Goal: Task Accomplishment & Management: Use online tool/utility

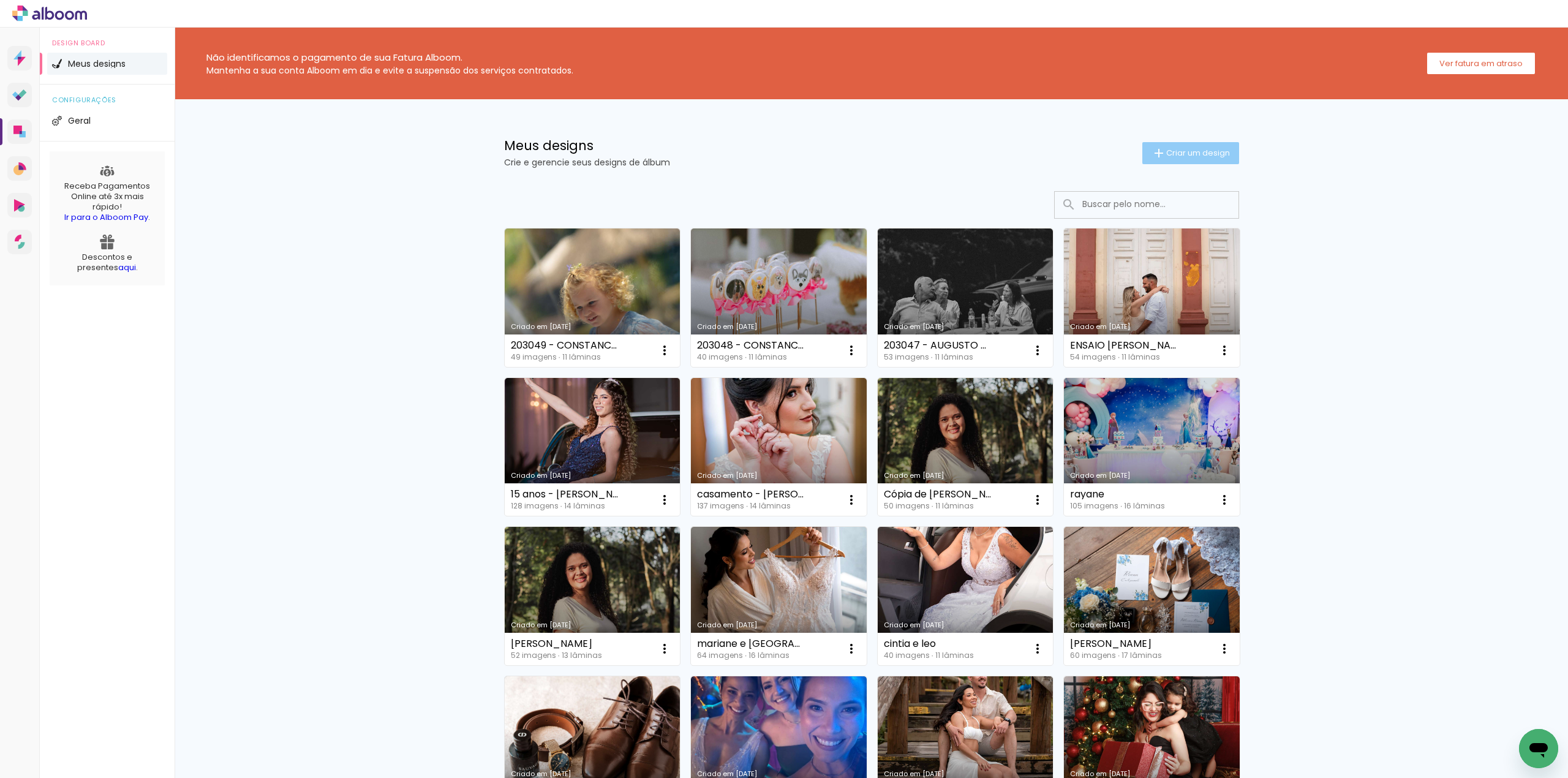
click at [1175, 153] on span "Criar um design" at bounding box center [1198, 153] width 64 height 8
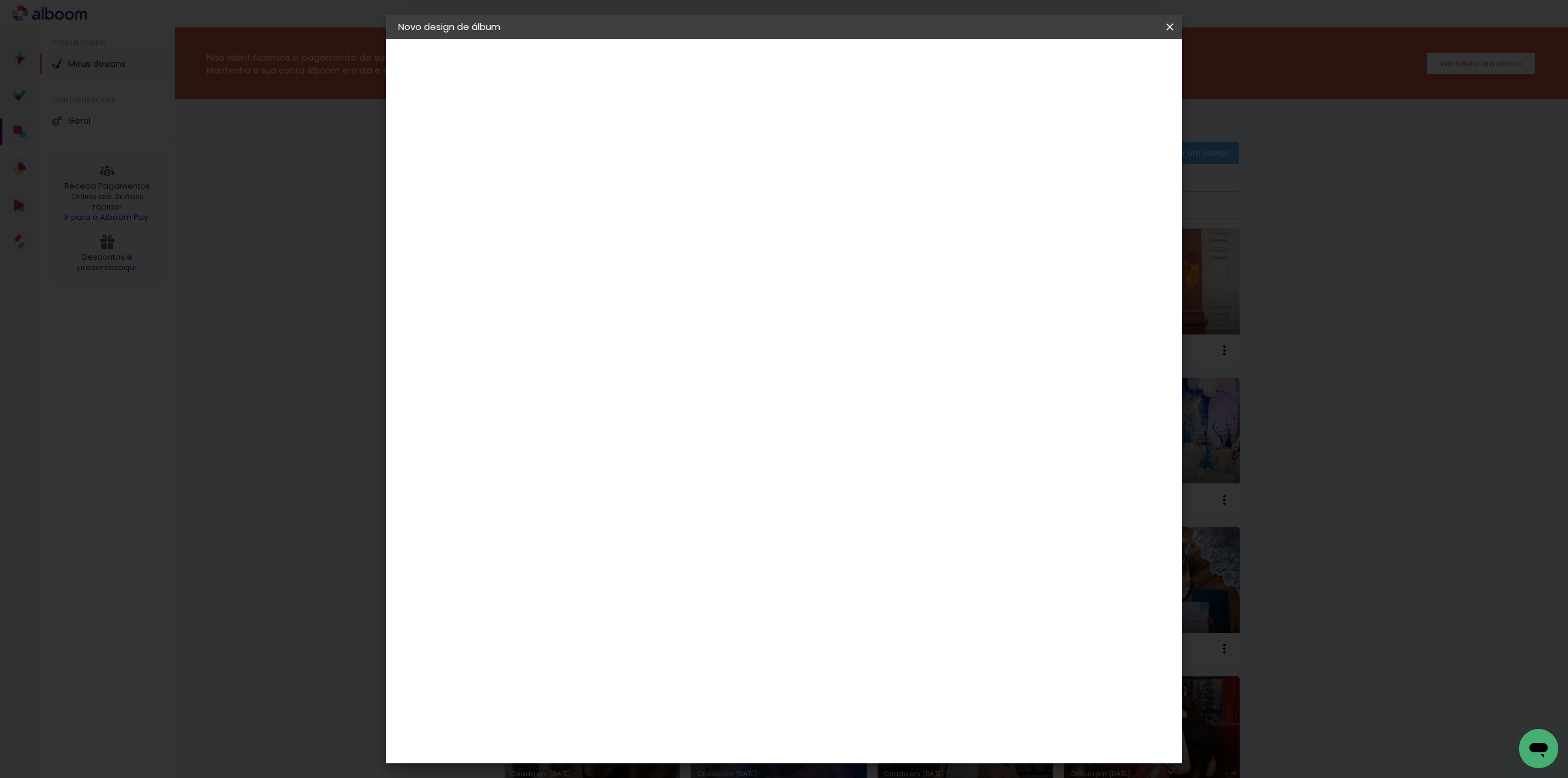
click at [599, 169] on input at bounding box center [599, 165] width 0 height 19
type input "MAIARA E [PERSON_NAME]"
type paper-input "MAIARA E [PERSON_NAME]"
click at [724, 54] on paper-button "Avançar" at bounding box center [694, 64] width 60 height 21
click at [579, 238] on input at bounding box center [630, 233] width 123 height 16
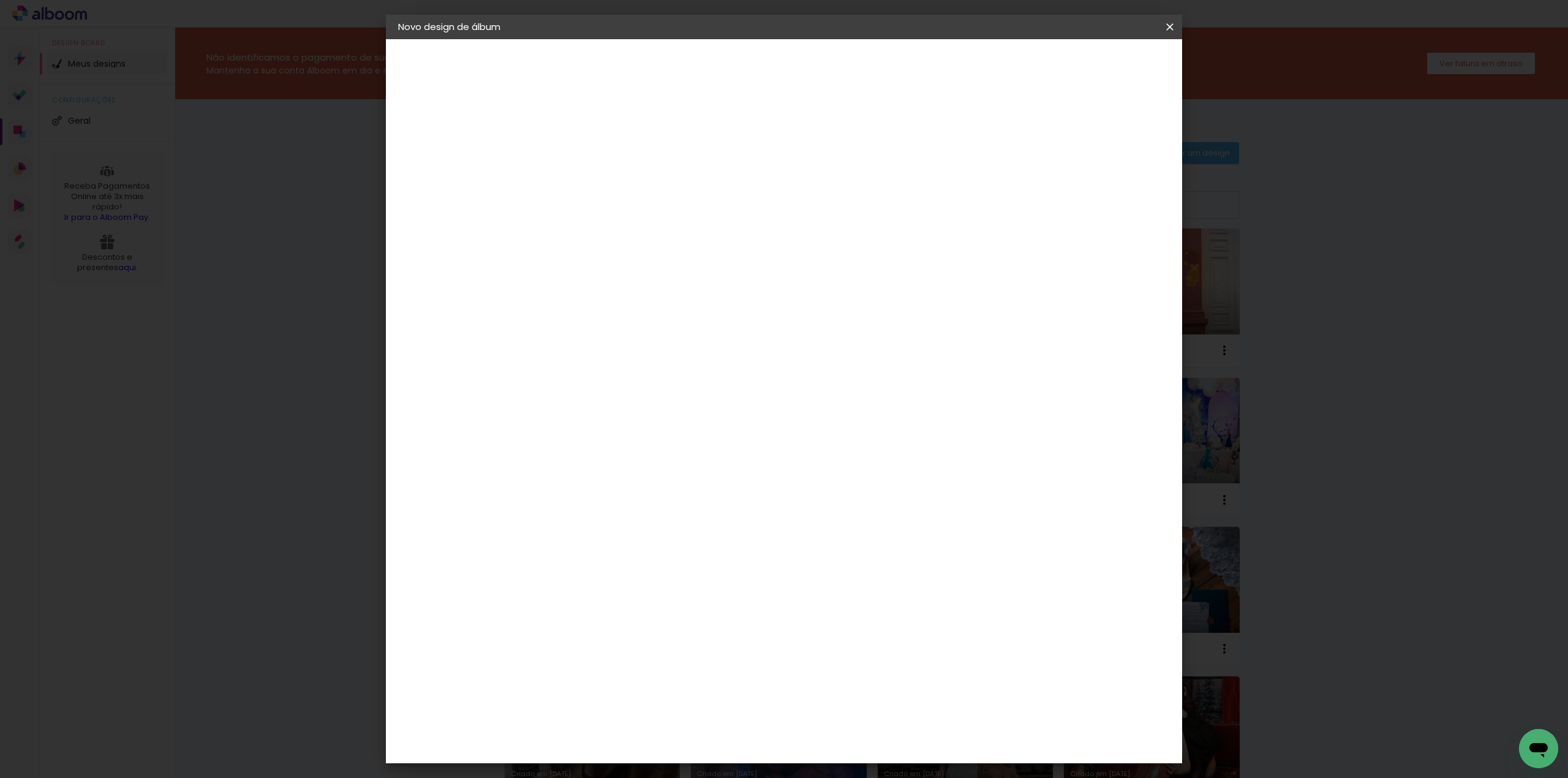
type input "G"
type input "FUN"
type paper-input "FUN"
click at [620, 279] on div "Funbooks" at bounding box center [613, 277] width 47 height 10
click at [0, 0] on slot "Avançar" at bounding box center [0, 0] width 0 height 0
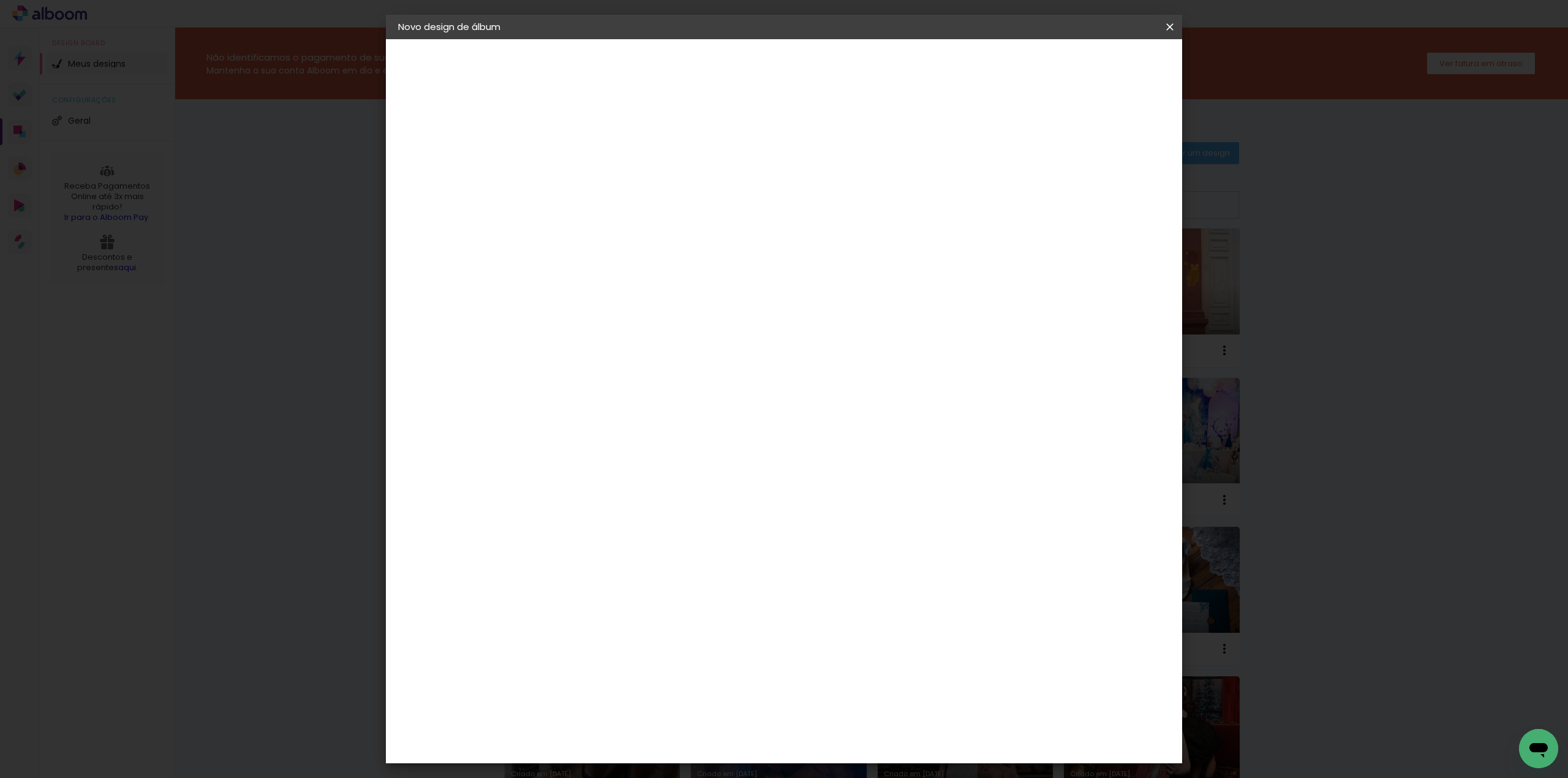
click at [681, 540] on span "30 × 30" at bounding box center [652, 553] width 57 height 25
click at [0, 0] on slot "Avançar" at bounding box center [0, 0] width 0 height 0
click at [1090, 67] on span "Iniciar design" at bounding box center [1062, 65] width 55 height 9
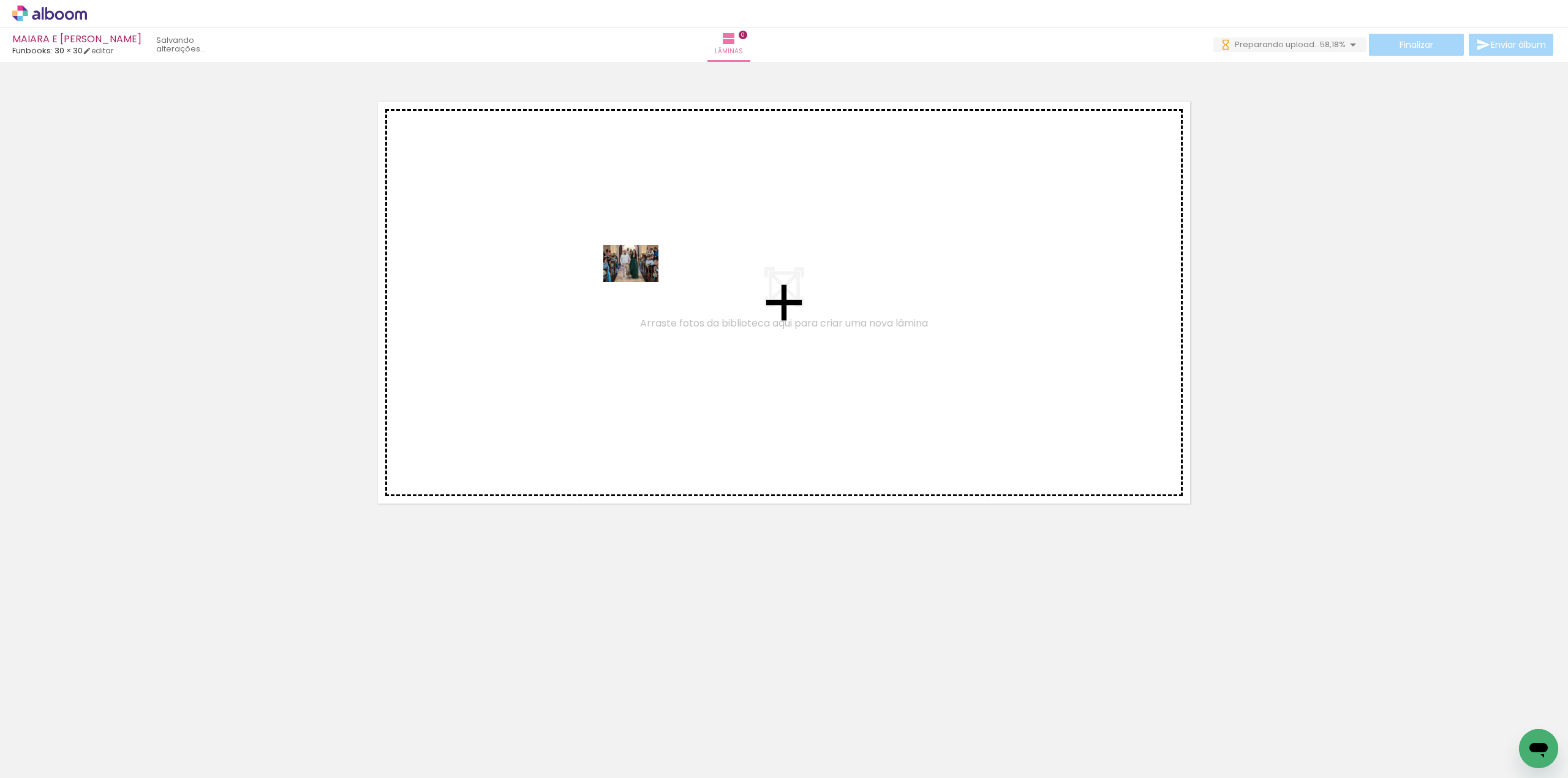
drag, startPoint x: 136, startPoint y: 735, endPoint x: 527, endPoint y: 468, distance: 473.5
click at [640, 283] on quentale-workspace at bounding box center [784, 389] width 1568 height 778
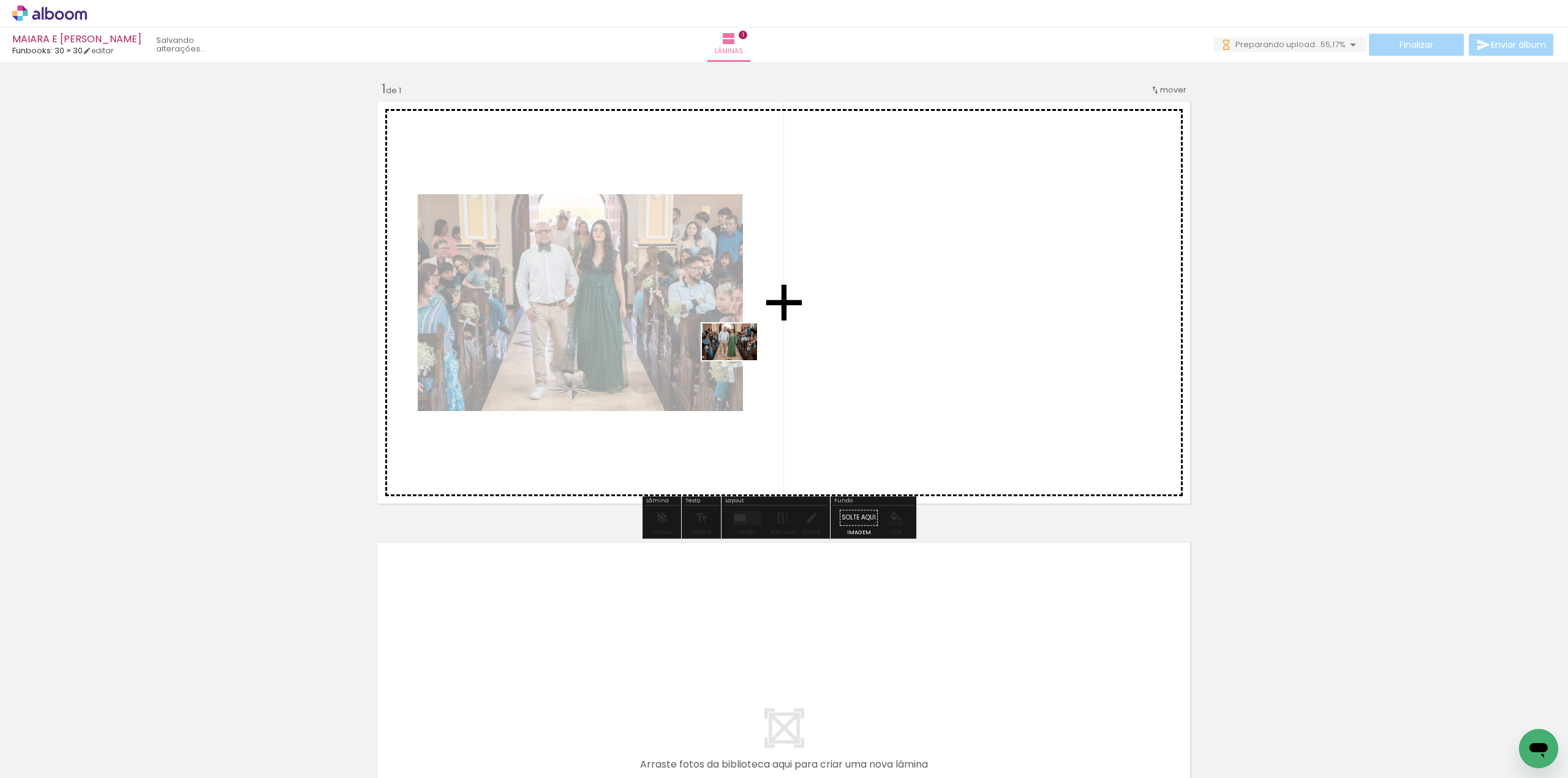
drag, startPoint x: 204, startPoint y: 738, endPoint x: 768, endPoint y: 345, distance: 687.4
click at [768, 345] on quentale-workspace at bounding box center [784, 389] width 1568 height 778
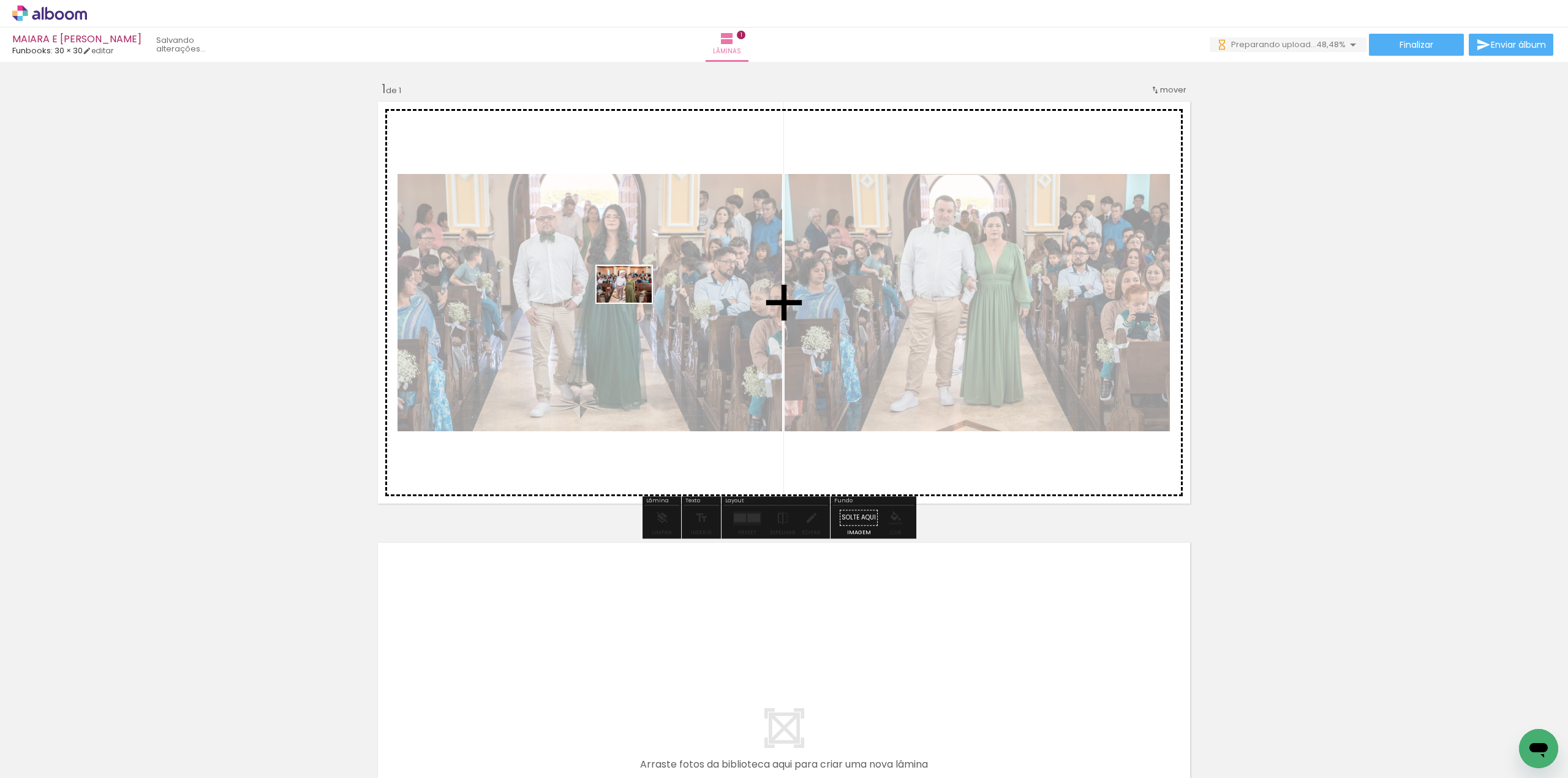
drag, startPoint x: 267, startPoint y: 736, endPoint x: 637, endPoint y: 297, distance: 574.1
click at [637, 297] on quentale-workspace at bounding box center [784, 389] width 1568 height 778
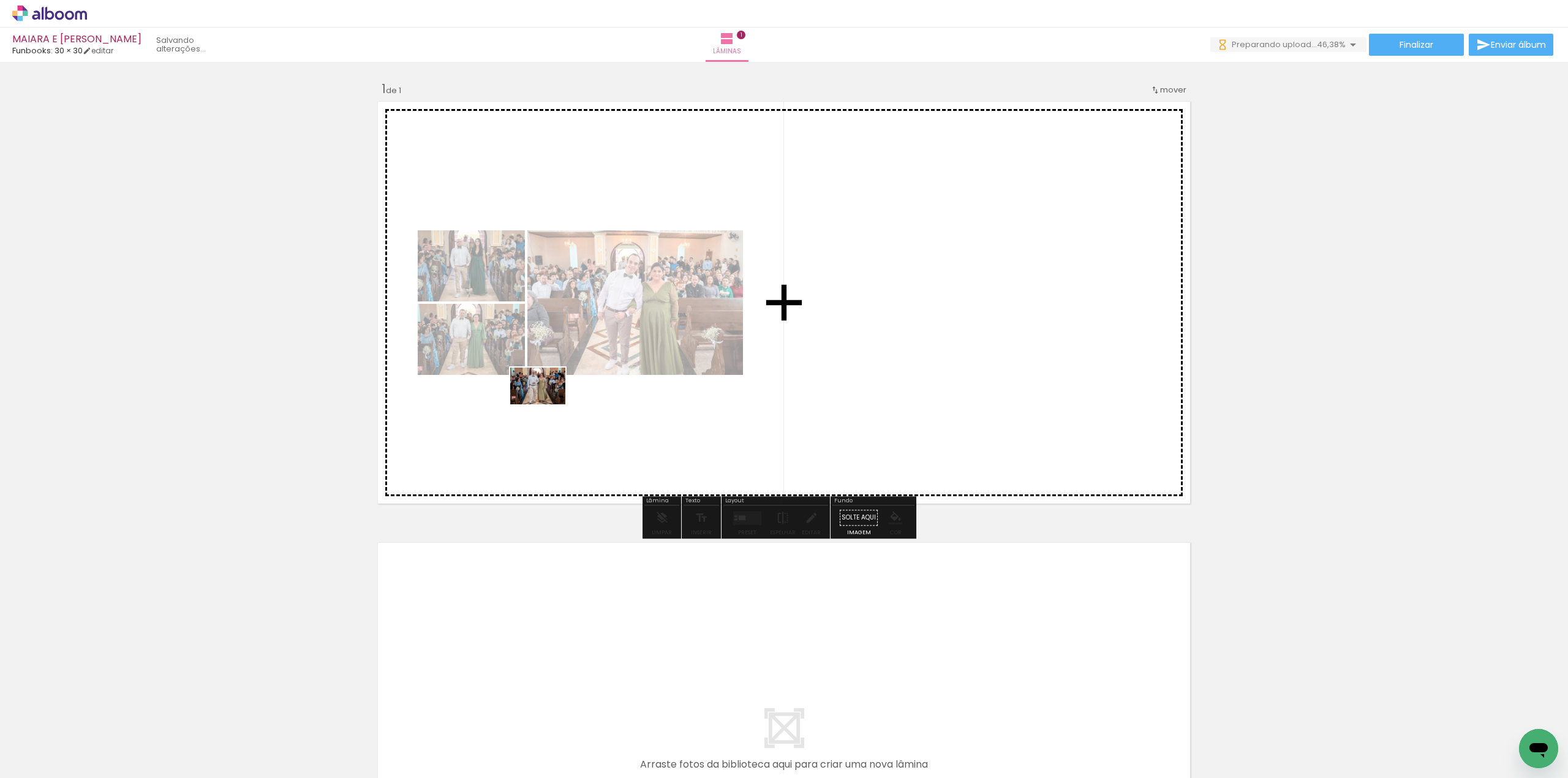
drag, startPoint x: 340, startPoint y: 729, endPoint x: 539, endPoint y: 466, distance: 329.8
click at [556, 393] on quentale-workspace at bounding box center [784, 389] width 1568 height 778
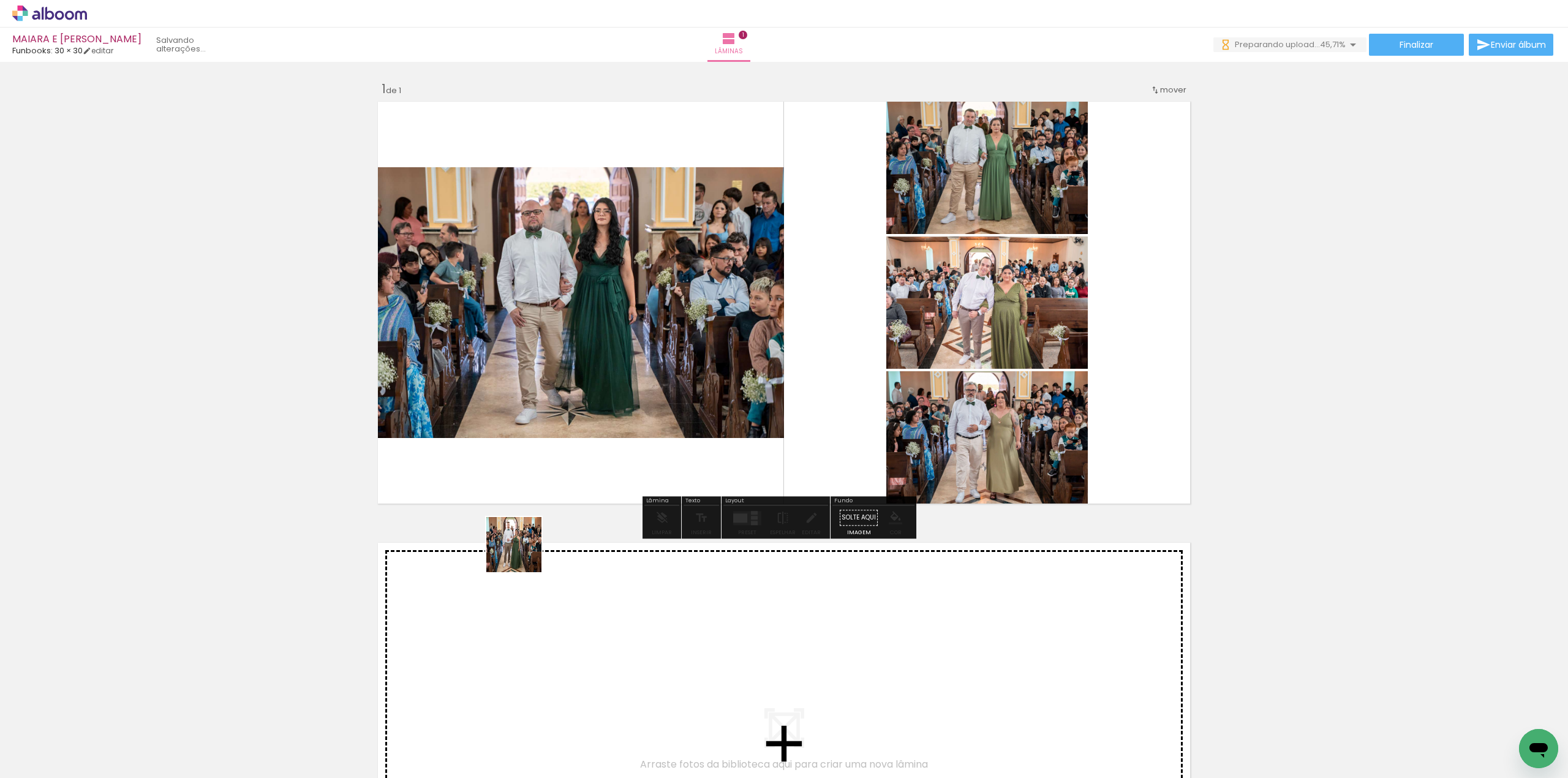
drag, startPoint x: 405, startPoint y: 732, endPoint x: 625, endPoint y: 422, distance: 380.1
click at [630, 347] on quentale-workspace at bounding box center [784, 389] width 1568 height 778
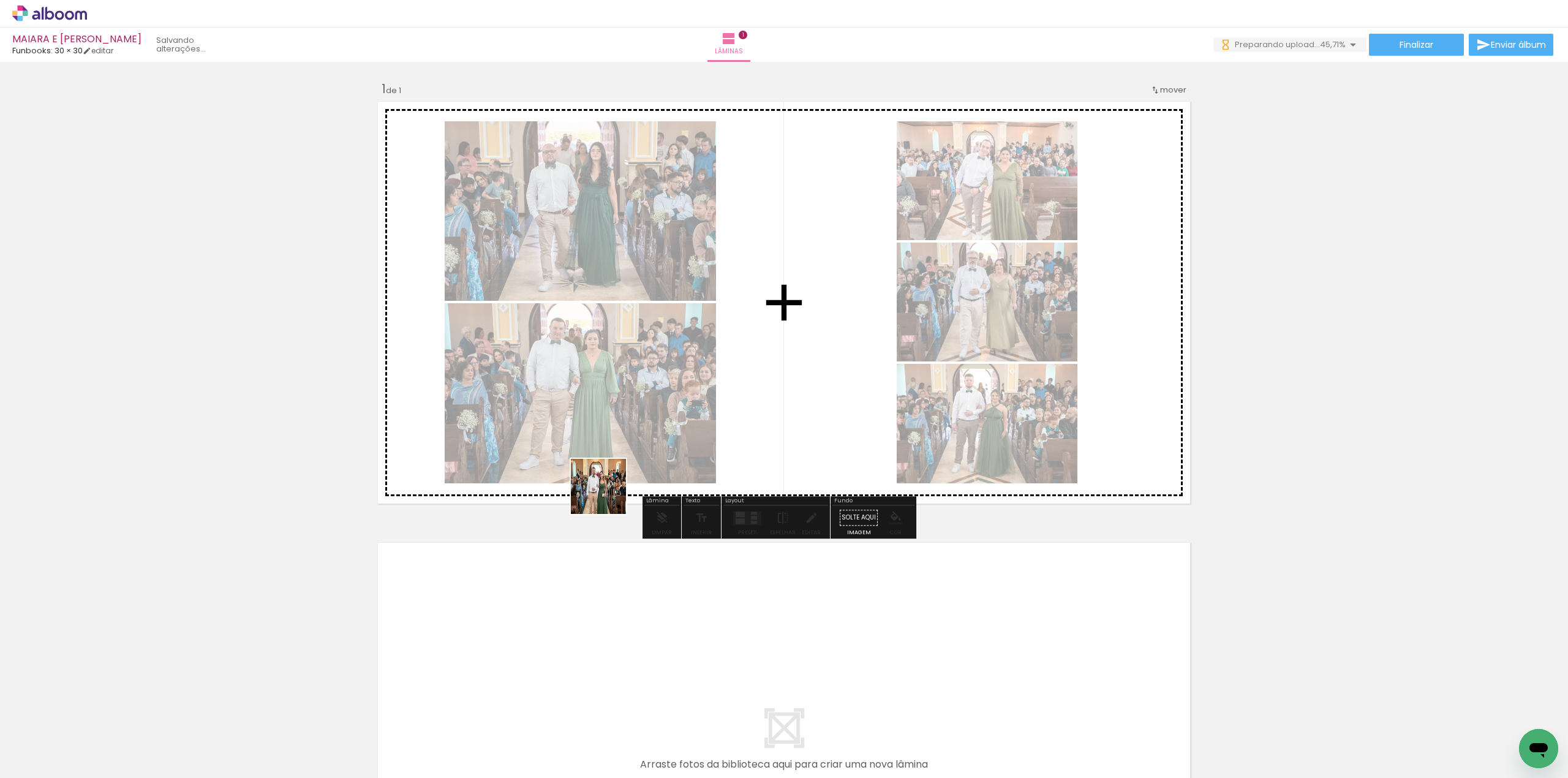
drag, startPoint x: 537, startPoint y: 637, endPoint x: 683, endPoint y: 400, distance: 278.4
click at [685, 363] on quentale-workspace at bounding box center [784, 389] width 1568 height 778
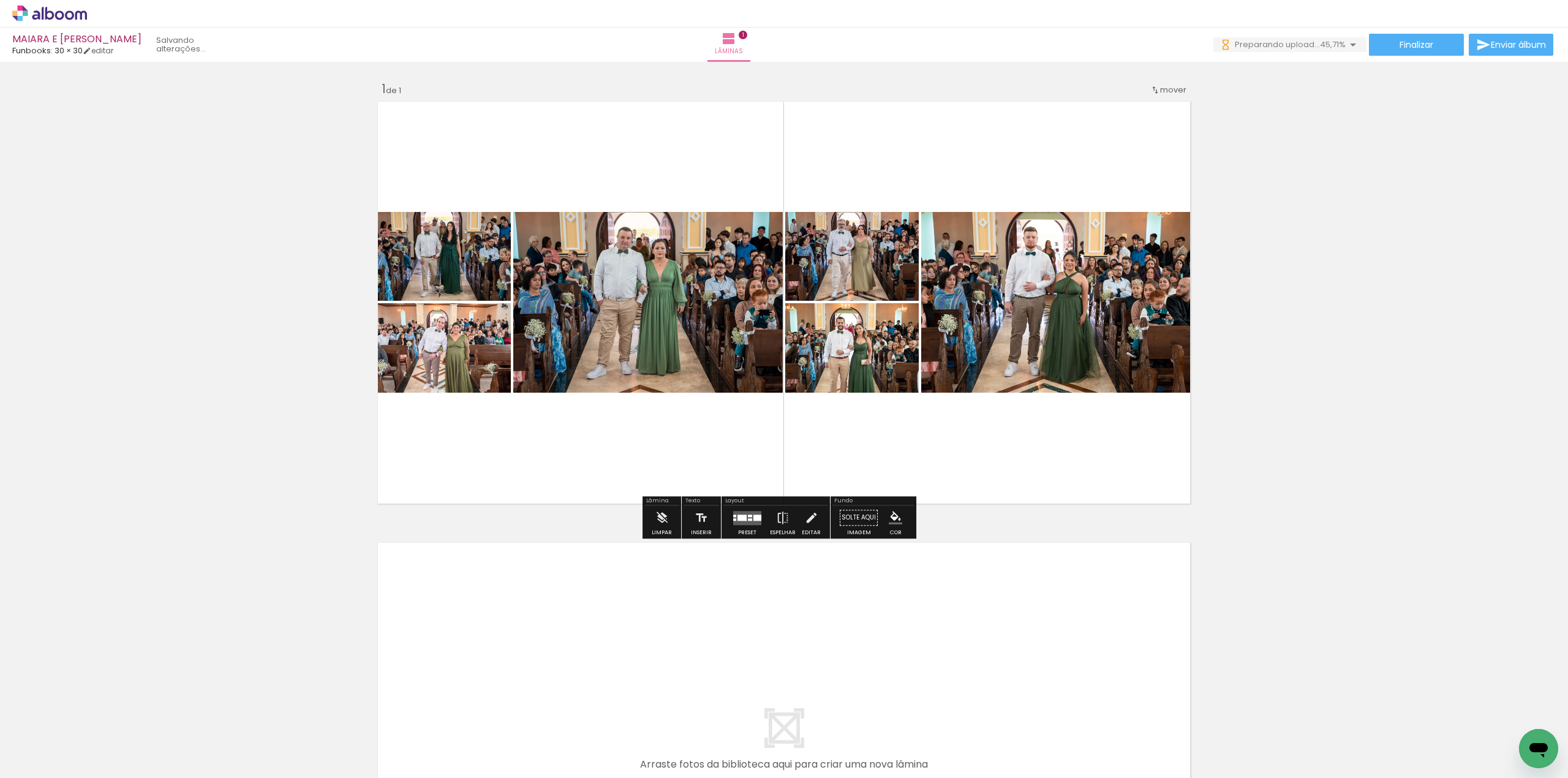
click at [744, 520] on quentale-layouter at bounding box center [747, 517] width 28 height 14
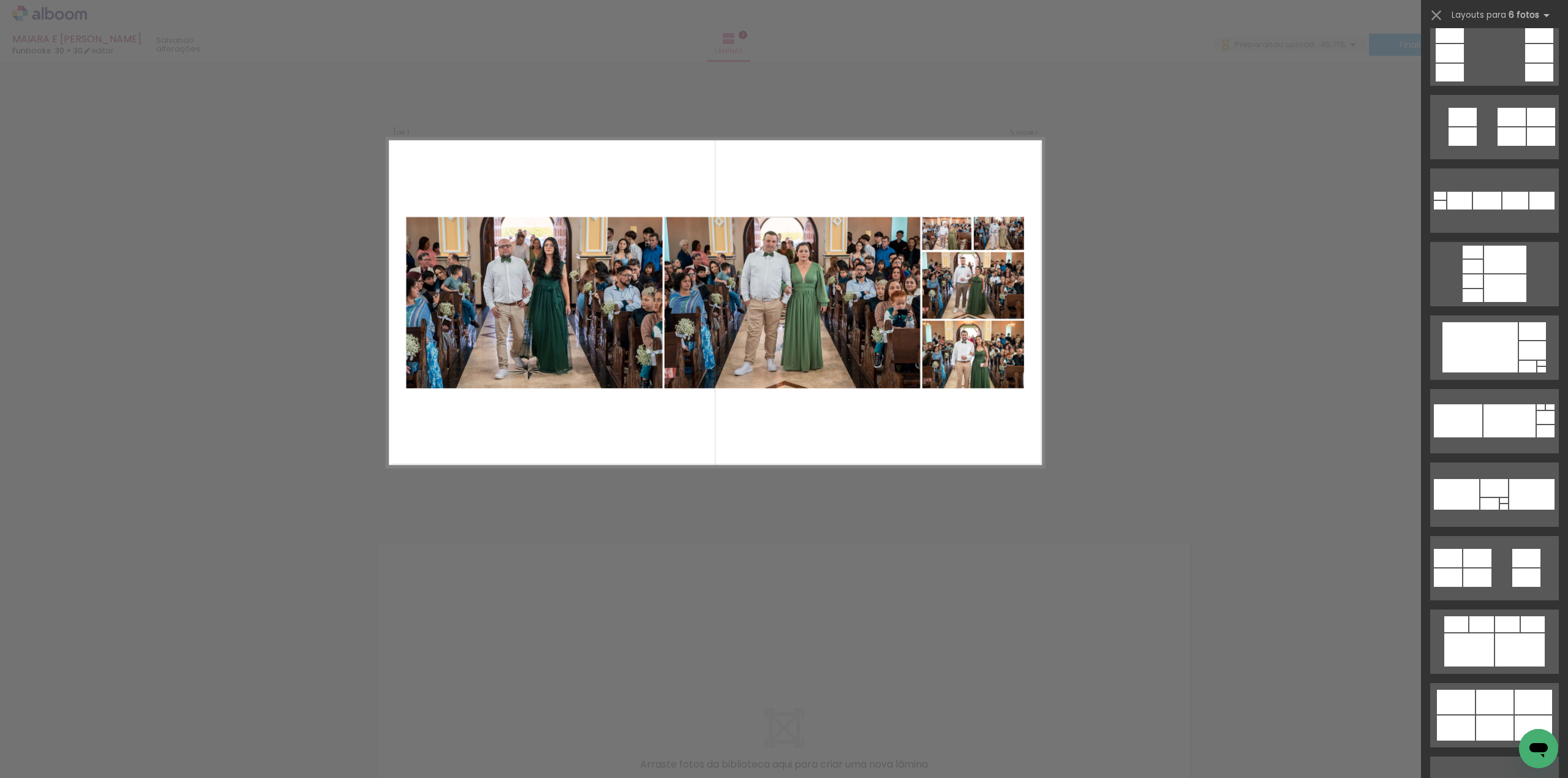
scroll to position [2695, 0]
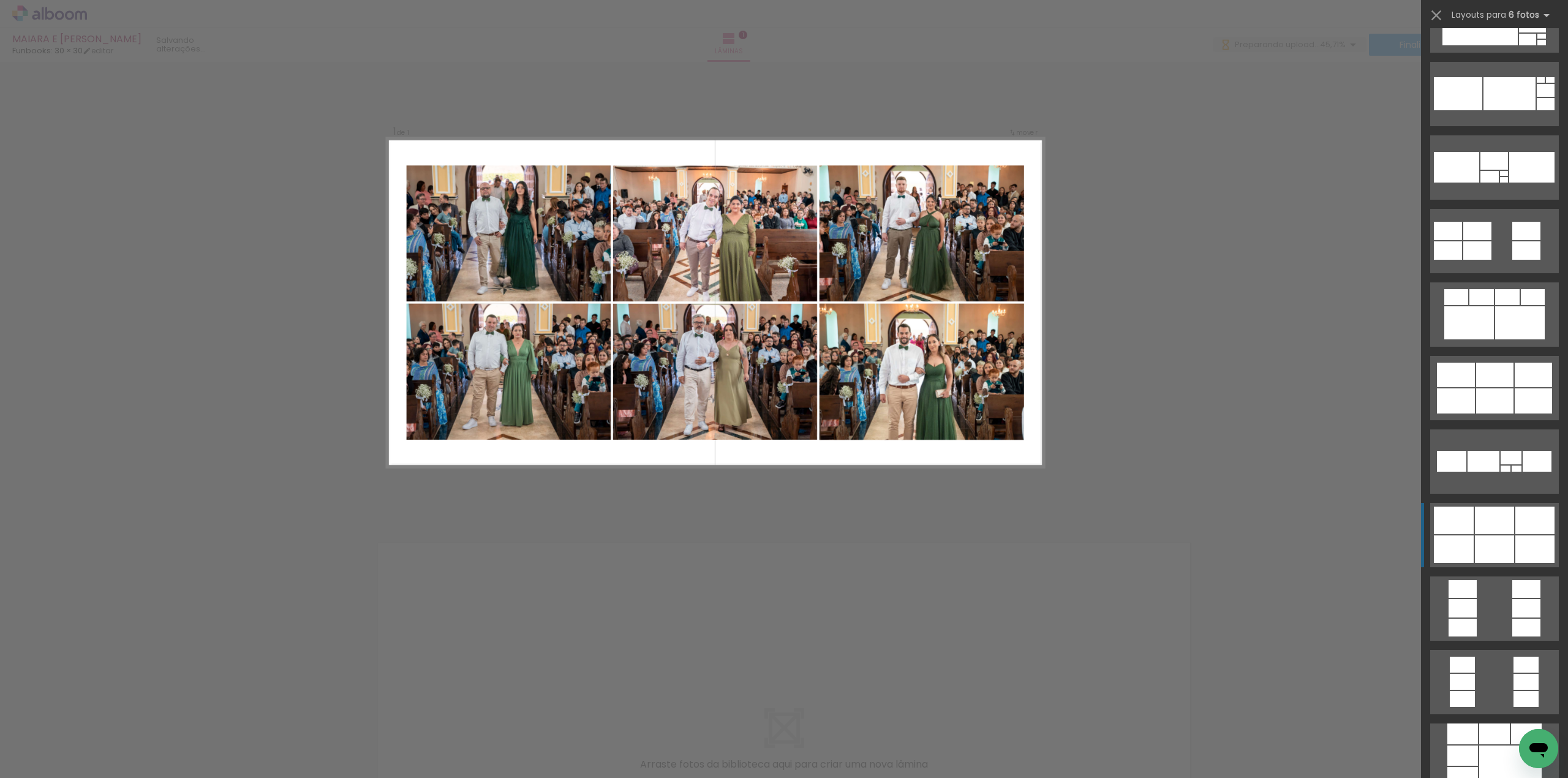
click at [1493, 521] on div at bounding box center [1494, 521] width 39 height 27
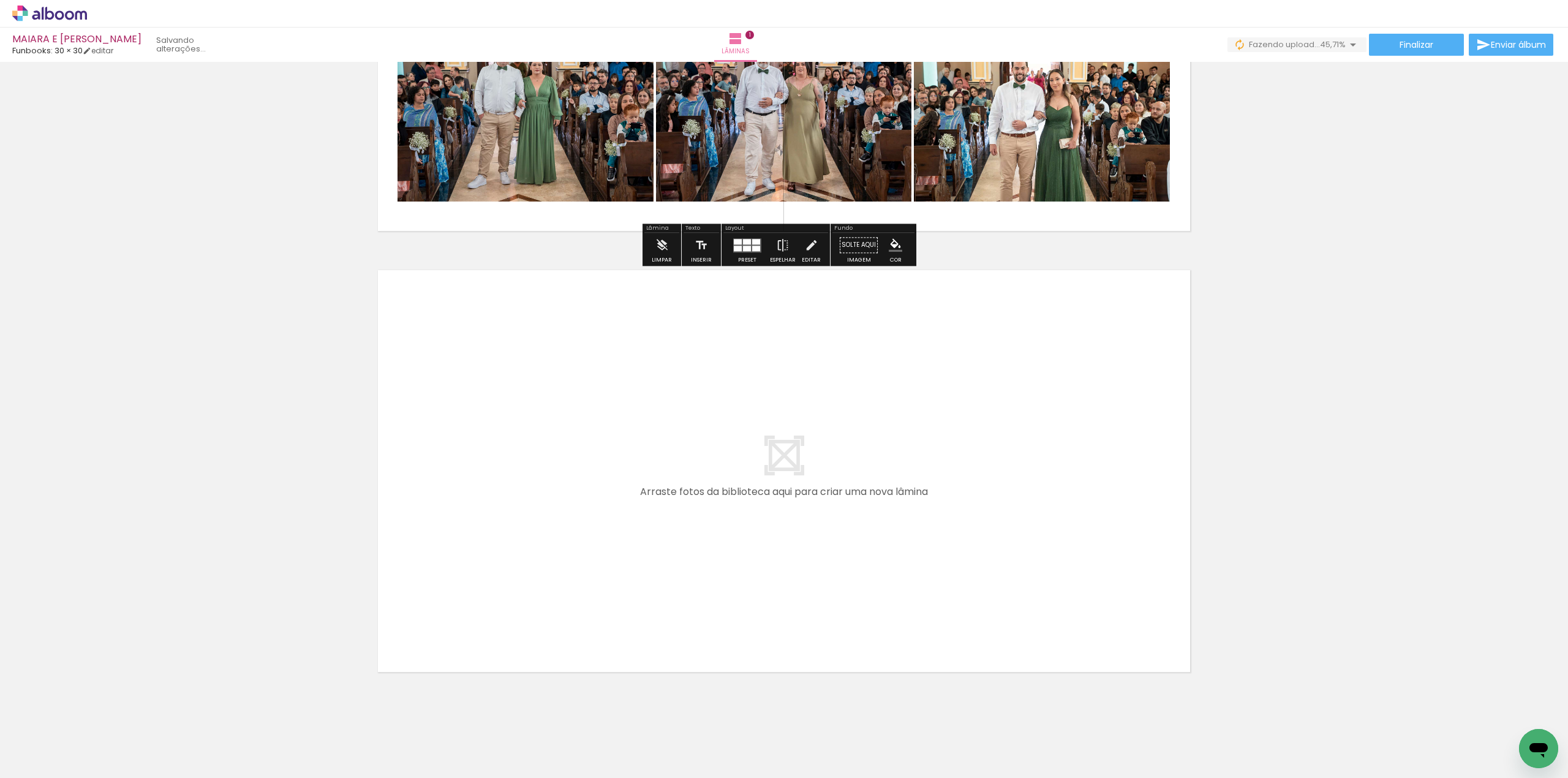
scroll to position [290, 0]
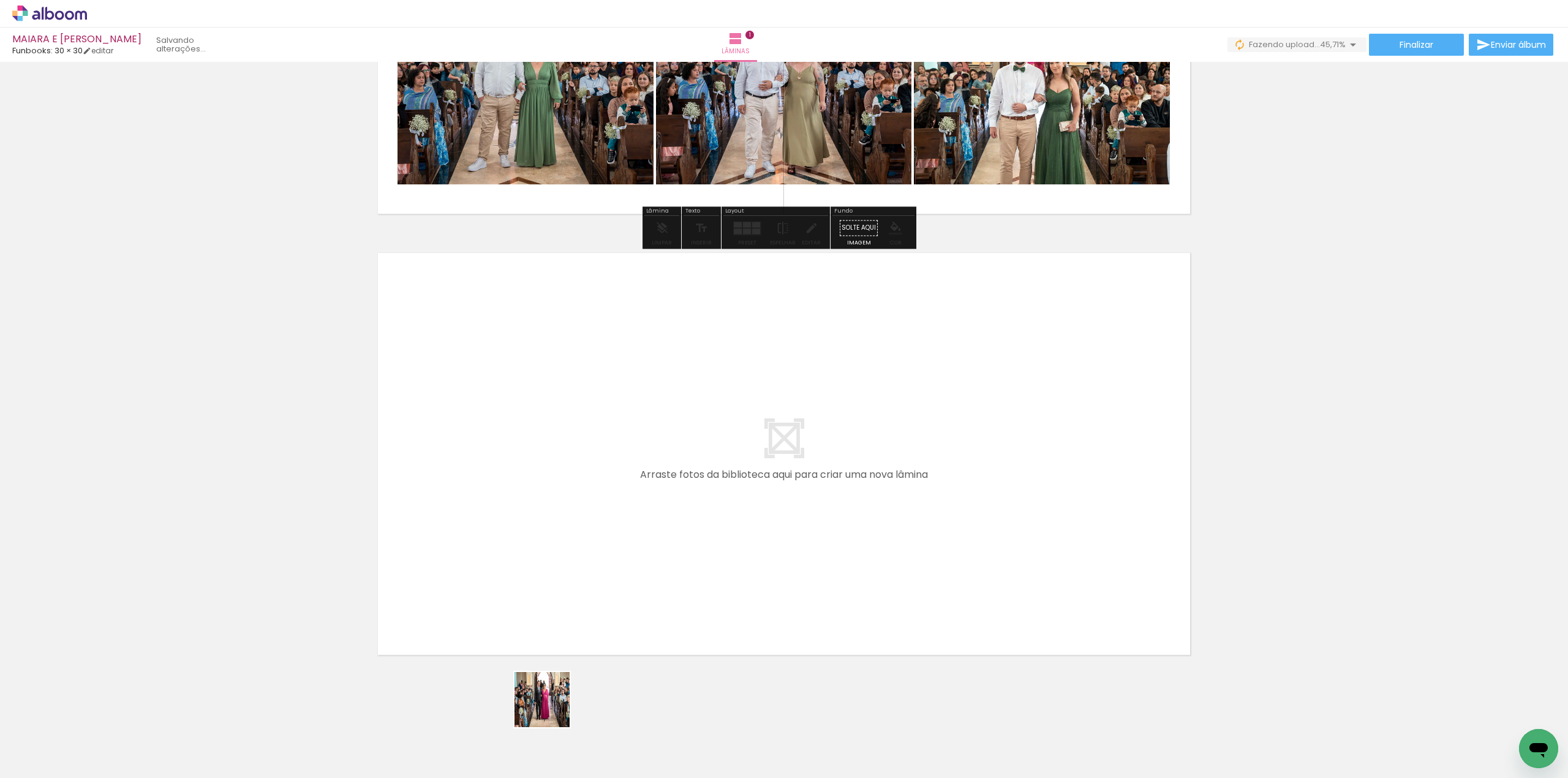
drag, startPoint x: 550, startPoint y: 728, endPoint x: 583, endPoint y: 507, distance: 223.5
click at [583, 507] on quentale-workspace at bounding box center [784, 389] width 1568 height 778
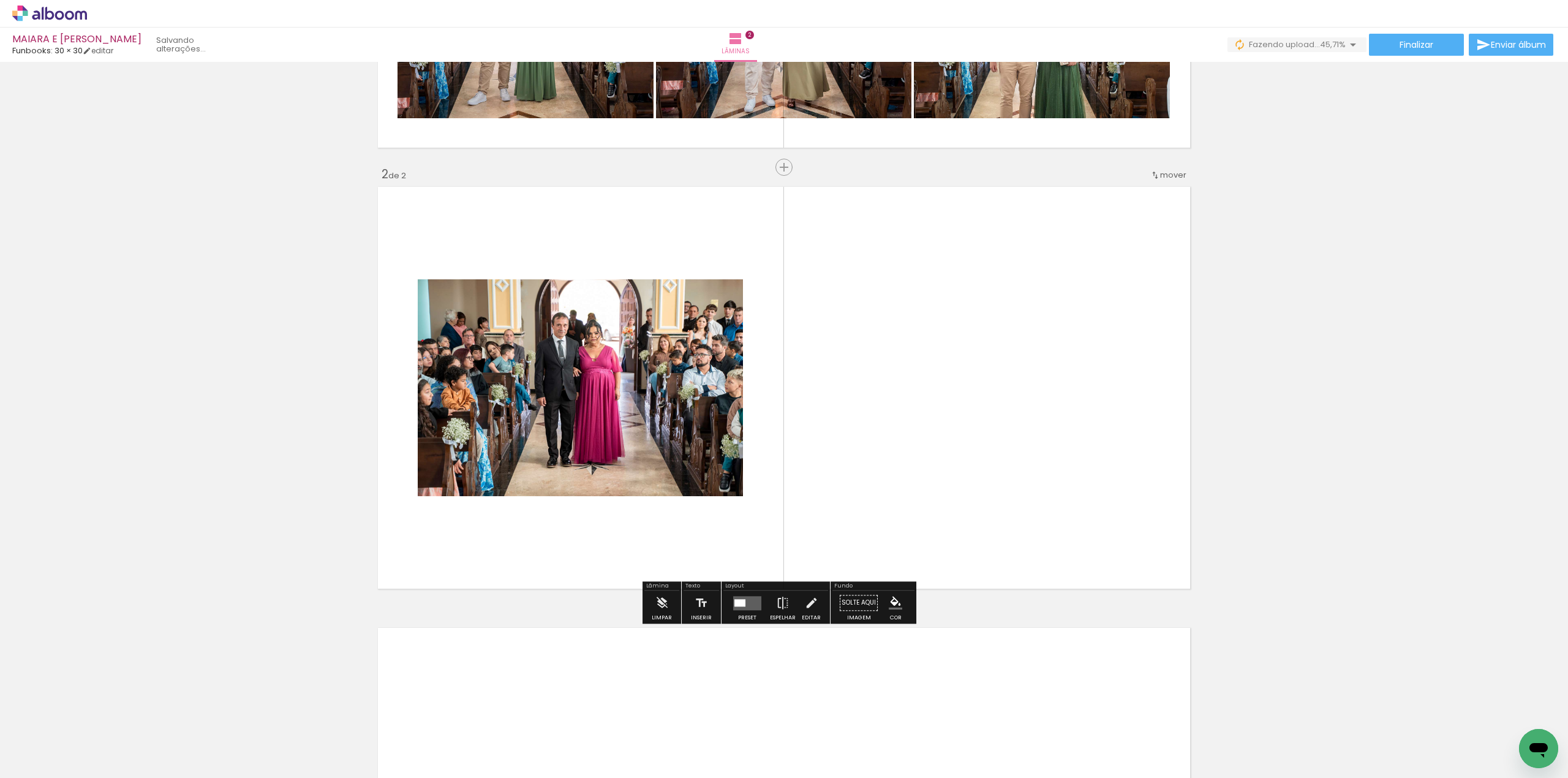
scroll to position [362, 0]
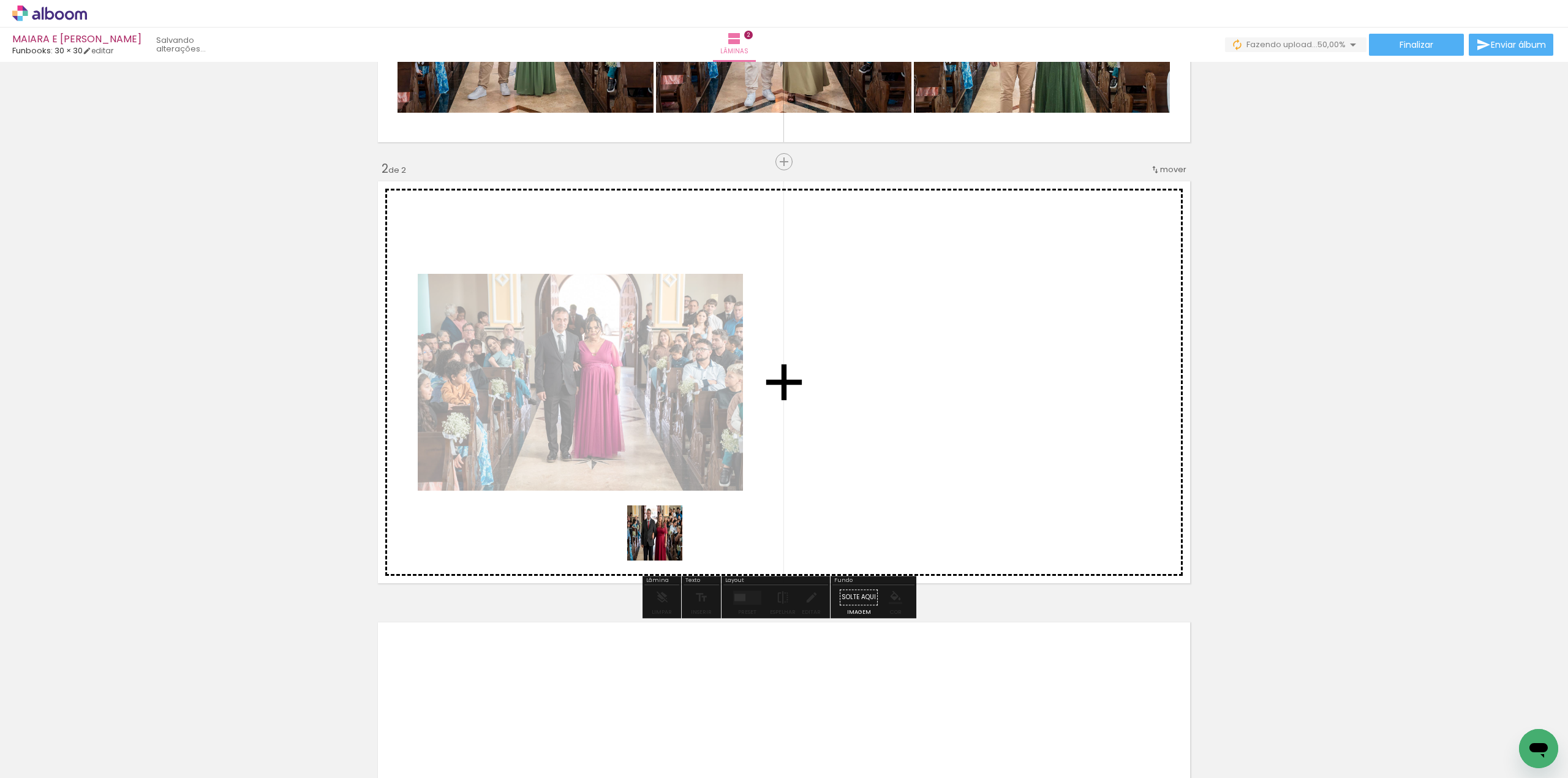
click at [664, 542] on quentale-workspace at bounding box center [784, 389] width 1568 height 778
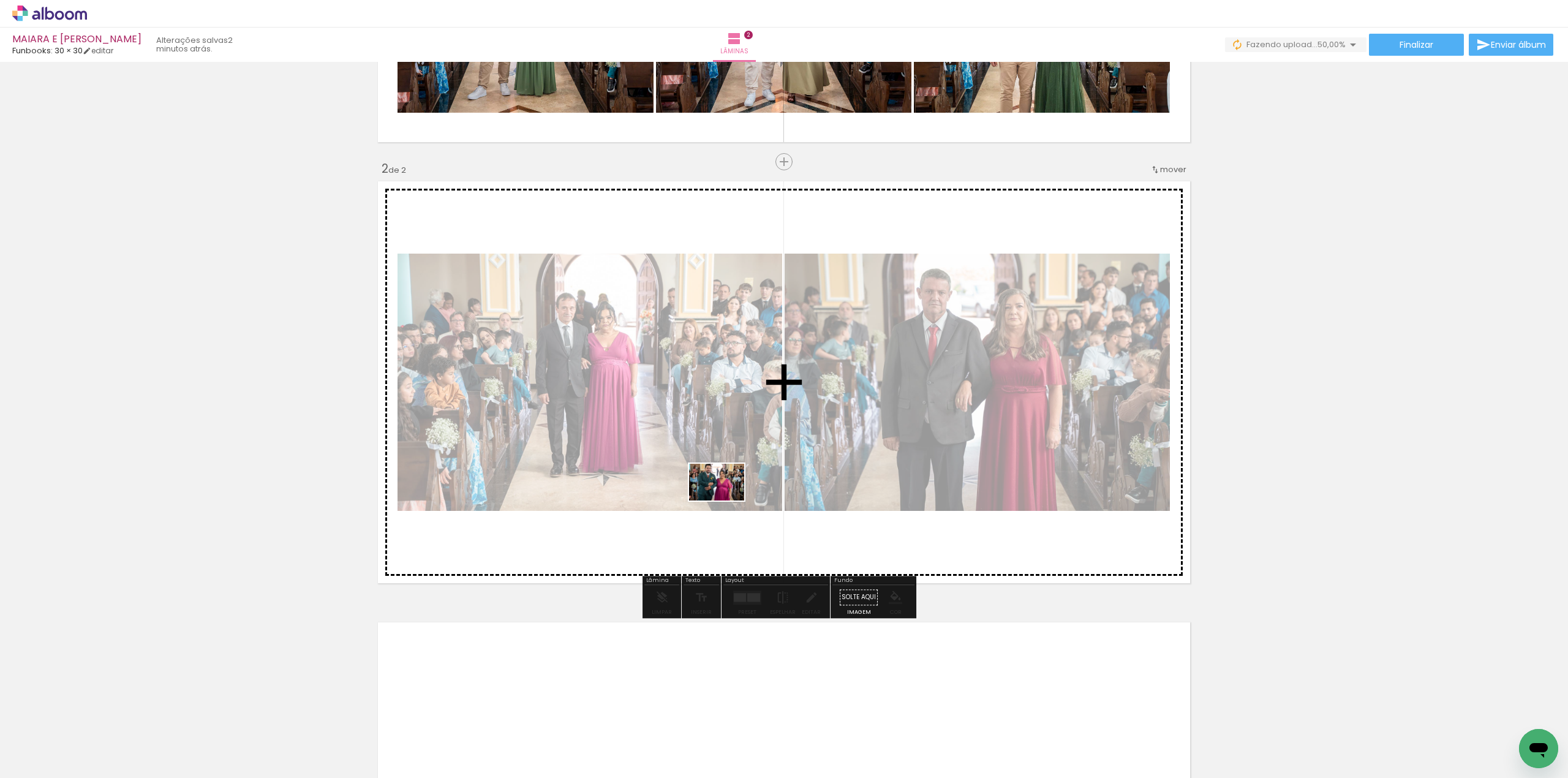
drag, startPoint x: 685, startPoint y: 719, endPoint x: 728, endPoint y: 492, distance: 231.0
click at [728, 492] on quentale-workspace at bounding box center [784, 389] width 1568 height 778
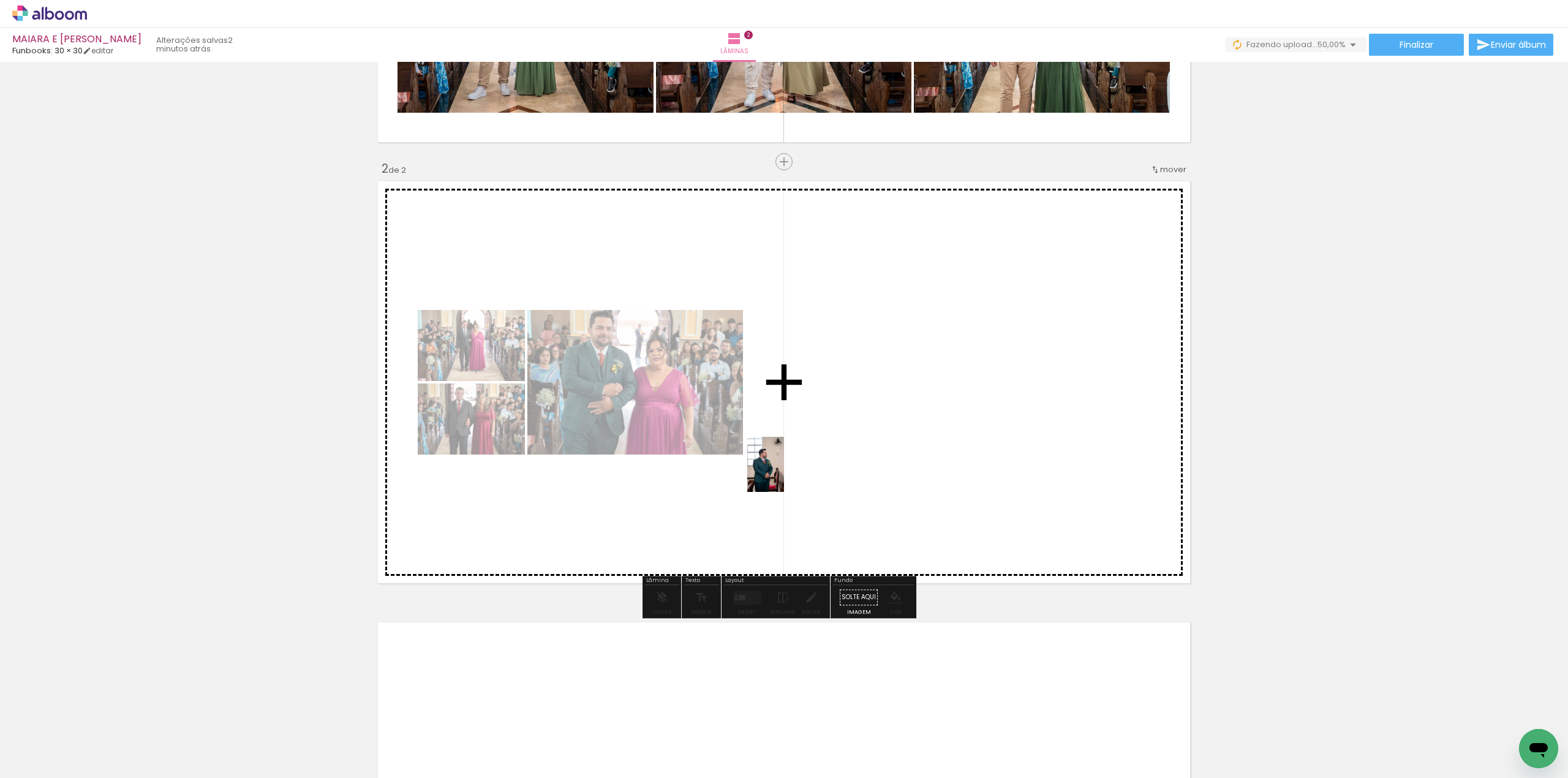
drag, startPoint x: 754, startPoint y: 716, endPoint x: 784, endPoint y: 472, distance: 245.8
click at [784, 472] on quentale-workspace at bounding box center [784, 389] width 1568 height 778
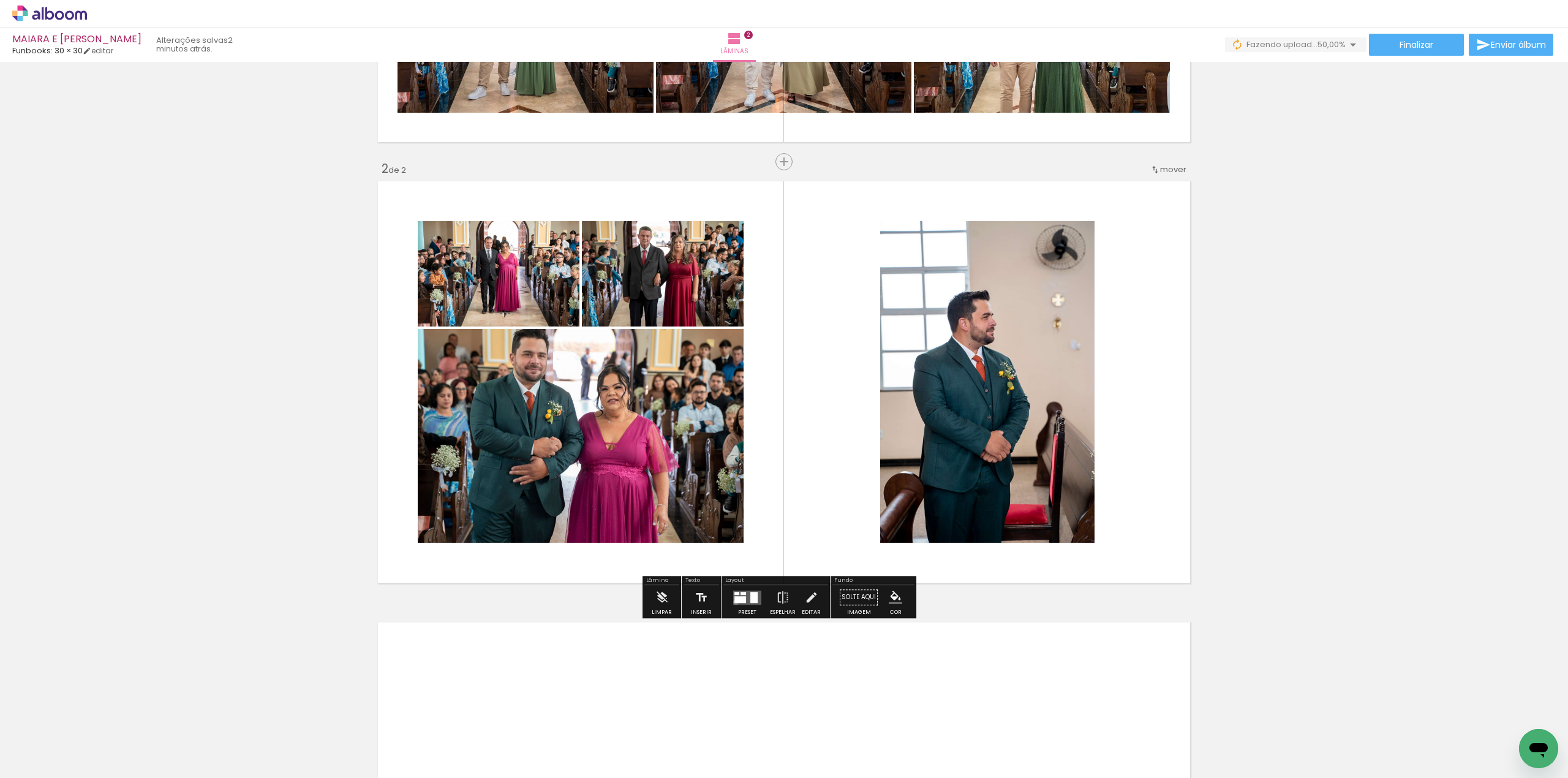
click at [734, 602] on div at bounding box center [740, 599] width 12 height 7
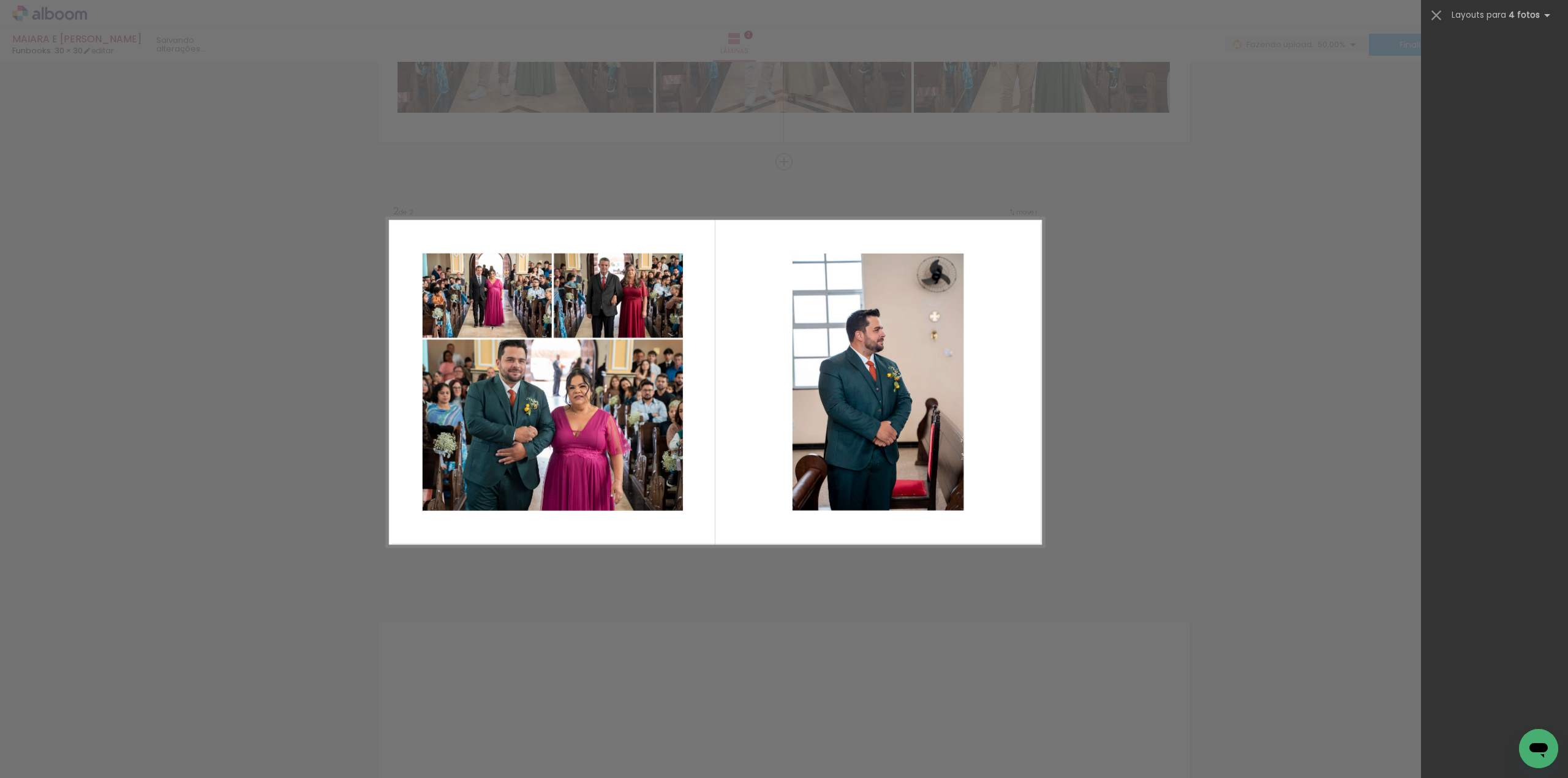
scroll to position [0, 0]
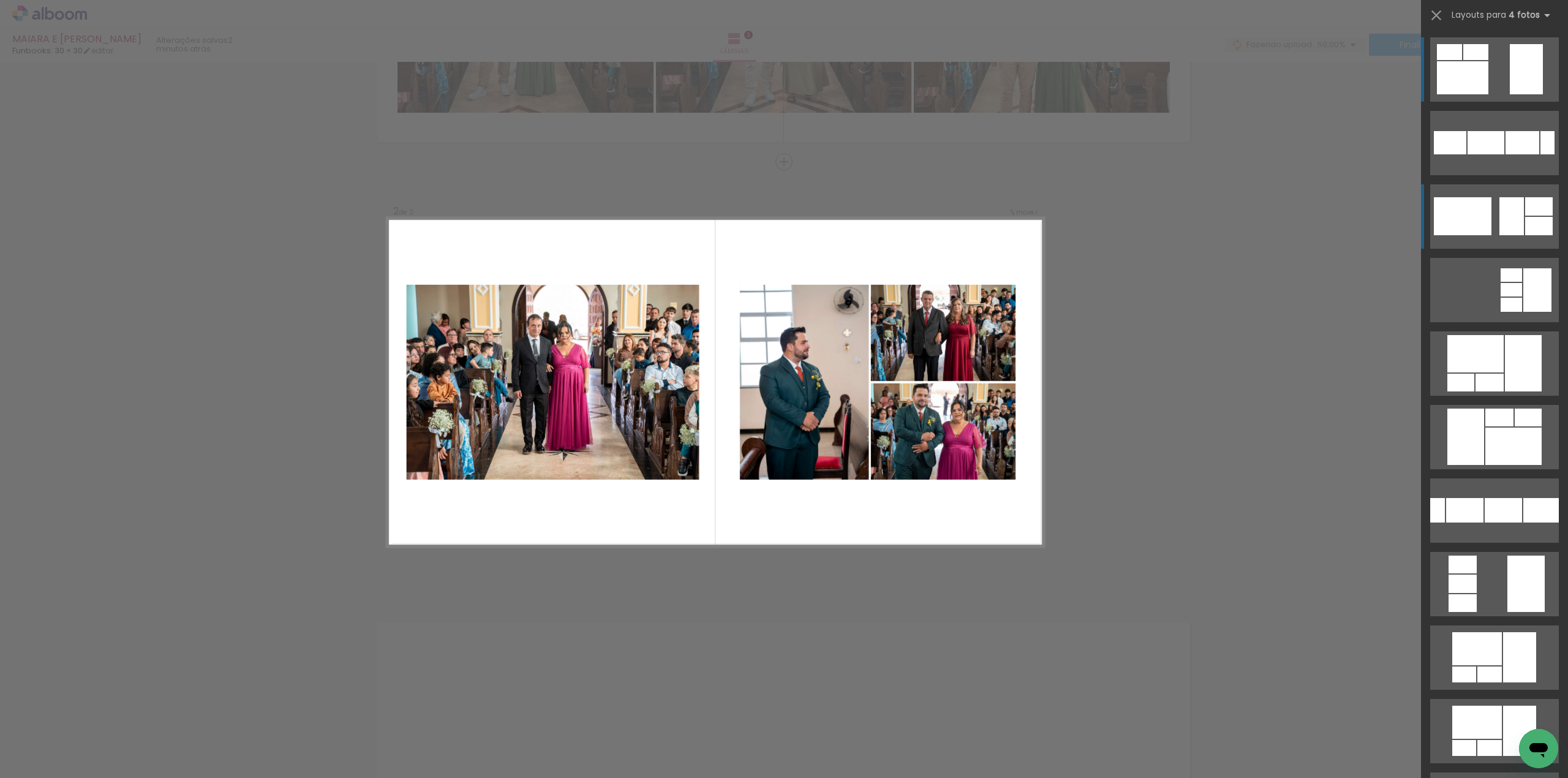
click at [1476, 209] on div at bounding box center [1463, 216] width 57 height 38
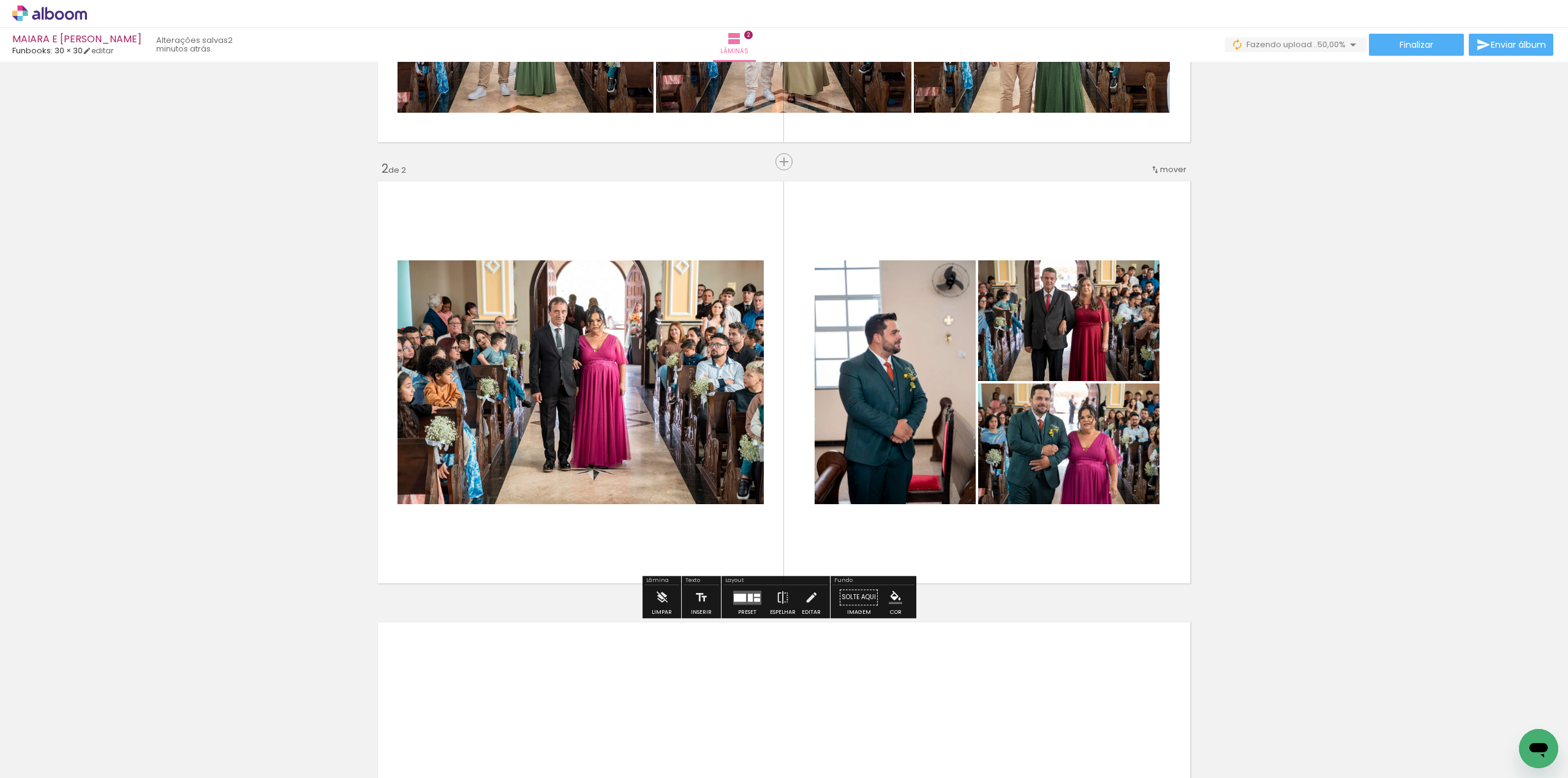
click at [754, 595] on div at bounding box center [758, 595] width 6 height 3
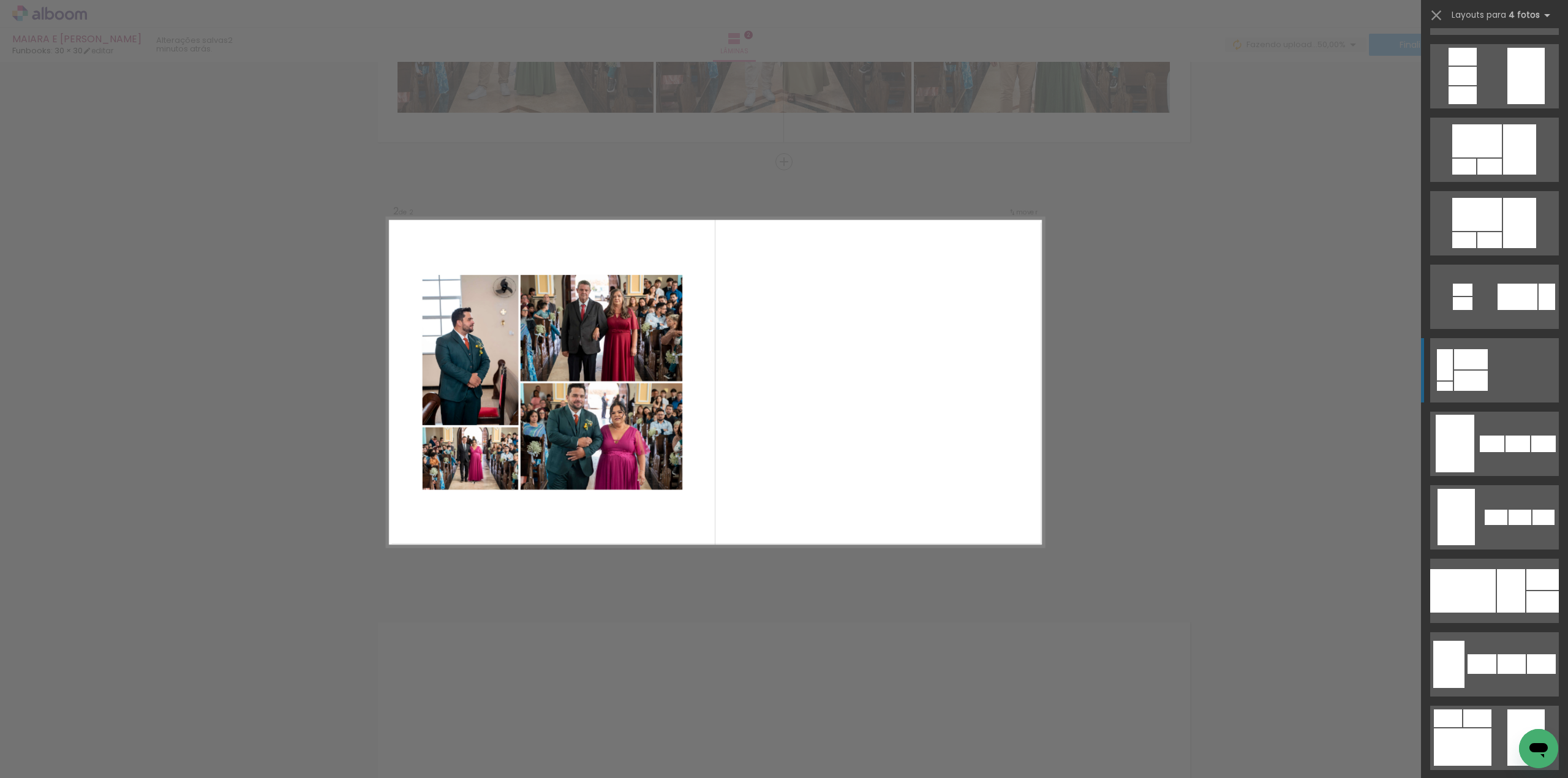
scroll to position [555, 0]
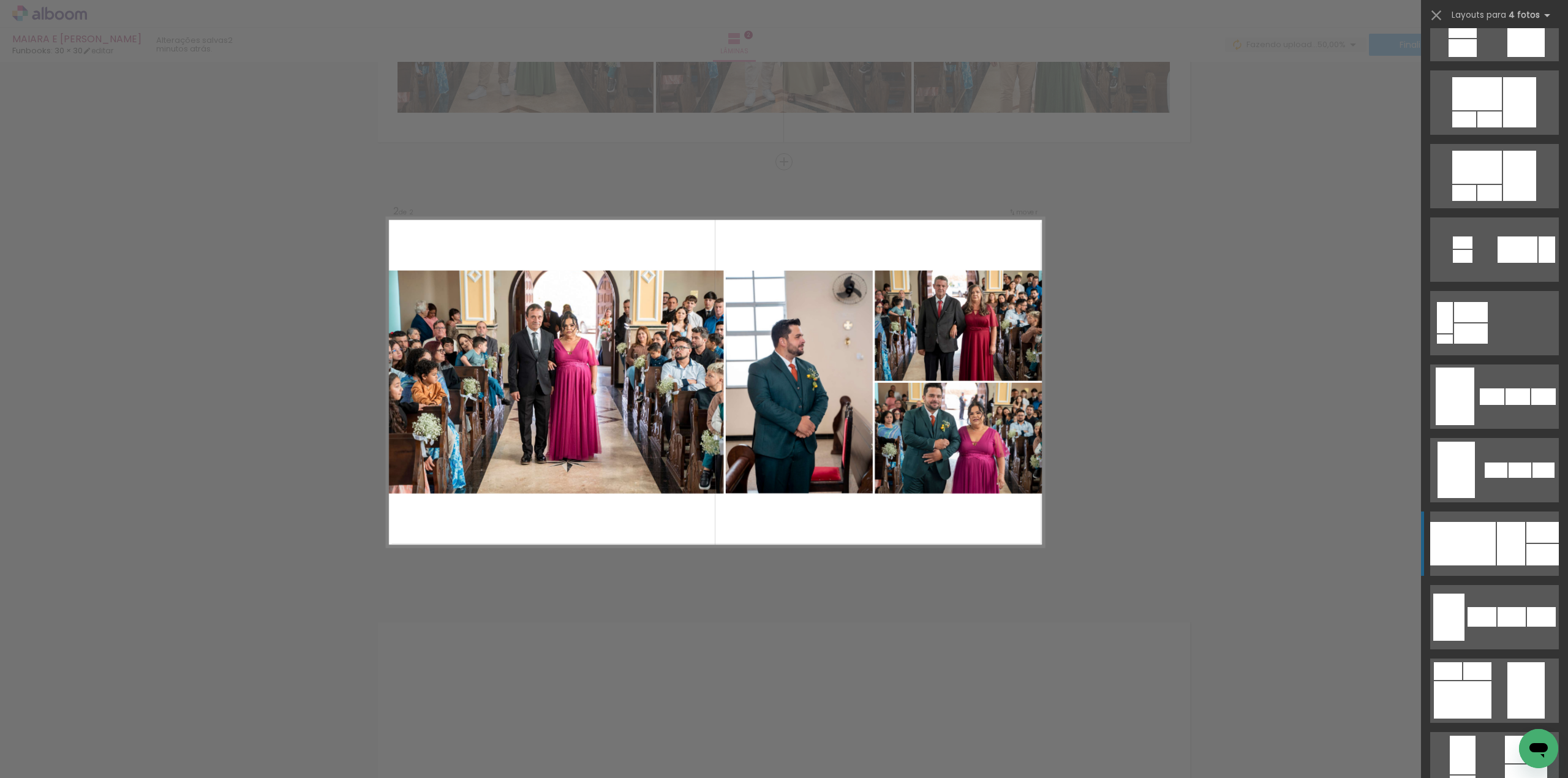
click at [1527, 545] on div at bounding box center [1543, 555] width 32 height 21
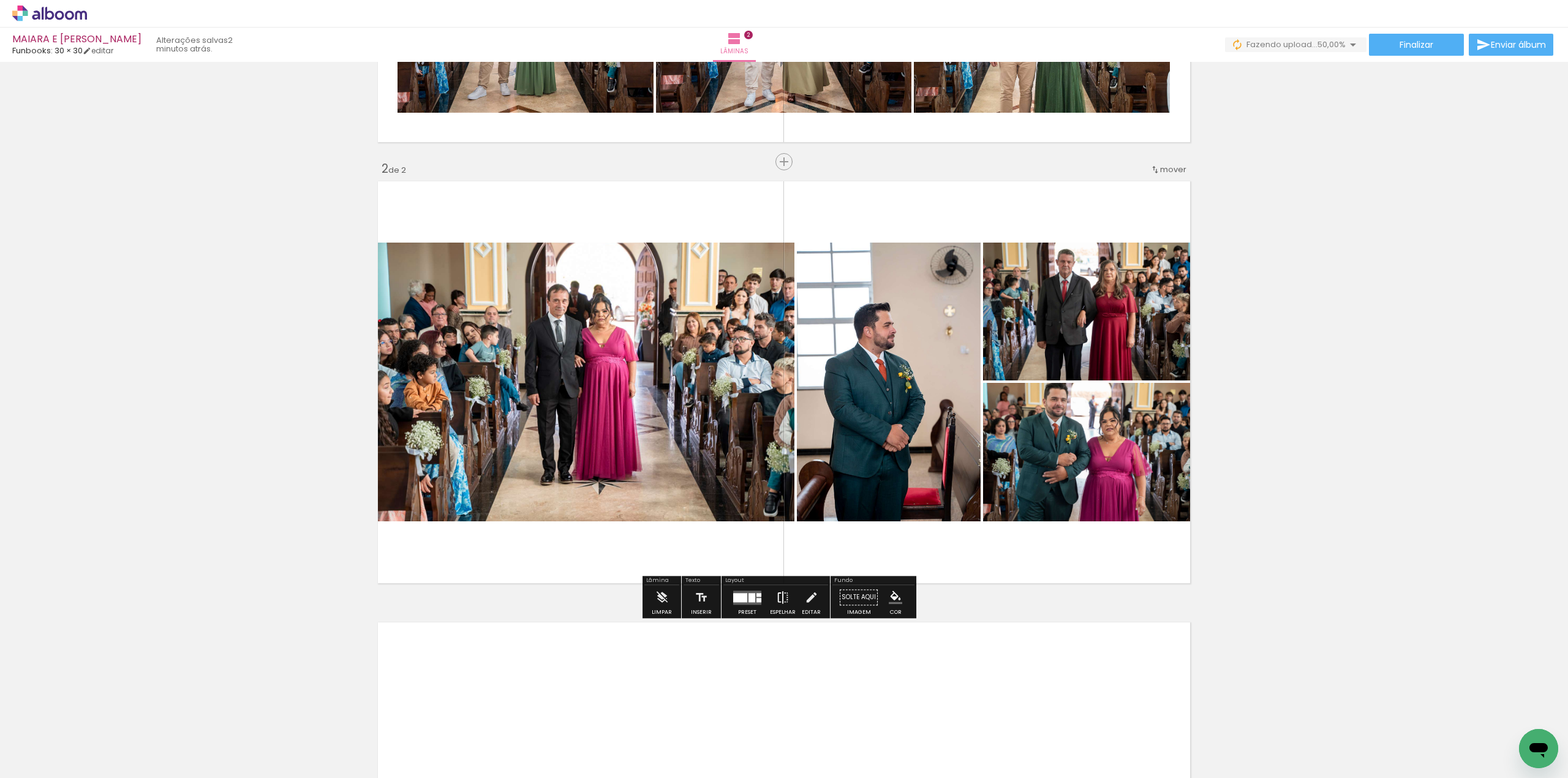
click at [782, 593] on iron-icon at bounding box center [783, 597] width 14 height 24
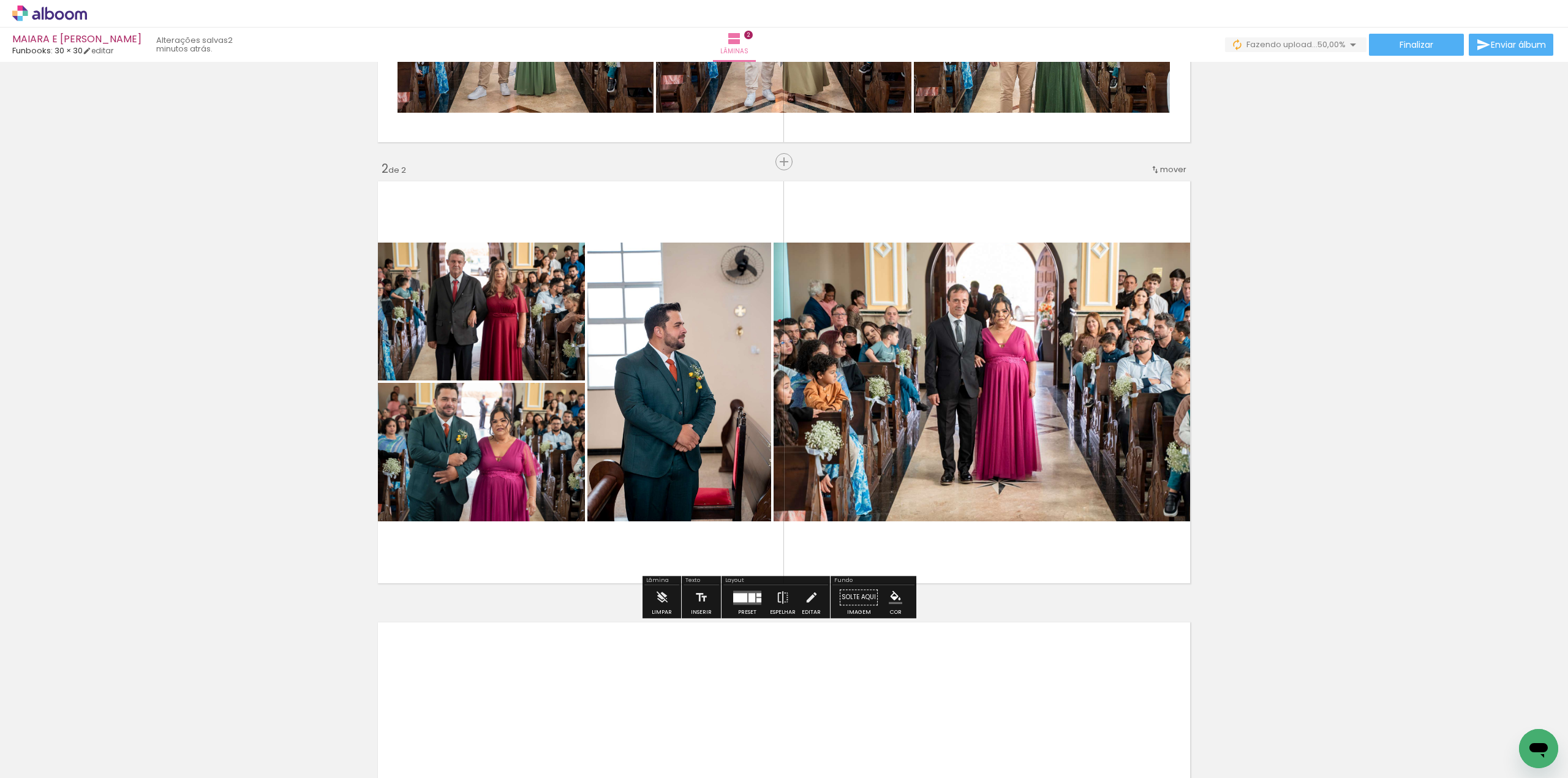
click at [749, 598] on div at bounding box center [752, 597] width 7 height 9
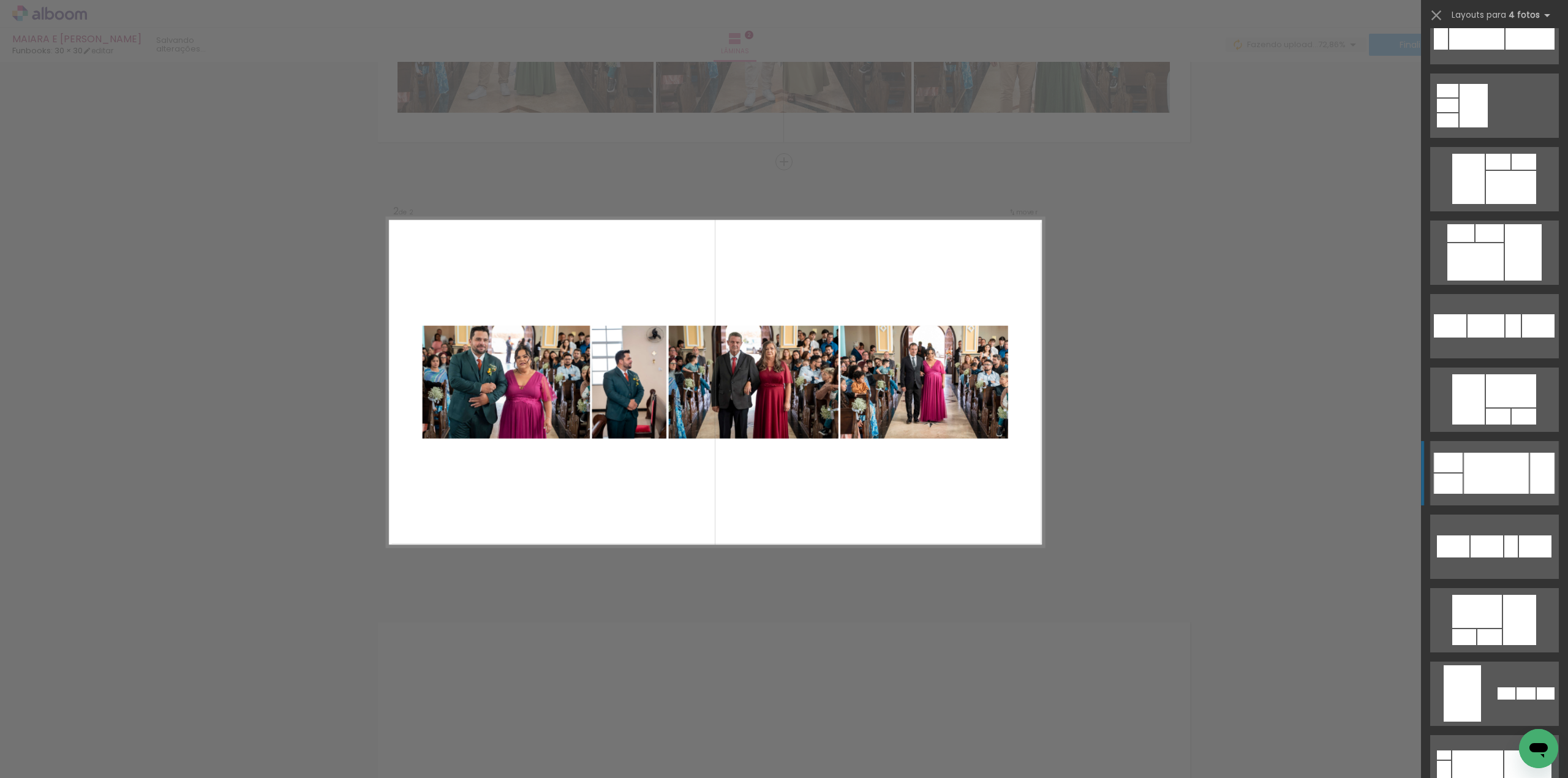
scroll to position [1519, 0]
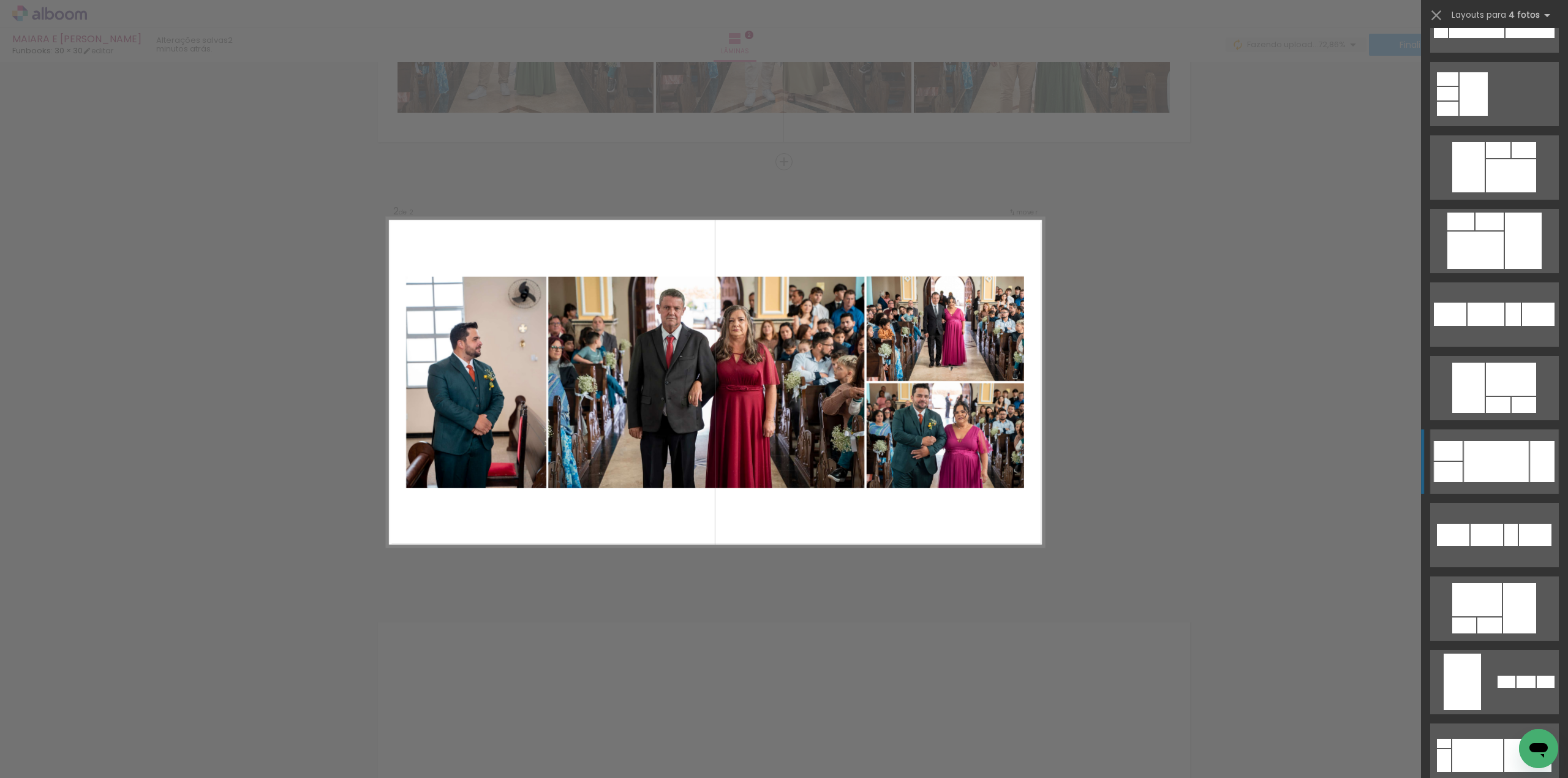
click at [1484, 474] on div at bounding box center [1496, 461] width 65 height 41
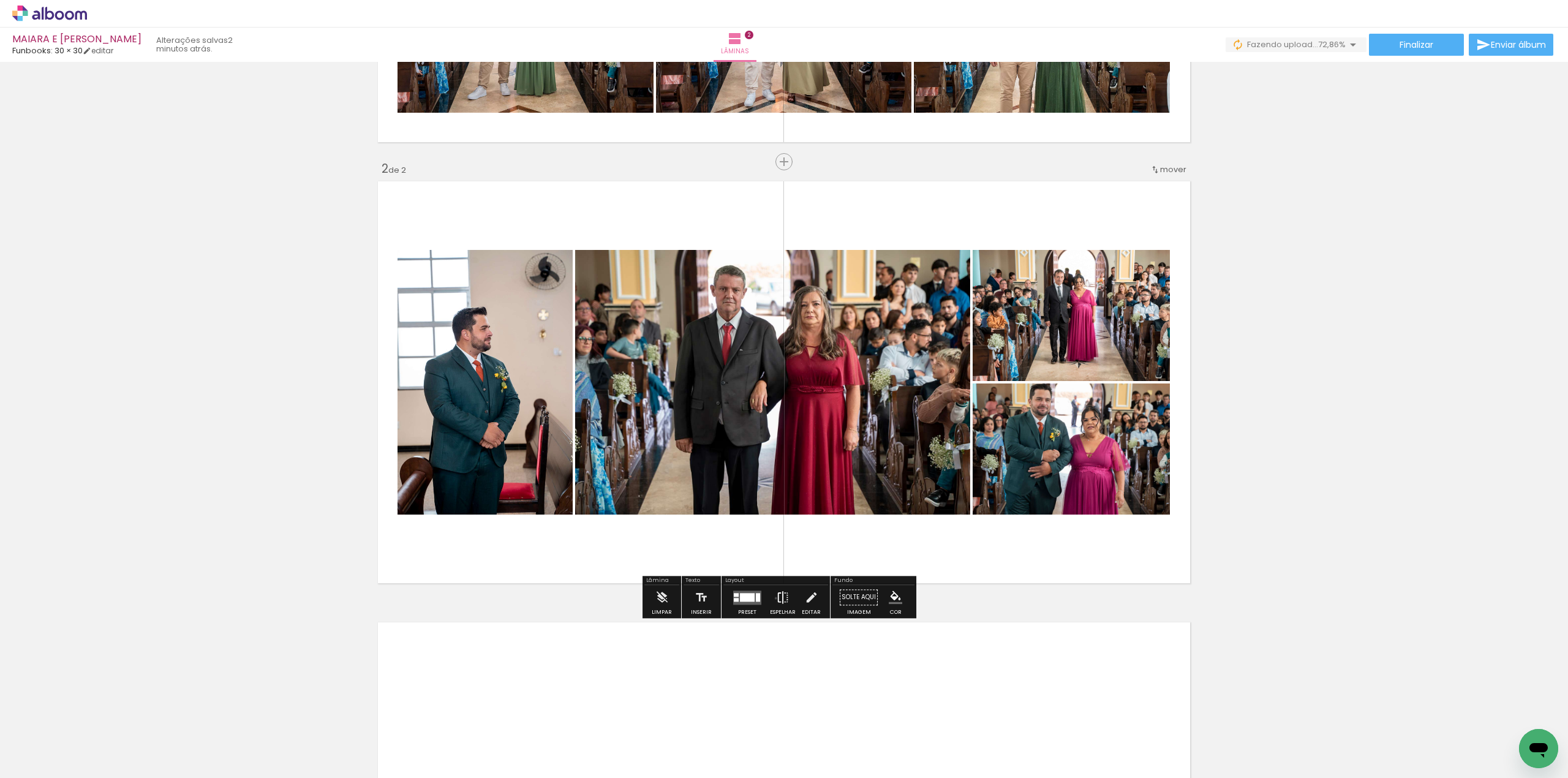
click at [776, 598] on iron-icon at bounding box center [783, 597] width 14 height 24
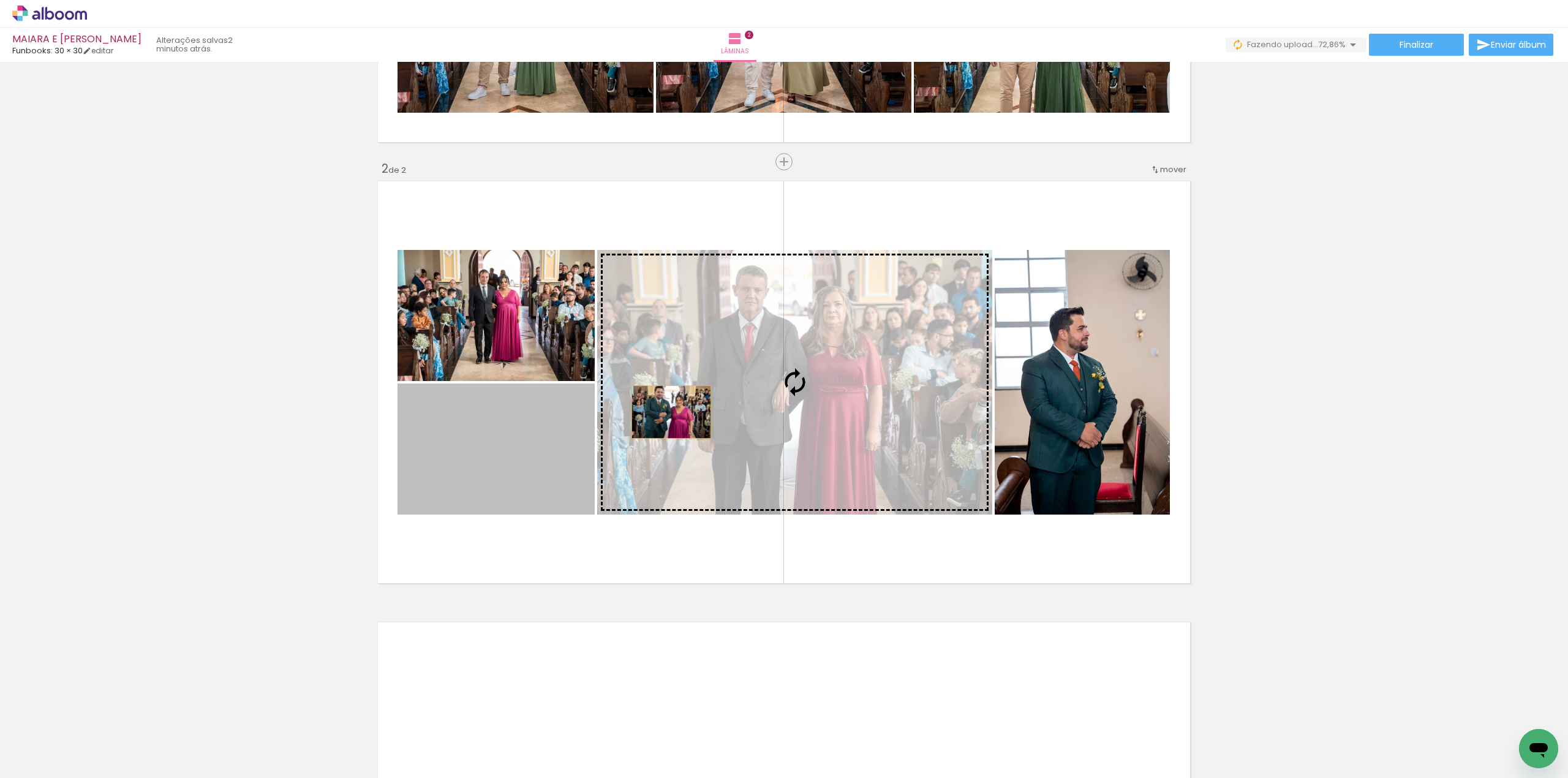
drag, startPoint x: 522, startPoint y: 458, endPoint x: 738, endPoint y: 398, distance: 224.2
click at [0, 0] on slot at bounding box center [0, 0] width 0 height 0
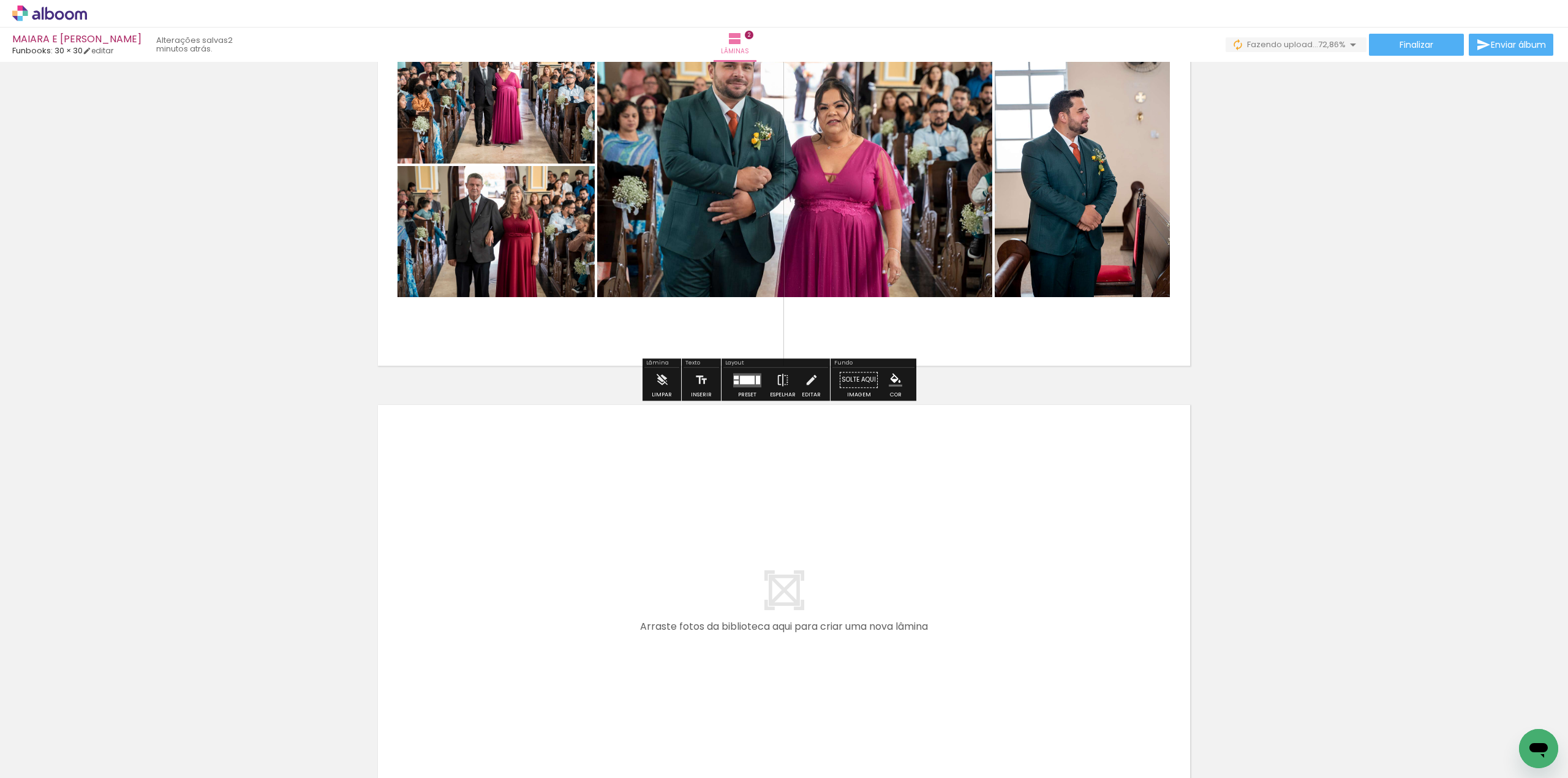
scroll to position [607, 0]
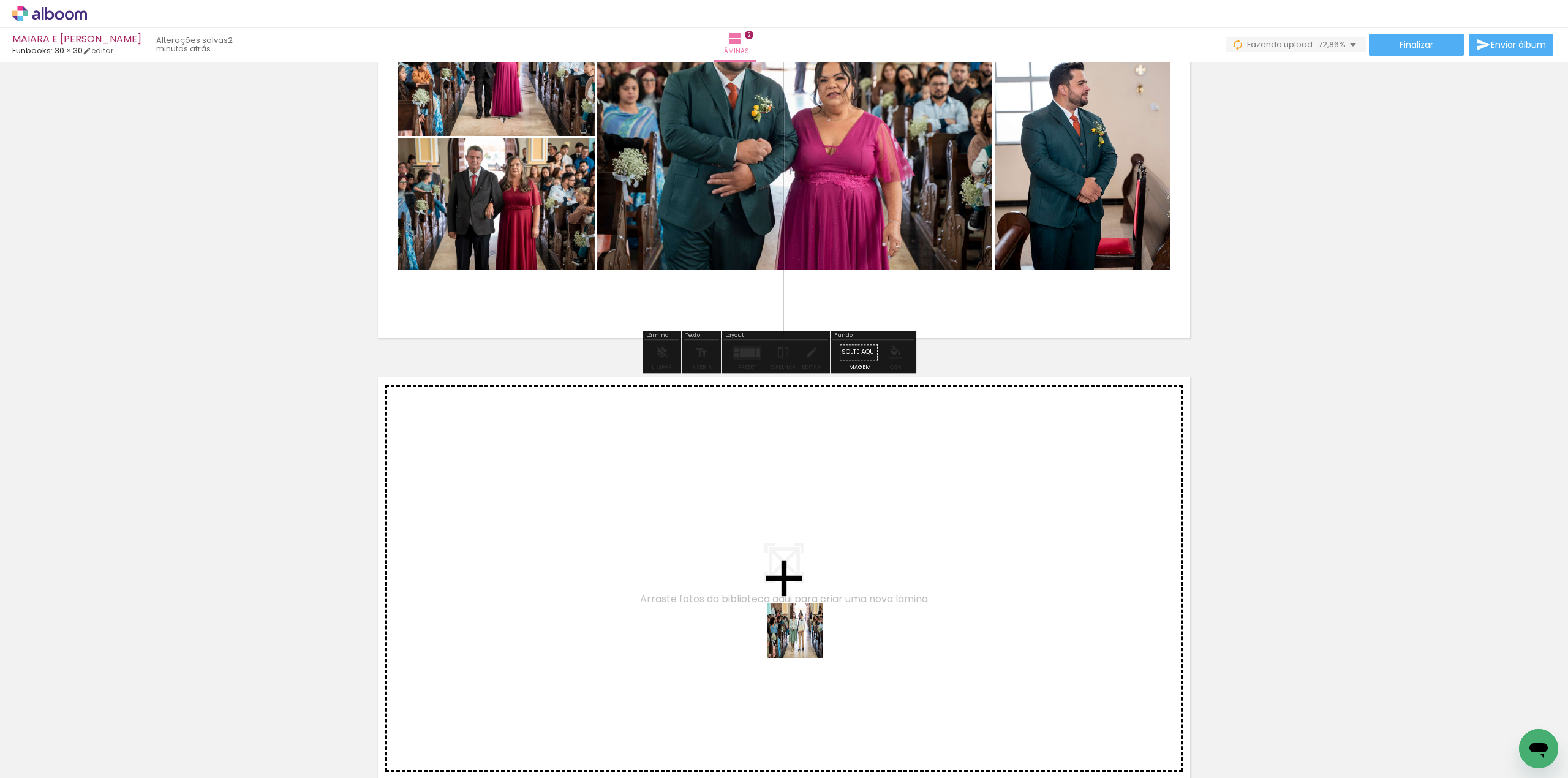
drag, startPoint x: 804, startPoint y: 640, endPoint x: 730, endPoint y: 484, distance: 172.7
click at [730, 484] on quentale-workspace at bounding box center [784, 389] width 1568 height 778
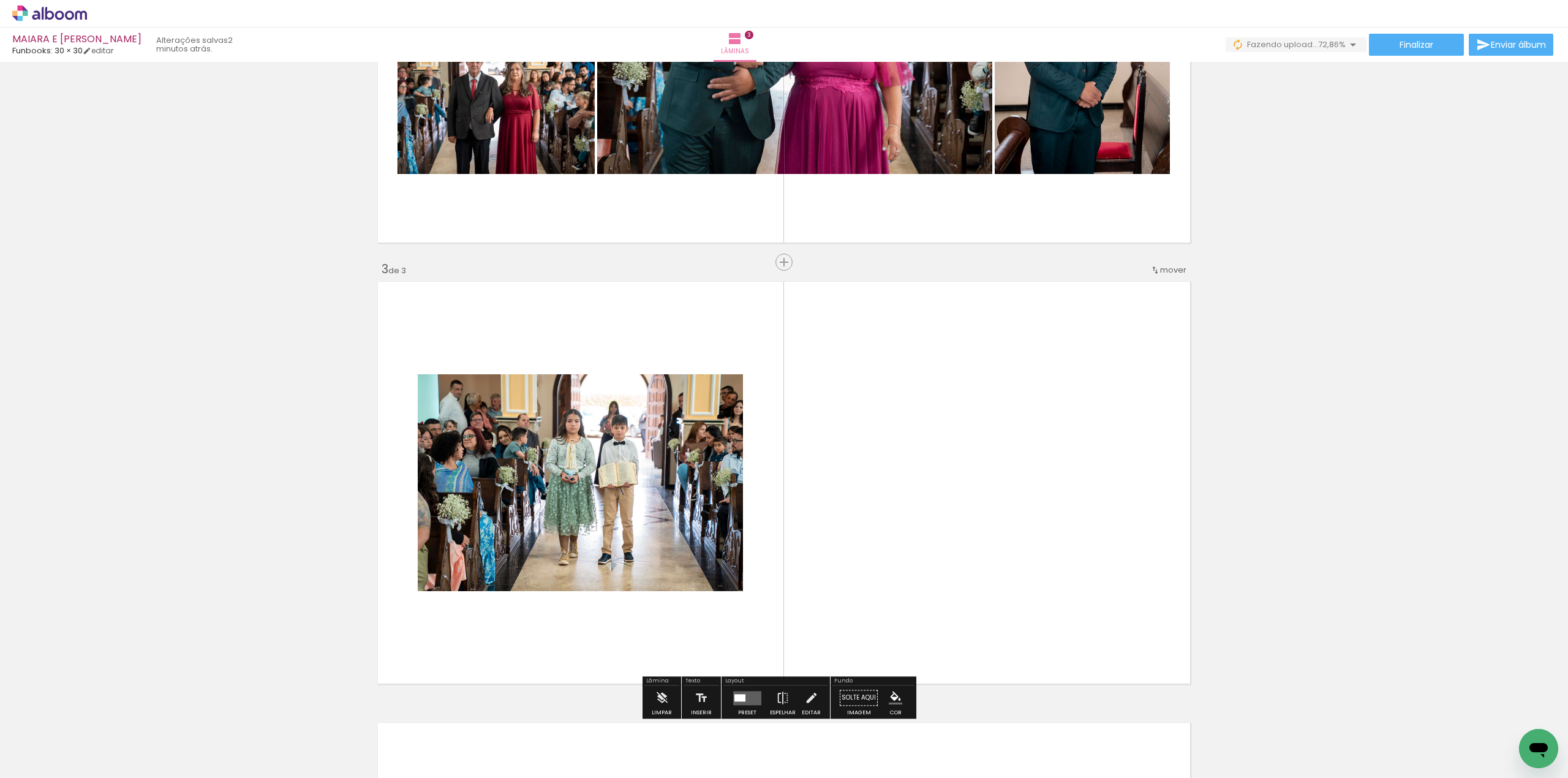
scroll to position [802, 0]
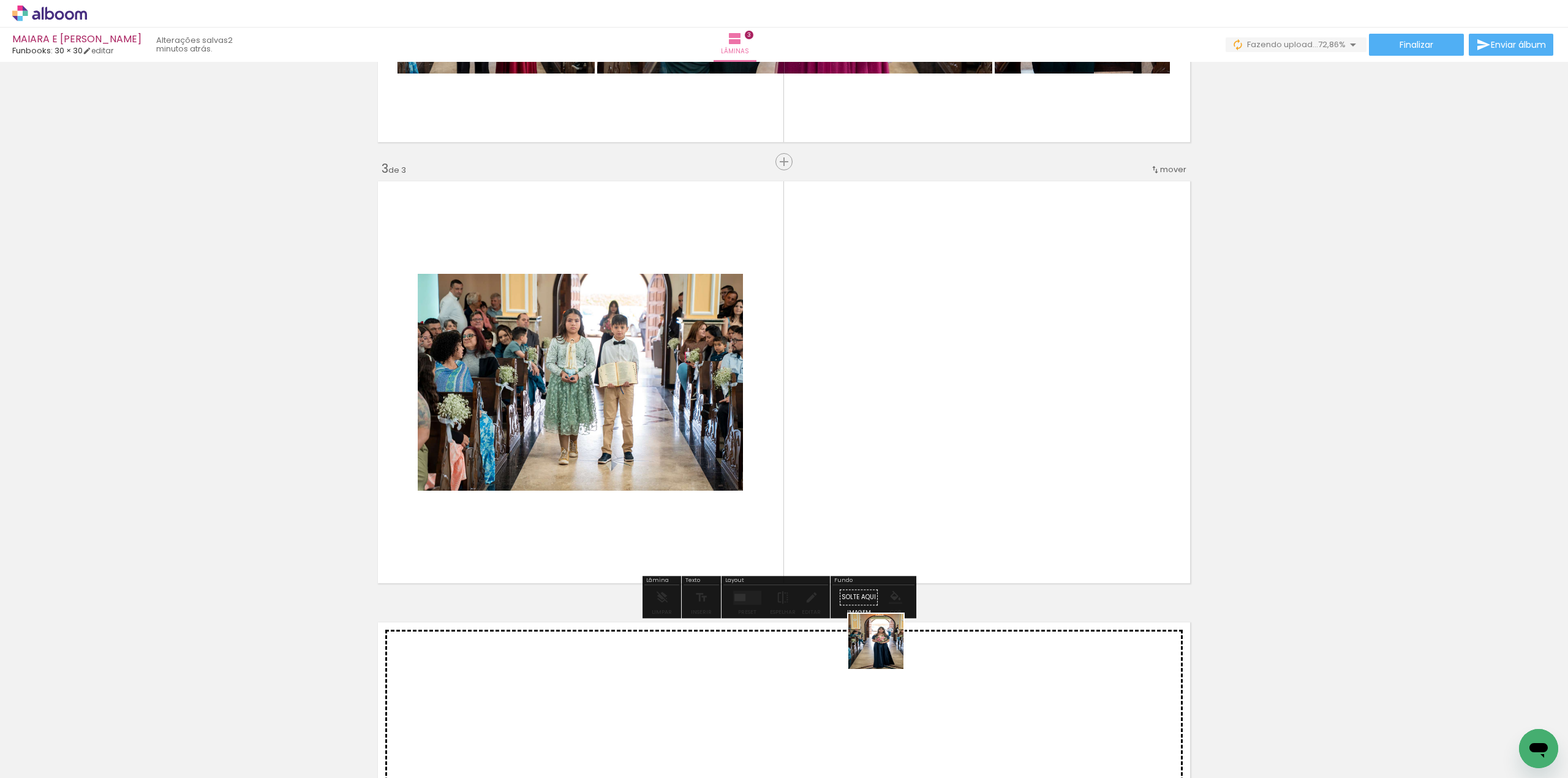
drag, startPoint x: 875, startPoint y: 736, endPoint x: 862, endPoint y: 535, distance: 201.4
click at [849, 503] on quentale-workspace at bounding box center [784, 389] width 1568 height 778
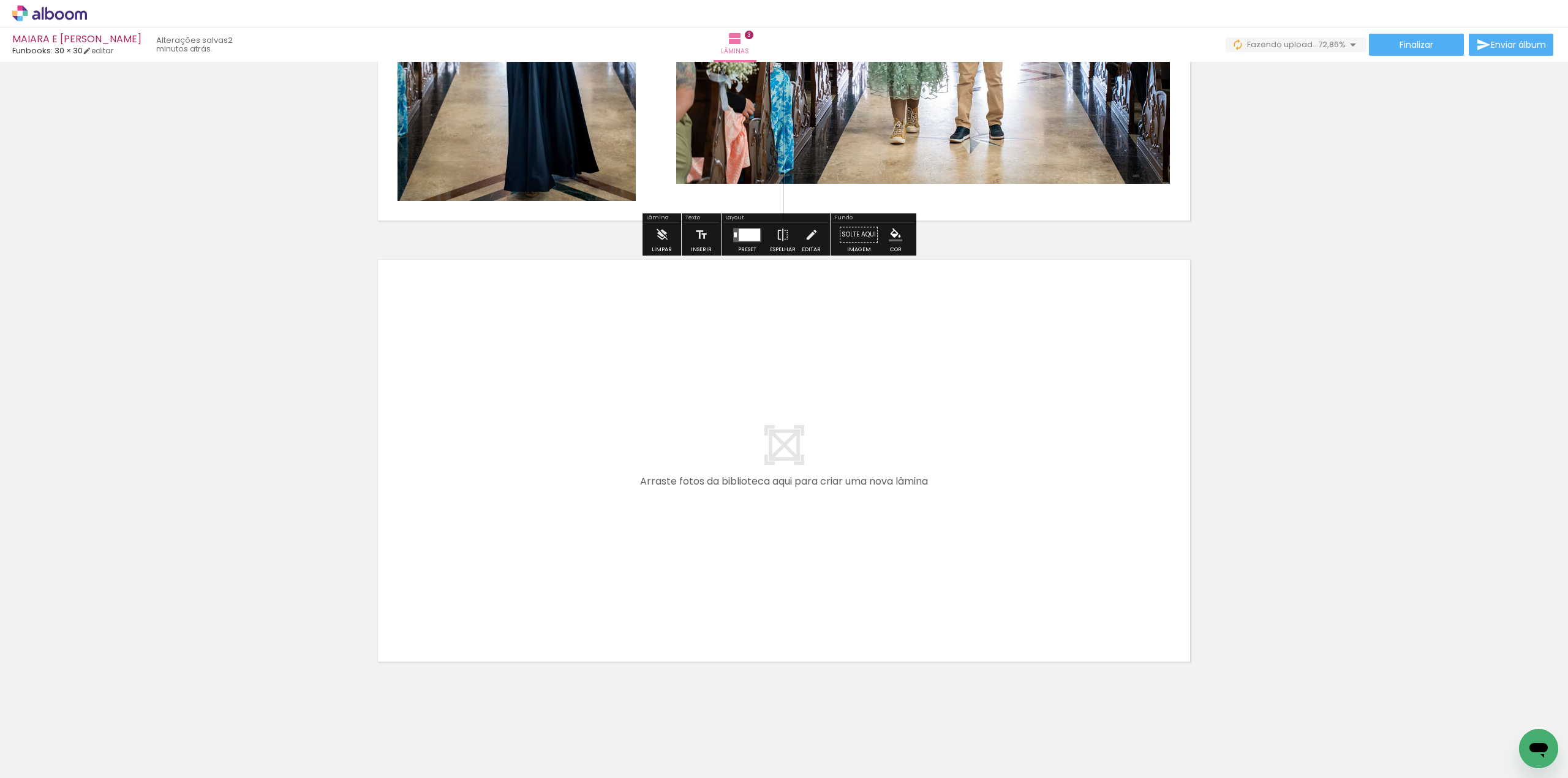
scroll to position [1172, 0]
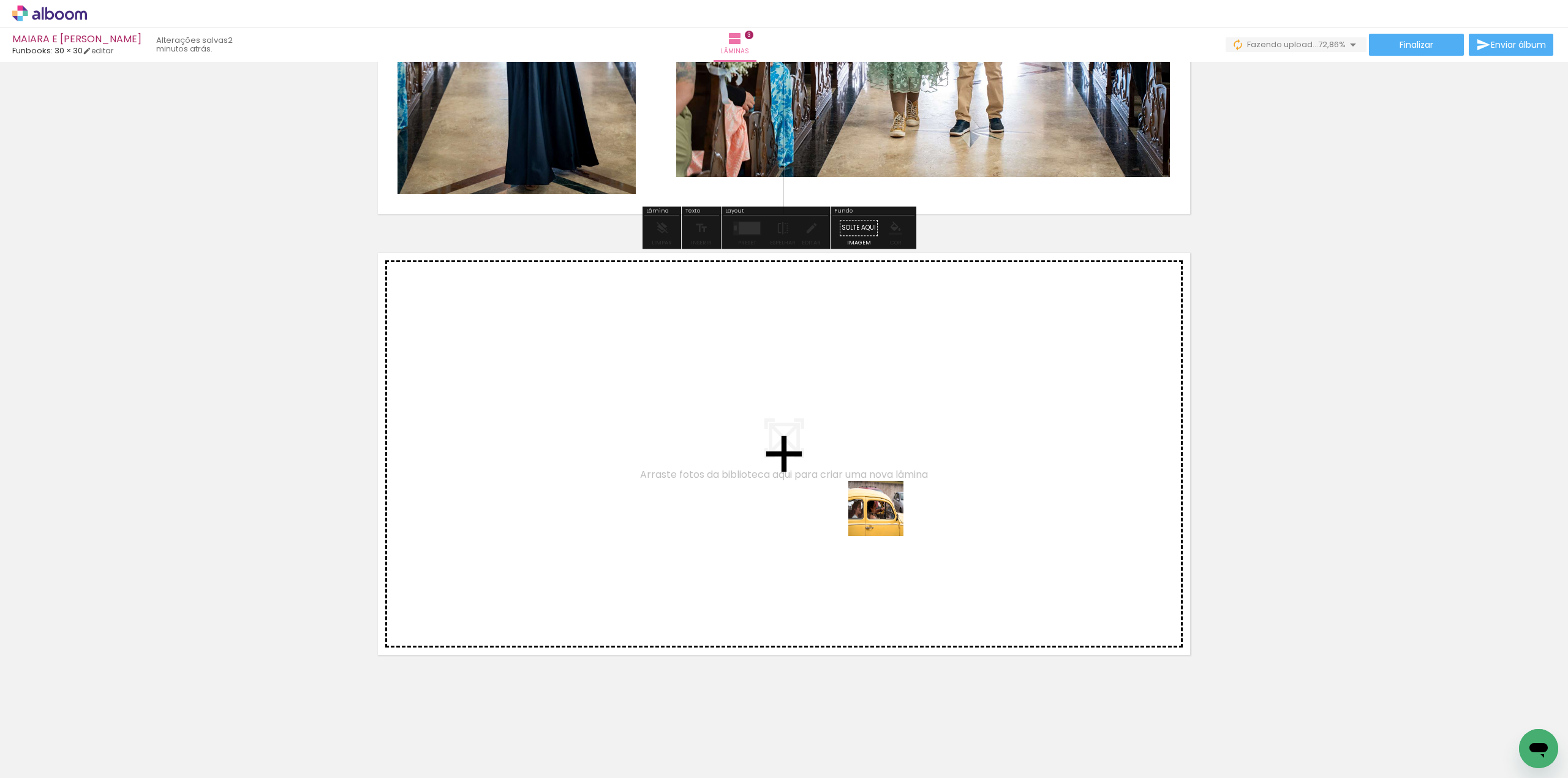
drag, startPoint x: 899, startPoint y: 559, endPoint x: 885, endPoint y: 517, distance: 44.3
click at [885, 517] on quentale-workspace at bounding box center [784, 389] width 1568 height 778
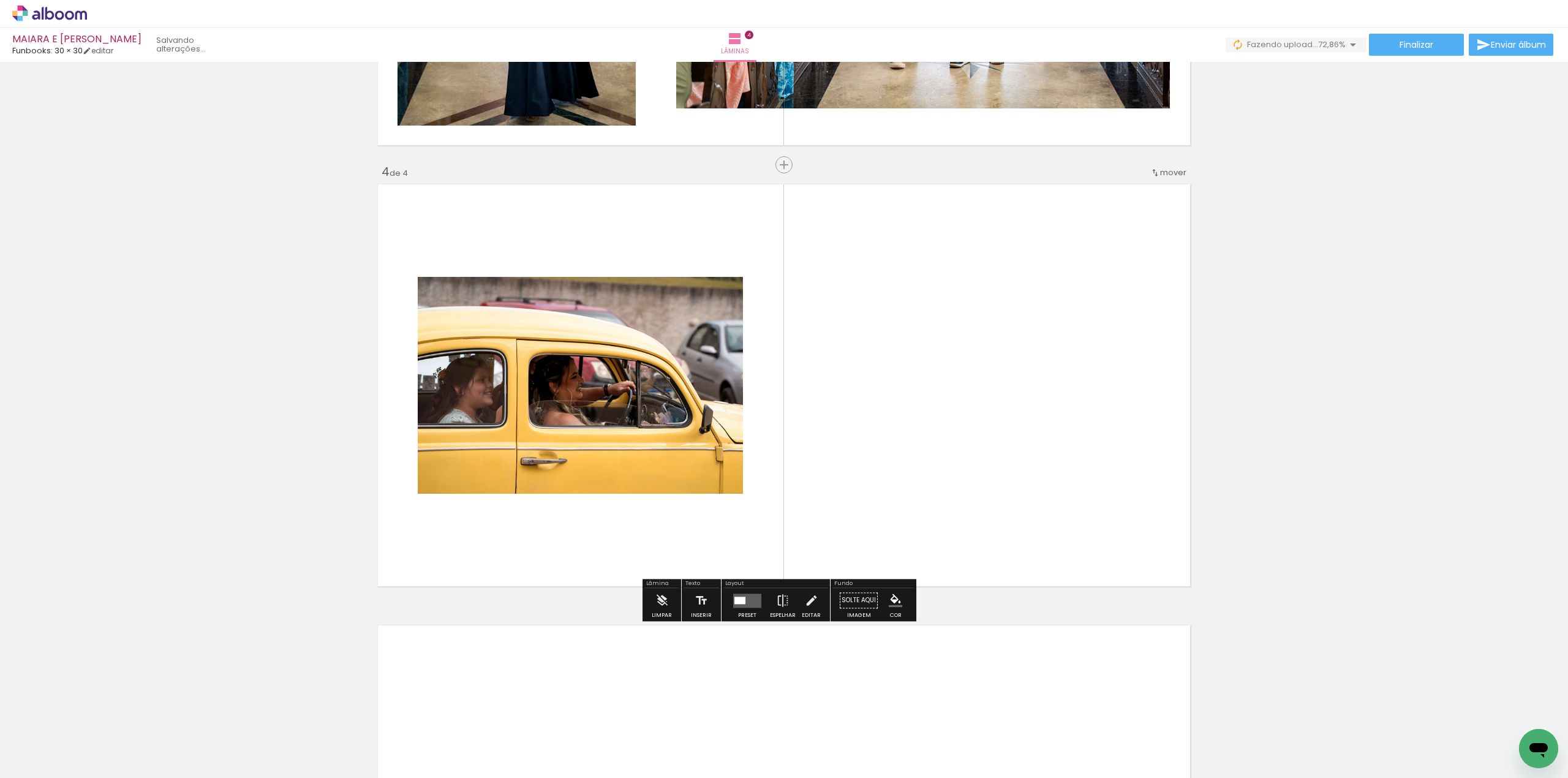
scroll to position [1244, 0]
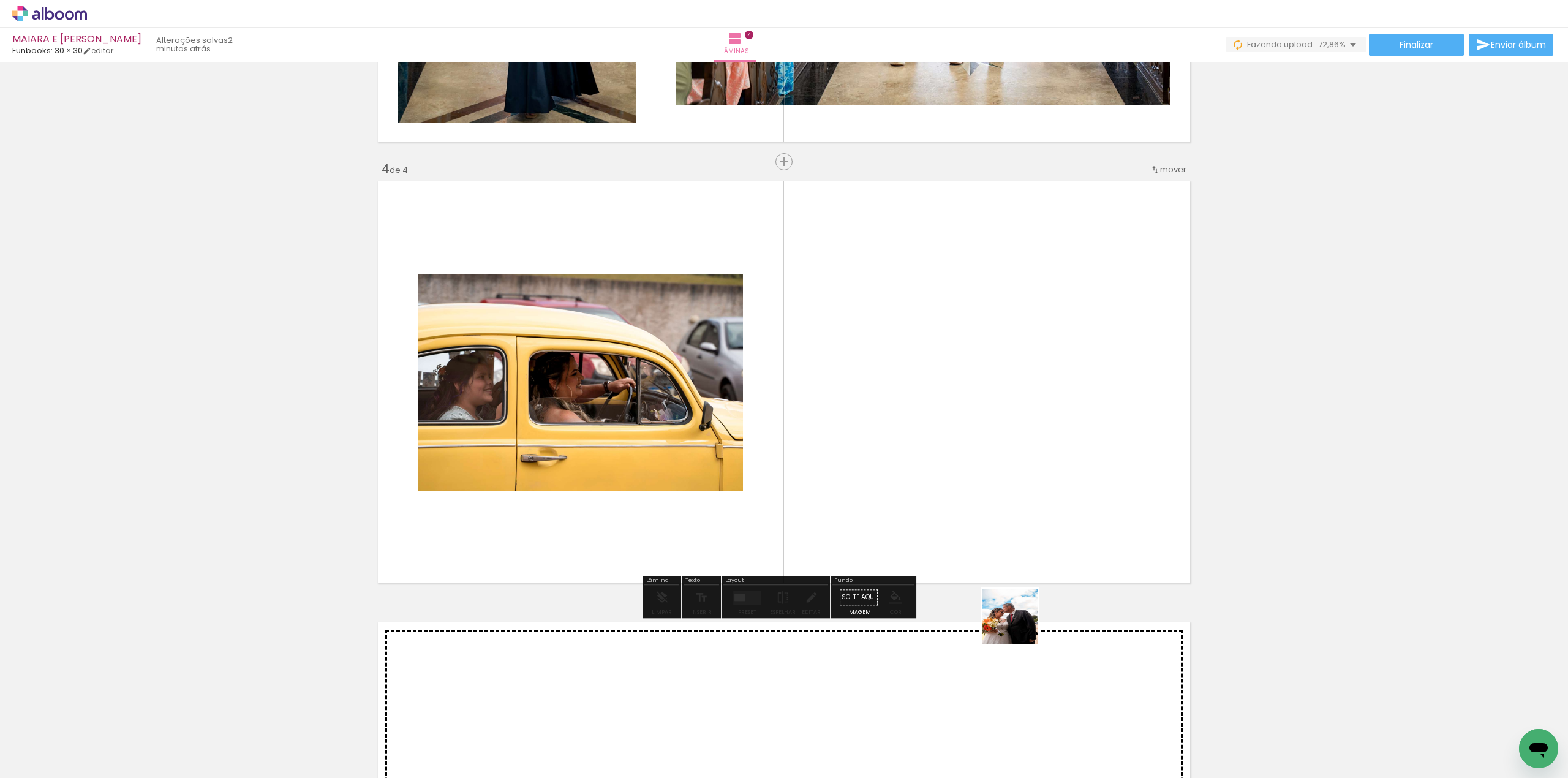
drag, startPoint x: 1011, startPoint y: 681, endPoint x: 1042, endPoint y: 637, distance: 53.8
click at [1022, 519] on quentale-workspace at bounding box center [784, 389] width 1568 height 778
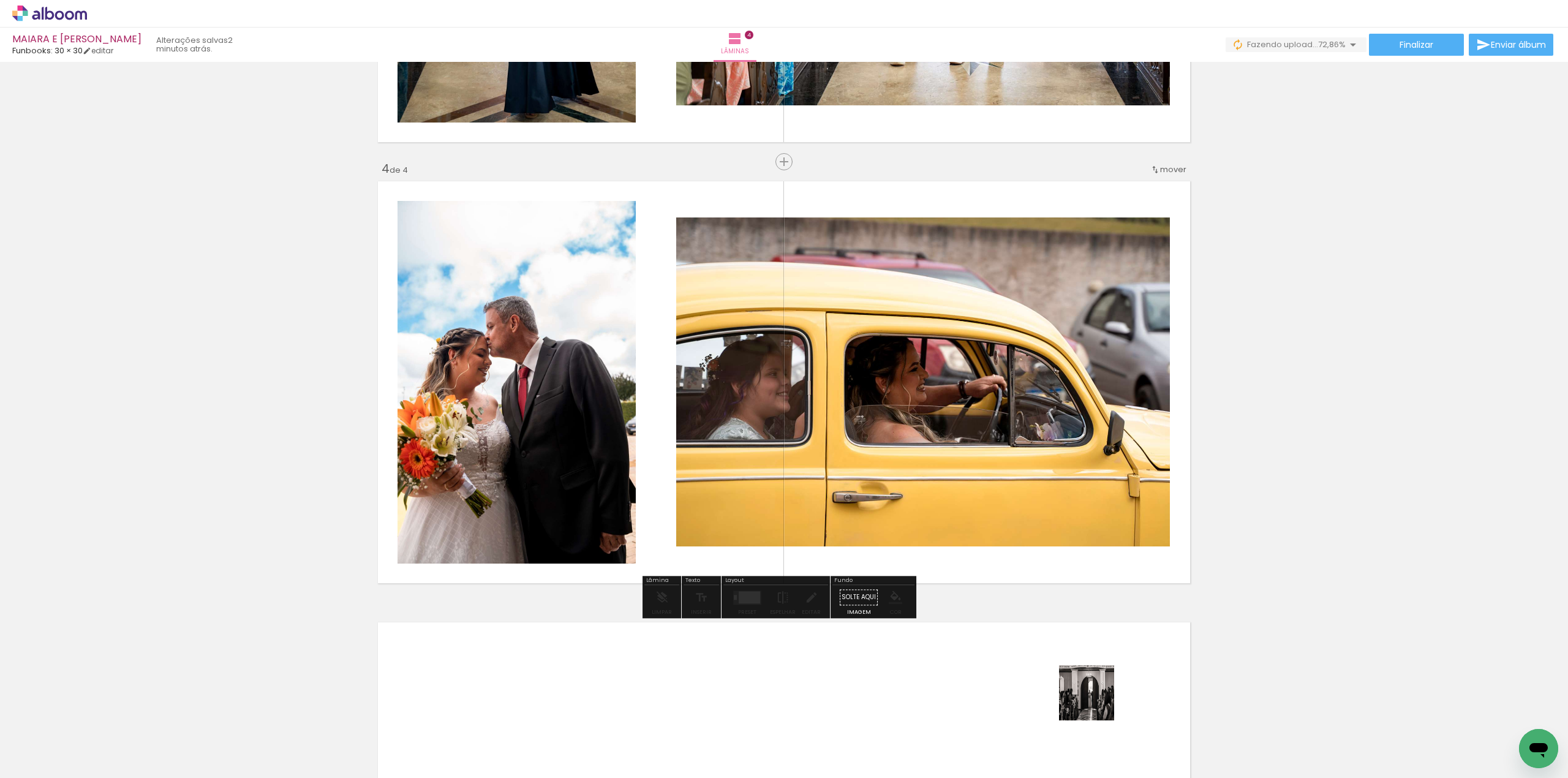
drag, startPoint x: 1096, startPoint y: 702, endPoint x: 1070, endPoint y: 585, distance: 119.9
click at [1042, 489] on quentale-workspace at bounding box center [784, 389] width 1568 height 778
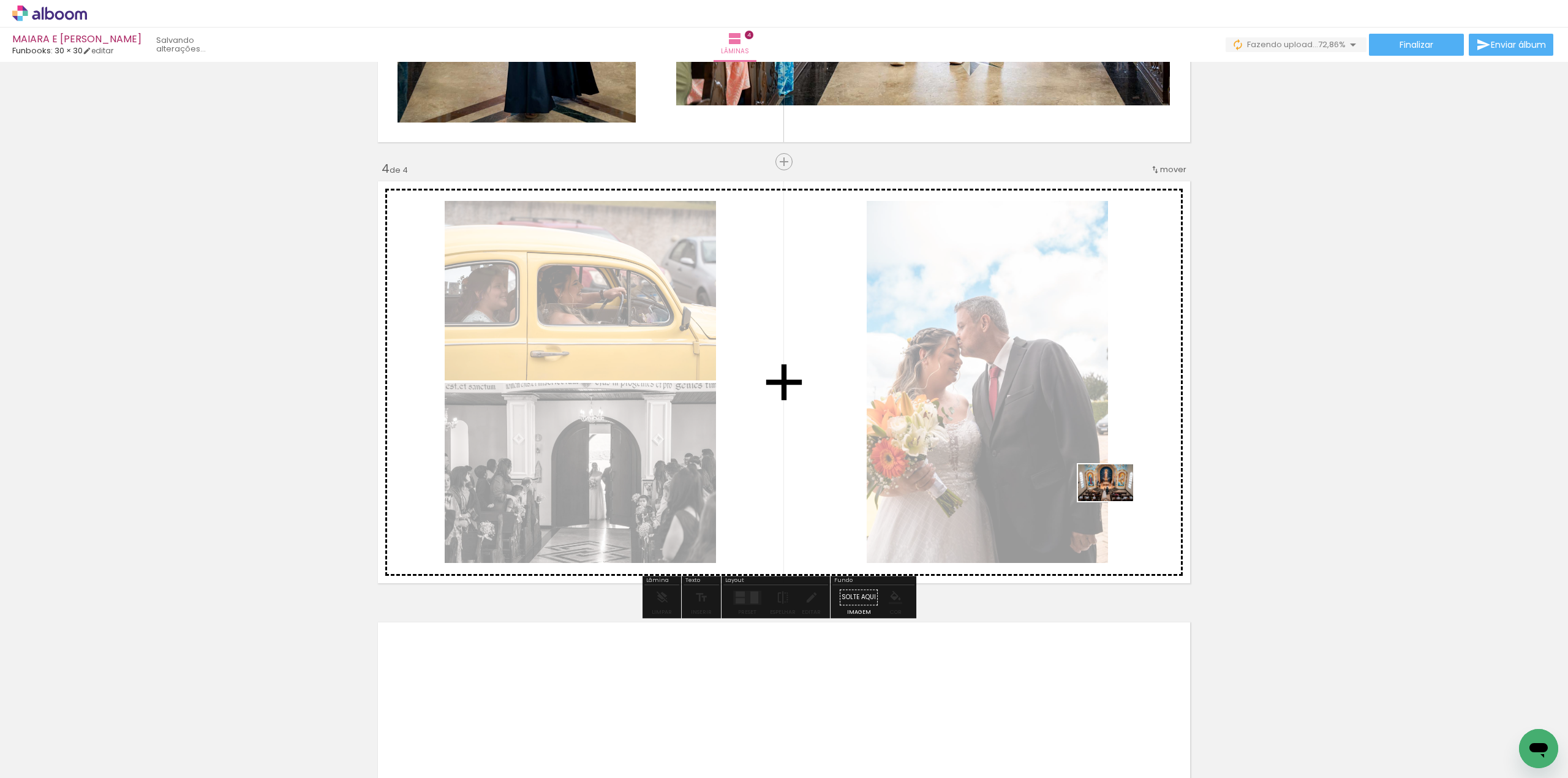
drag, startPoint x: 1155, startPoint y: 741, endPoint x: 1110, endPoint y: 501, distance: 244.2
click at [1113, 501] on quentale-workspace at bounding box center [784, 389] width 1568 height 778
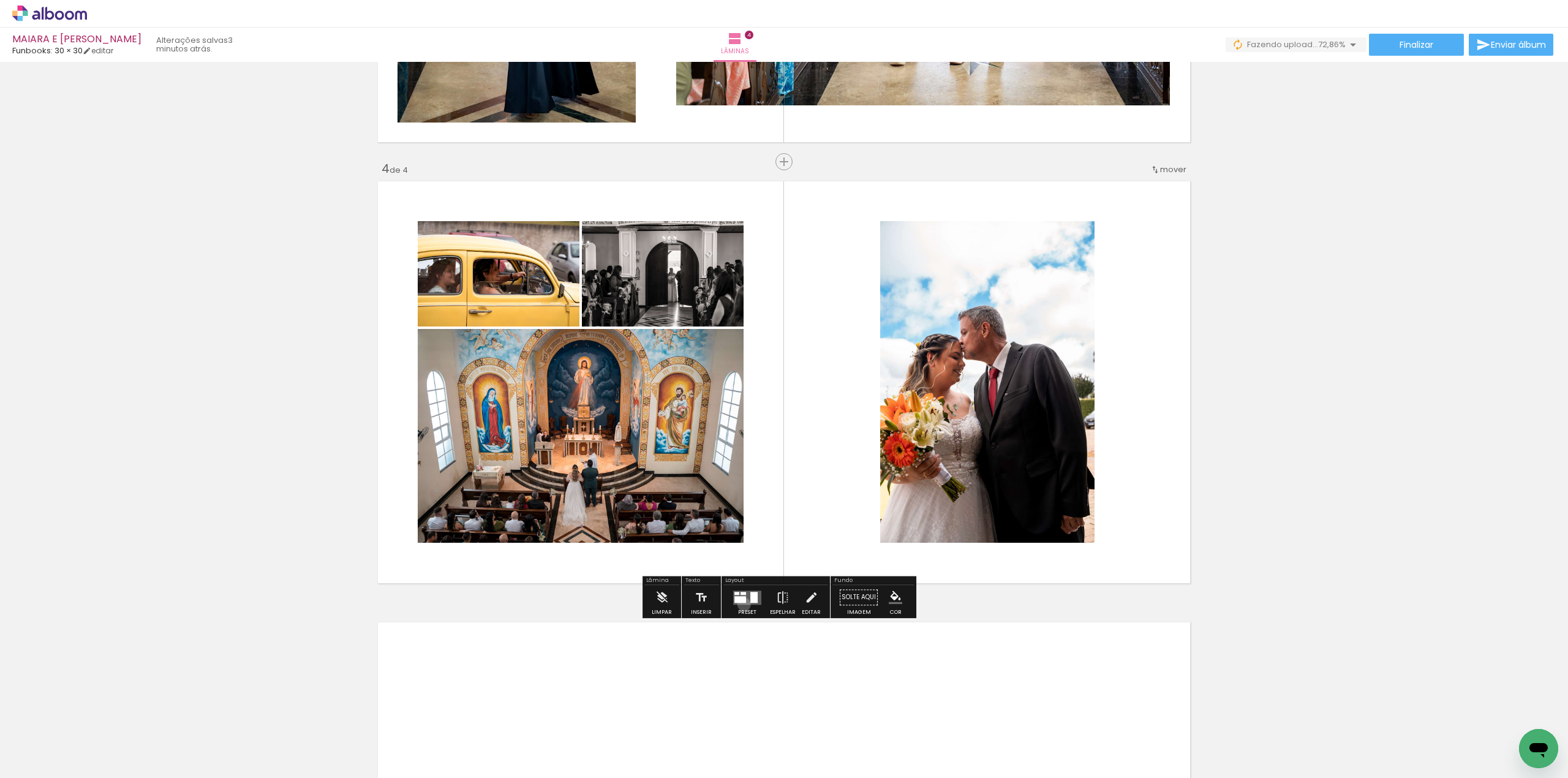
click at [741, 604] on div at bounding box center [747, 597] width 33 height 24
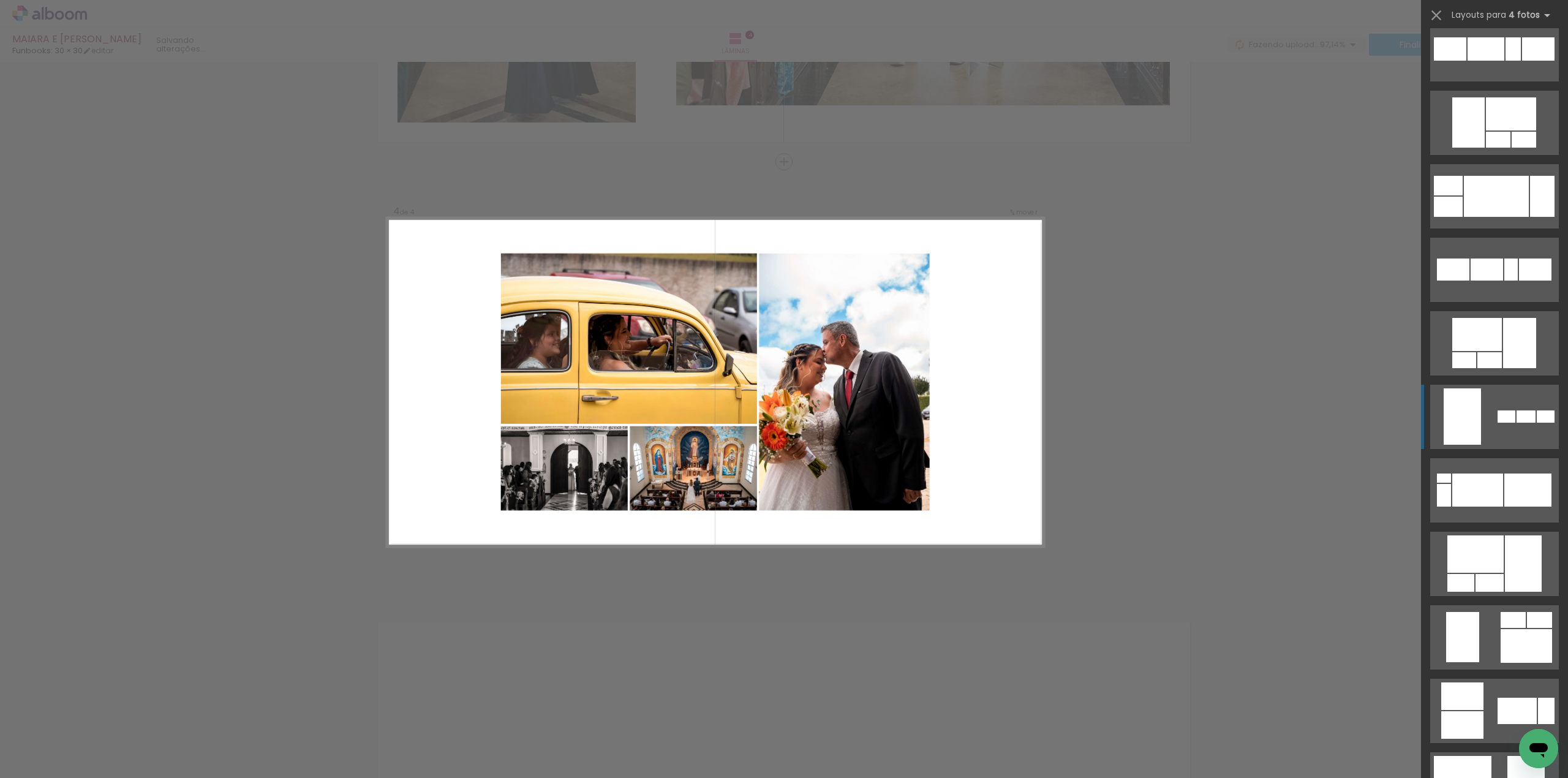
scroll to position [1878, 0]
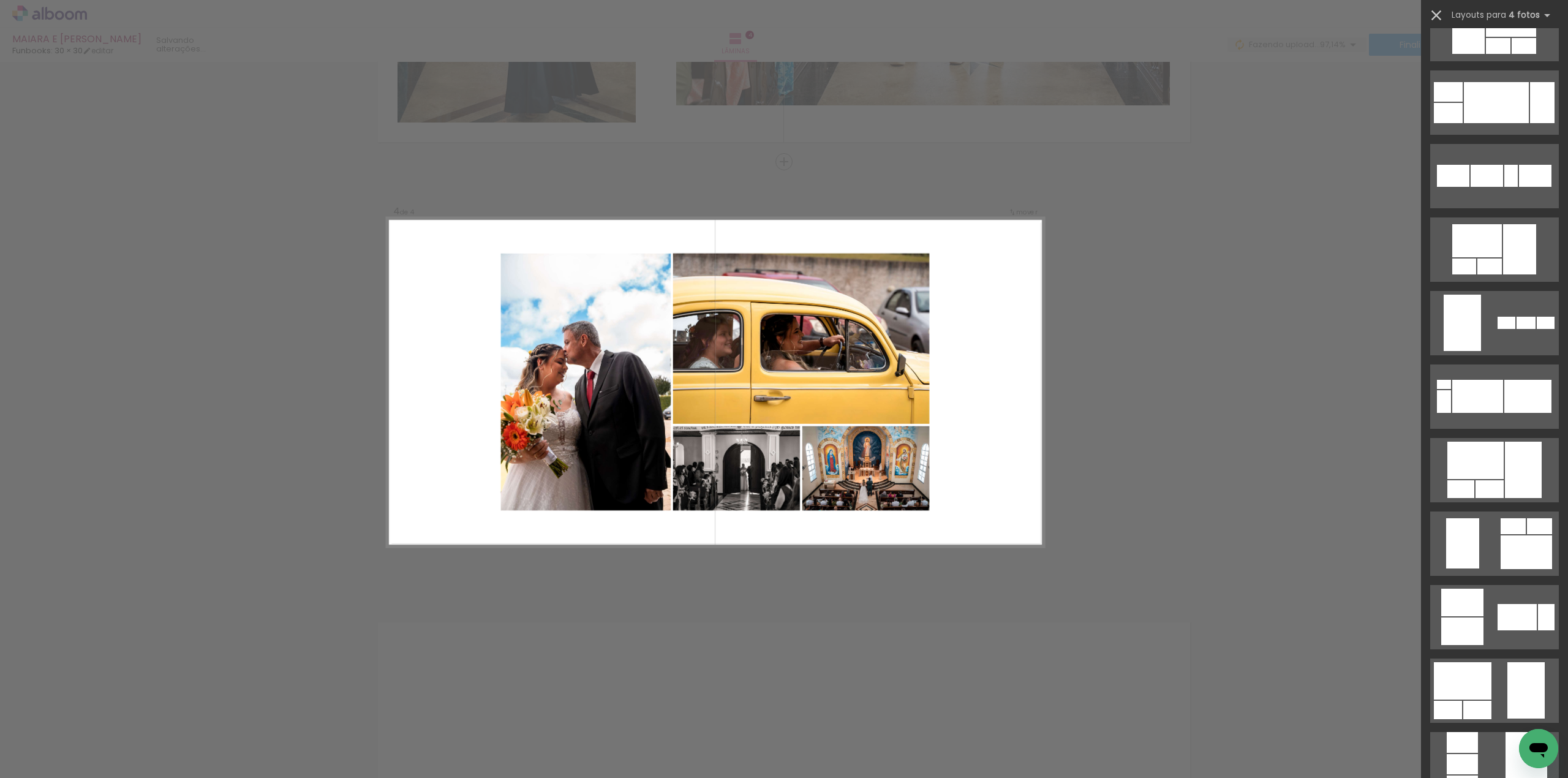
click at [1441, 15] on iron-icon at bounding box center [1436, 16] width 17 height 17
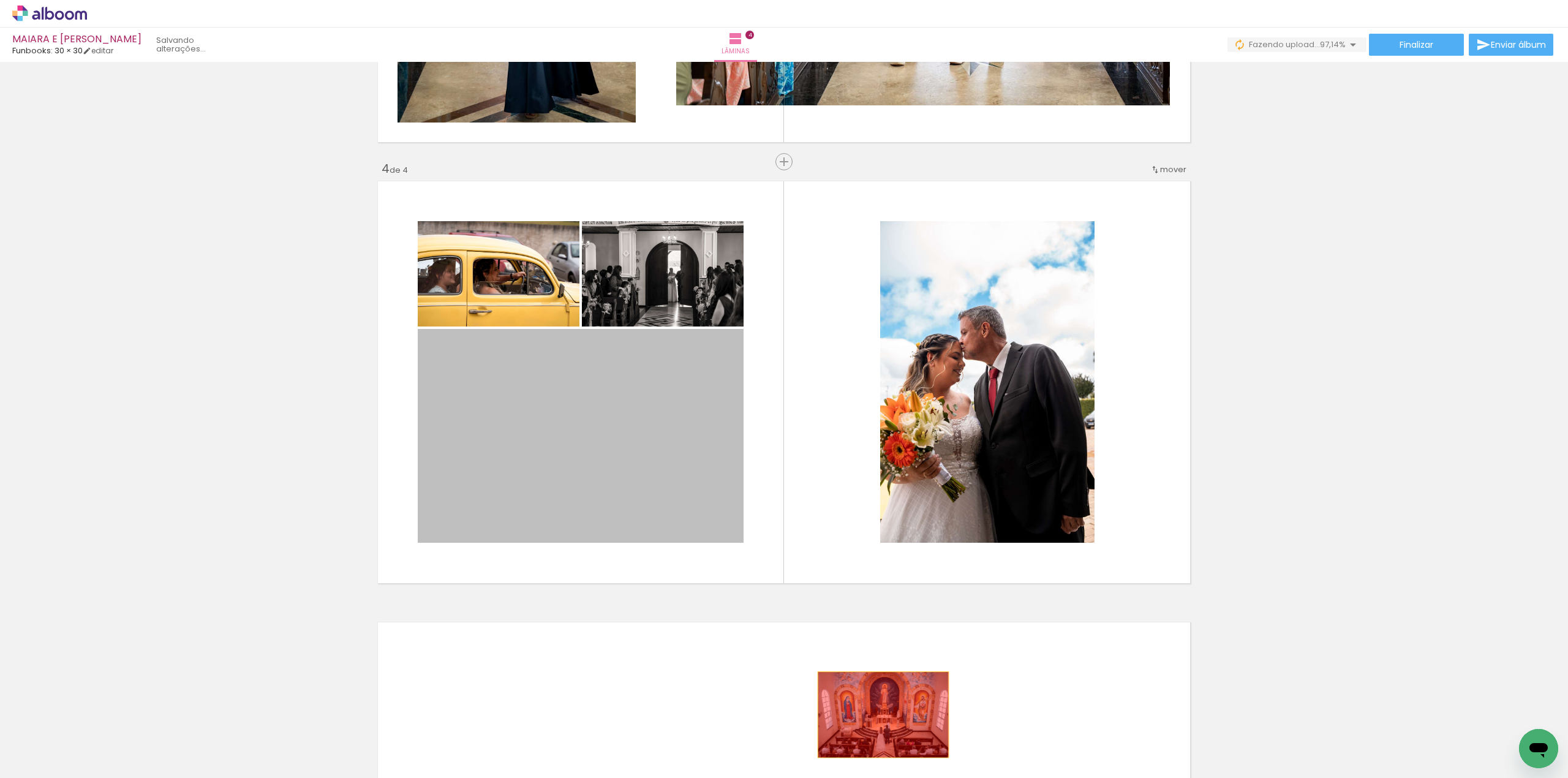
drag, startPoint x: 648, startPoint y: 466, endPoint x: 876, endPoint y: 706, distance: 331.0
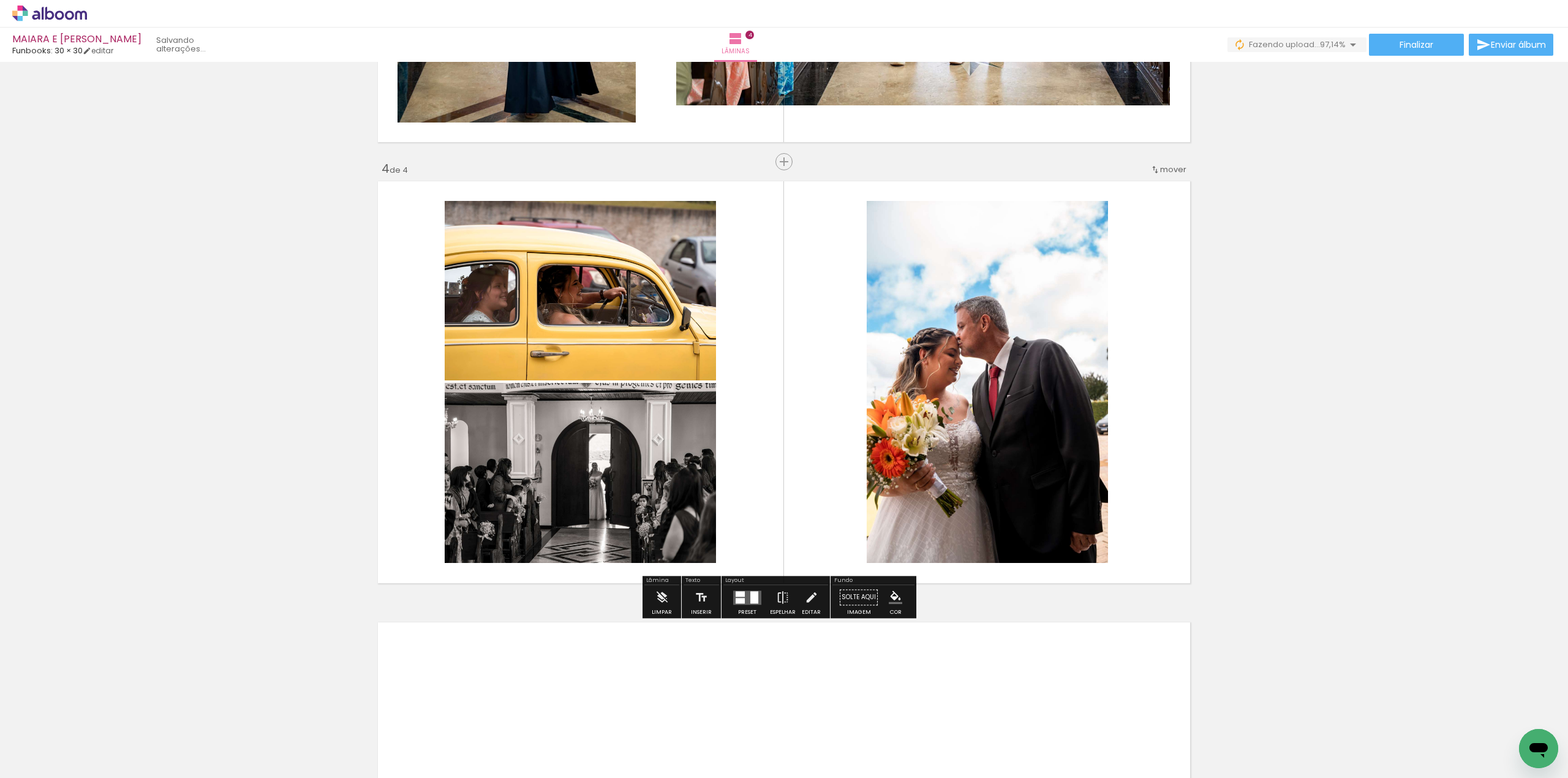
click at [755, 600] on div at bounding box center [754, 597] width 8 height 12
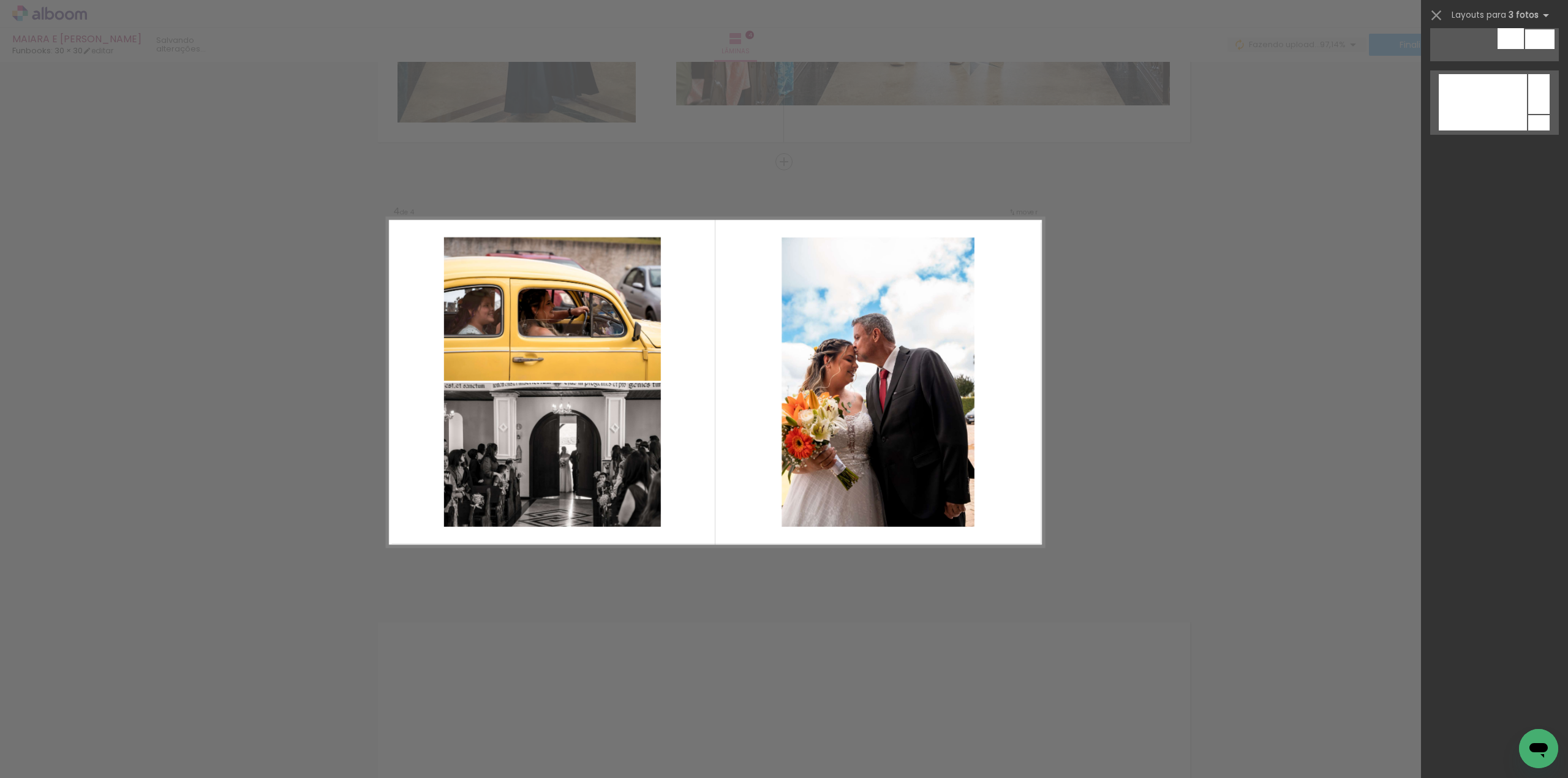
scroll to position [0, 0]
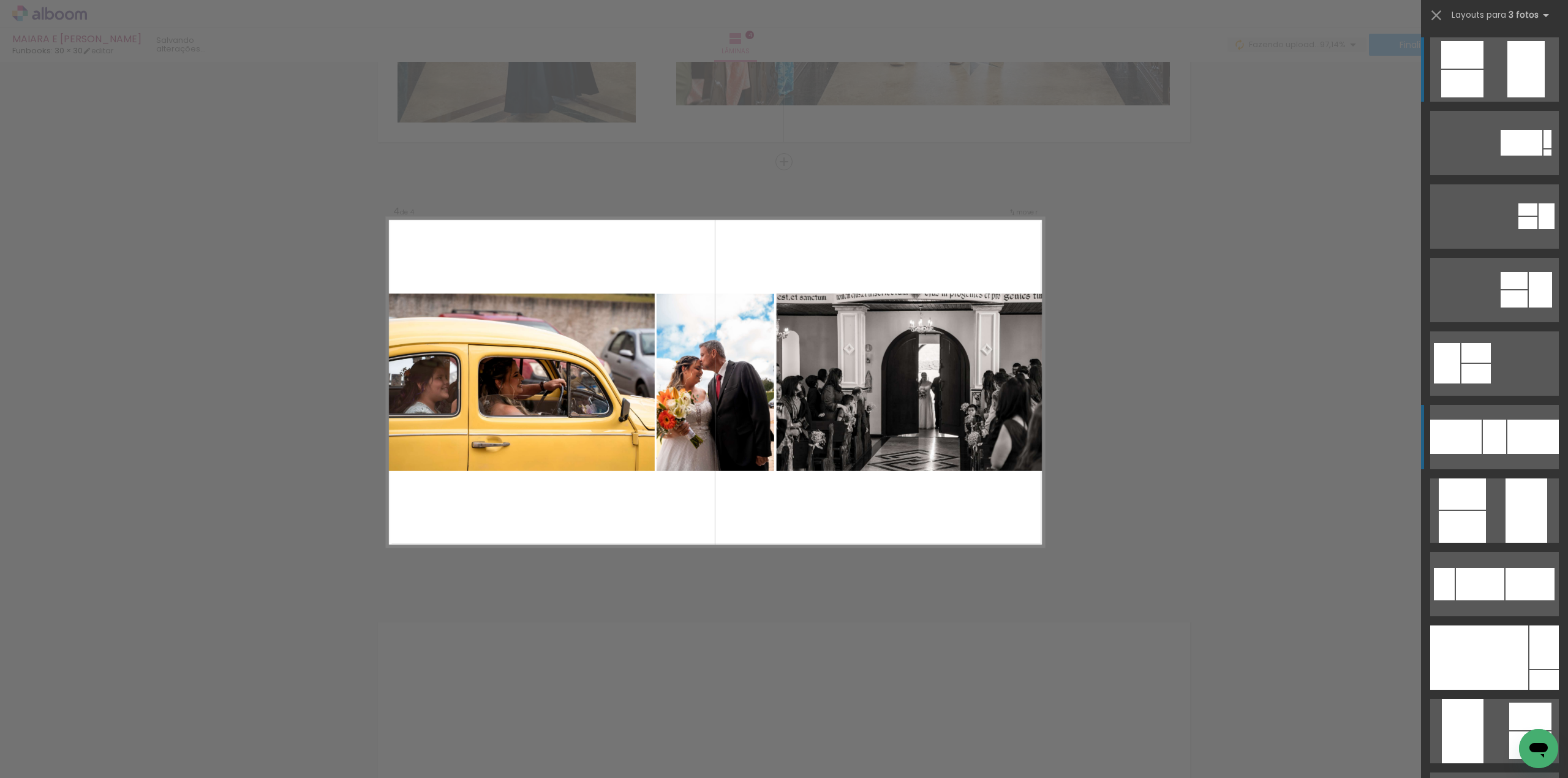
click at [1483, 430] on div at bounding box center [1494, 436] width 23 height 34
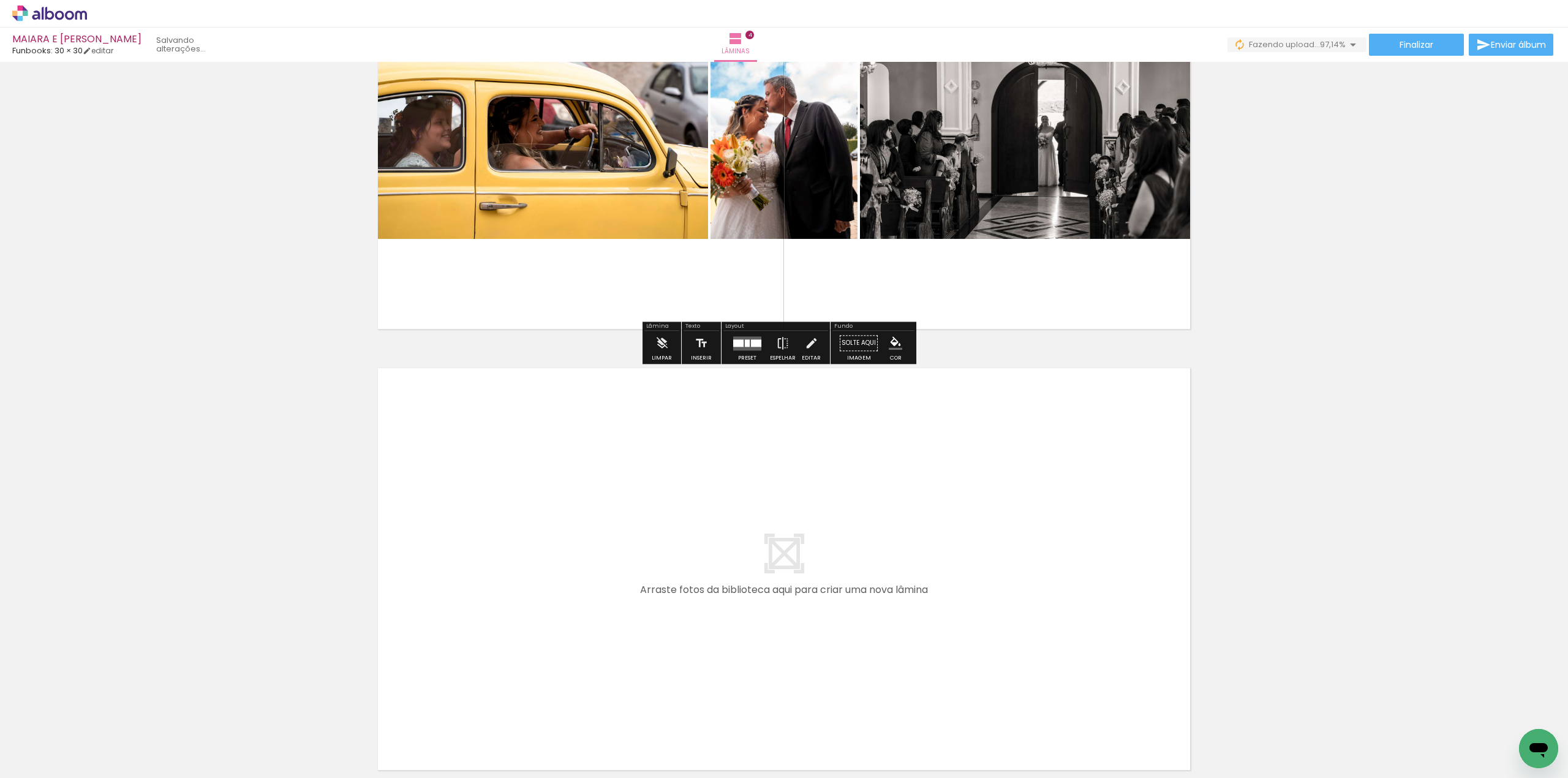
scroll to position [1570, 0]
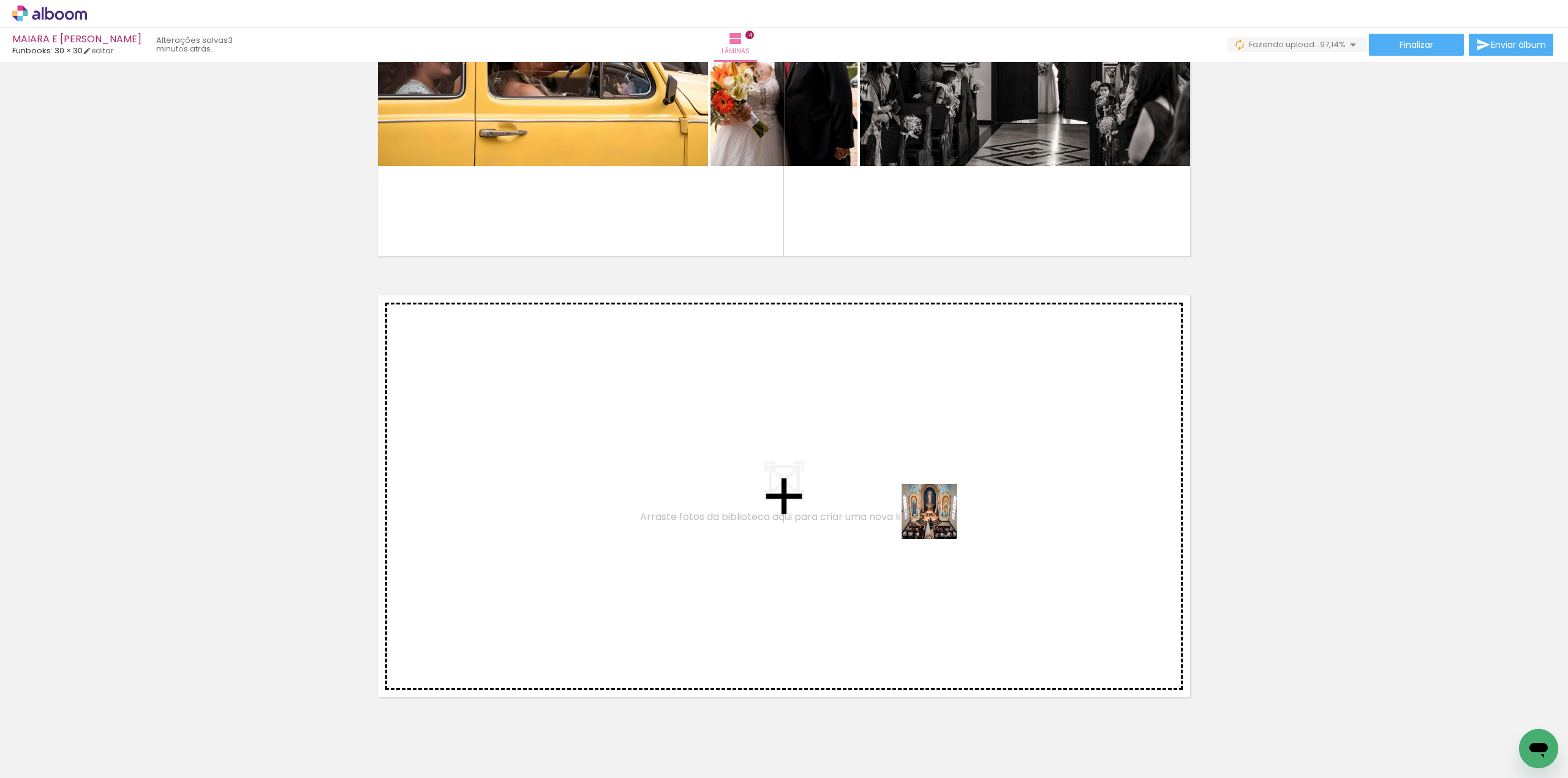
drag, startPoint x: 1087, startPoint y: 647, endPoint x: 845, endPoint y: 471, distance: 299.2
click at [845, 471] on quentale-workspace at bounding box center [784, 389] width 1568 height 778
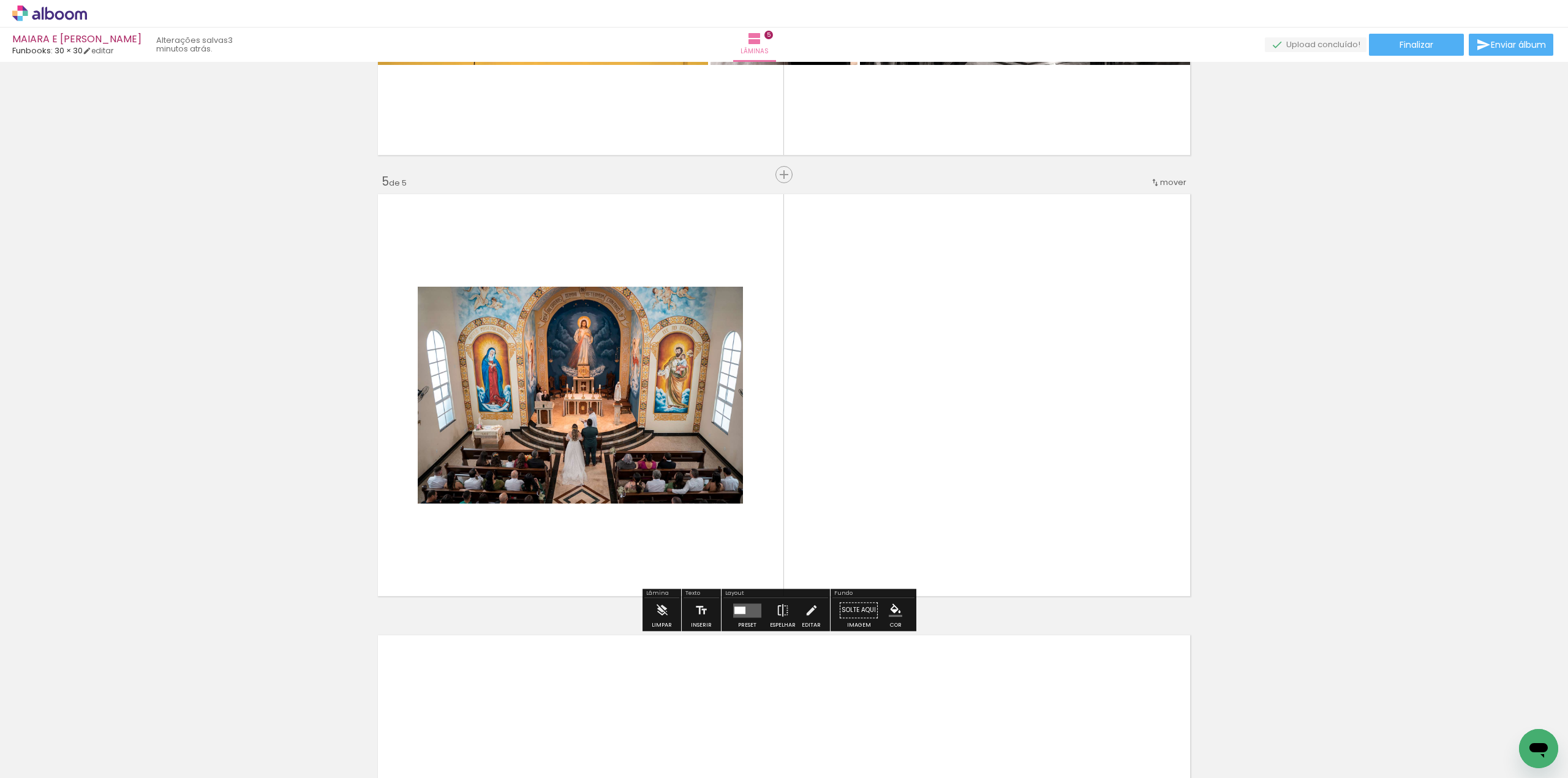
scroll to position [1684, 0]
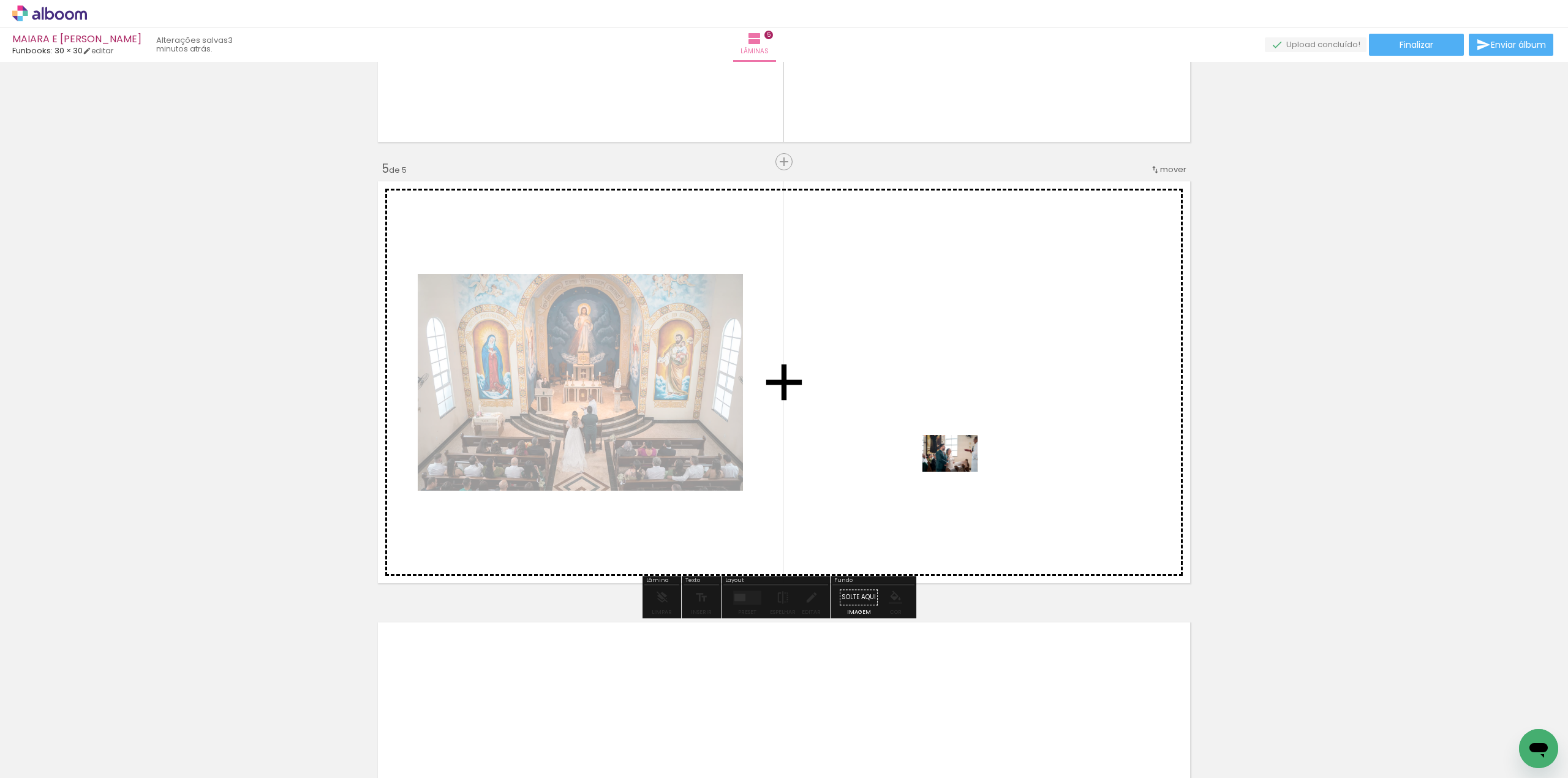
drag, startPoint x: 1233, startPoint y: 729, endPoint x: 956, endPoint y: 466, distance: 382.0
click at [956, 466] on quentale-workspace at bounding box center [784, 389] width 1568 height 778
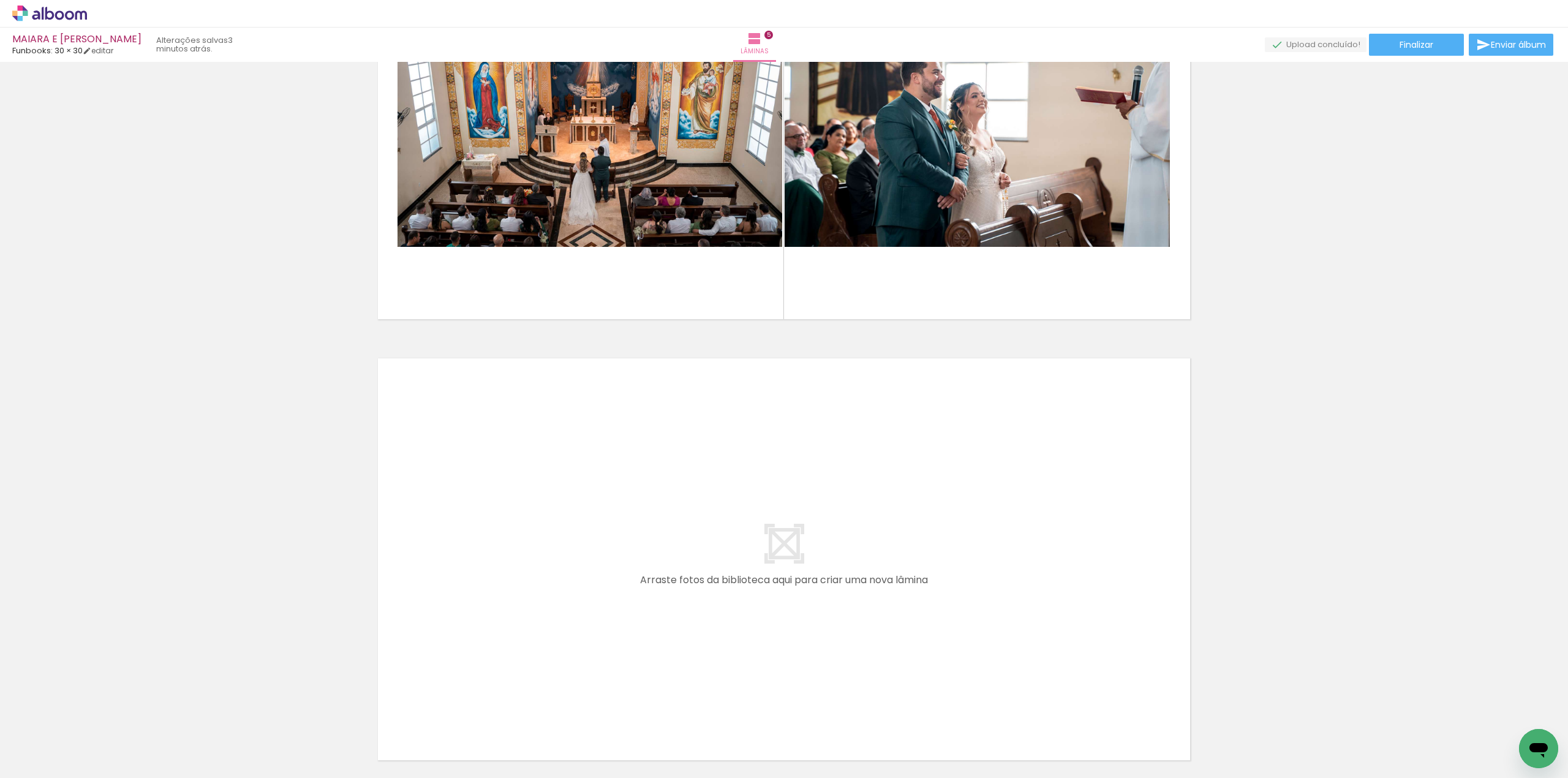
scroll to position [2012, 0]
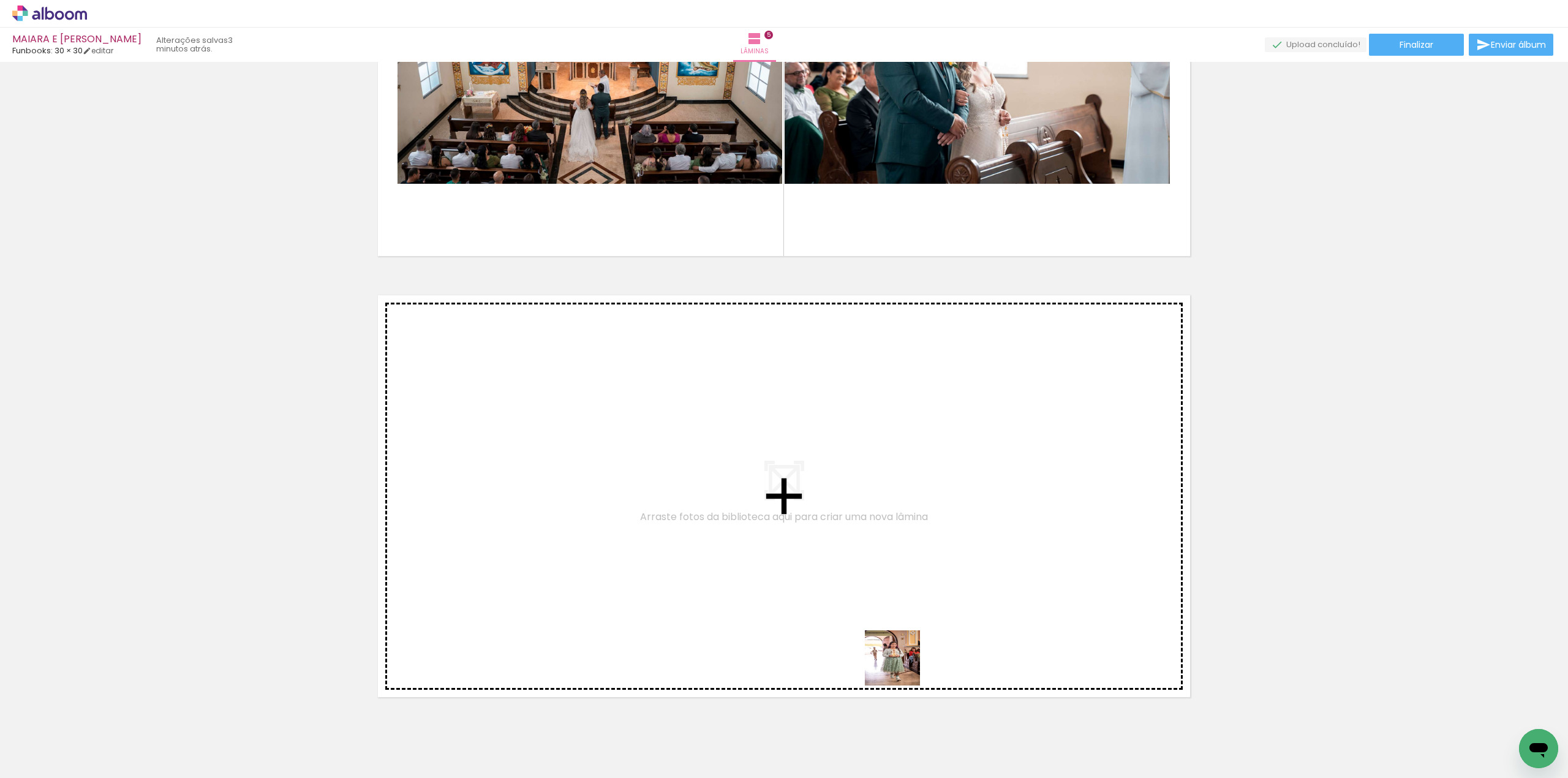
drag, startPoint x: 902, startPoint y: 667, endPoint x: 812, endPoint y: 506, distance: 184.4
click at [812, 506] on quentale-workspace at bounding box center [784, 389] width 1568 height 778
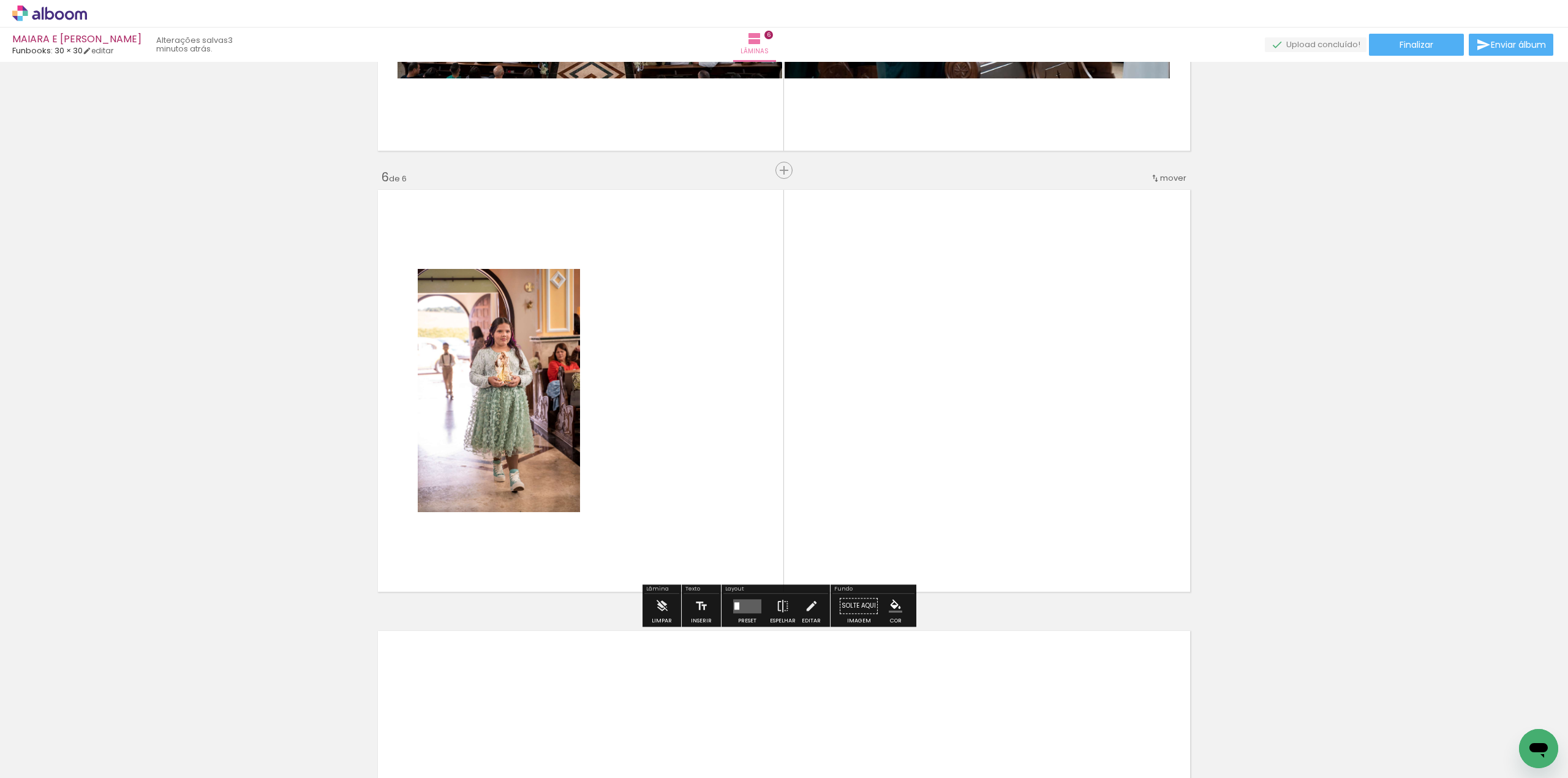
scroll to position [2126, 0]
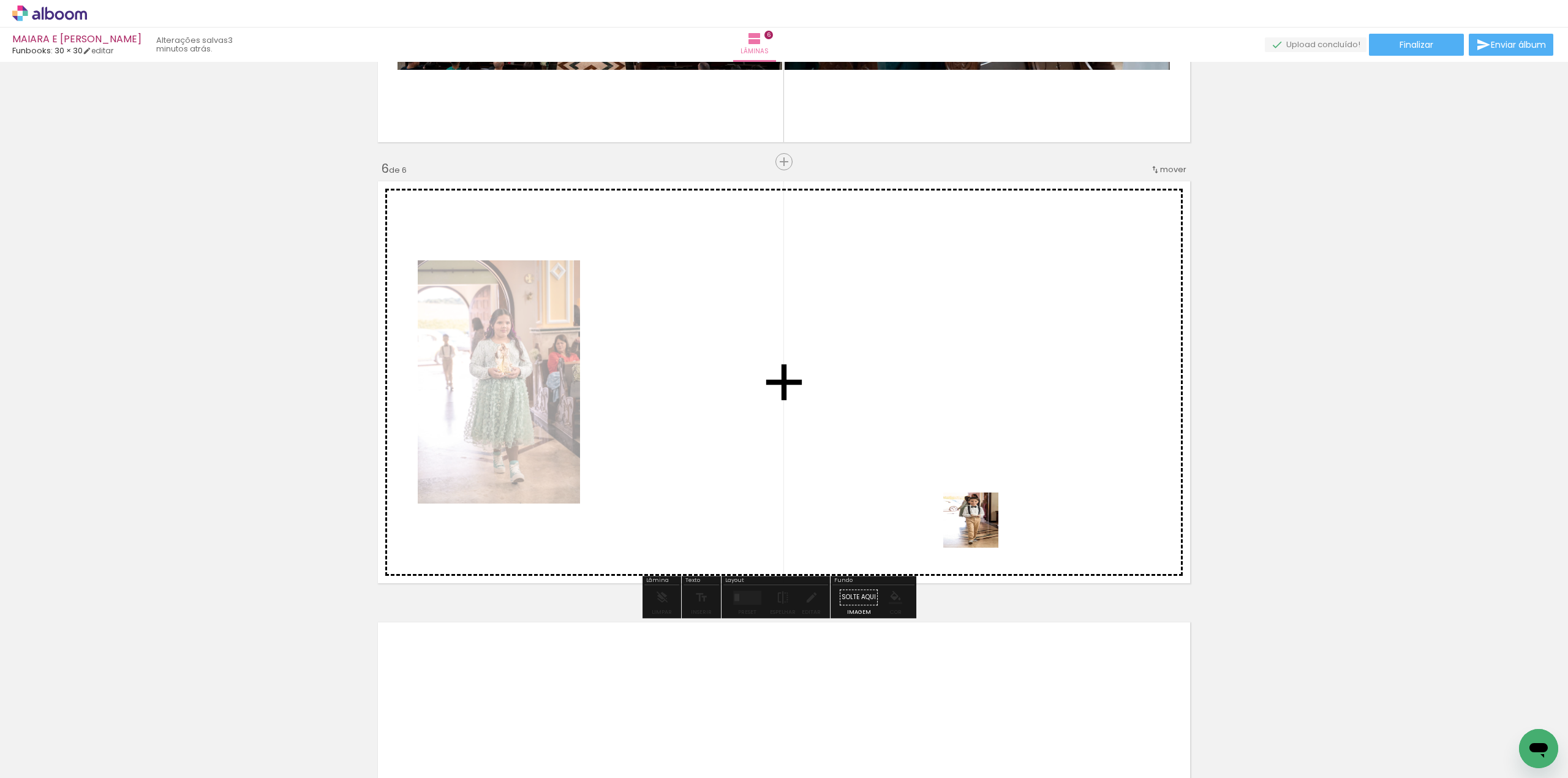
drag, startPoint x: 981, startPoint y: 699, endPoint x: 1021, endPoint y: 650, distance: 63.3
click at [980, 520] on quentale-workspace at bounding box center [784, 389] width 1568 height 778
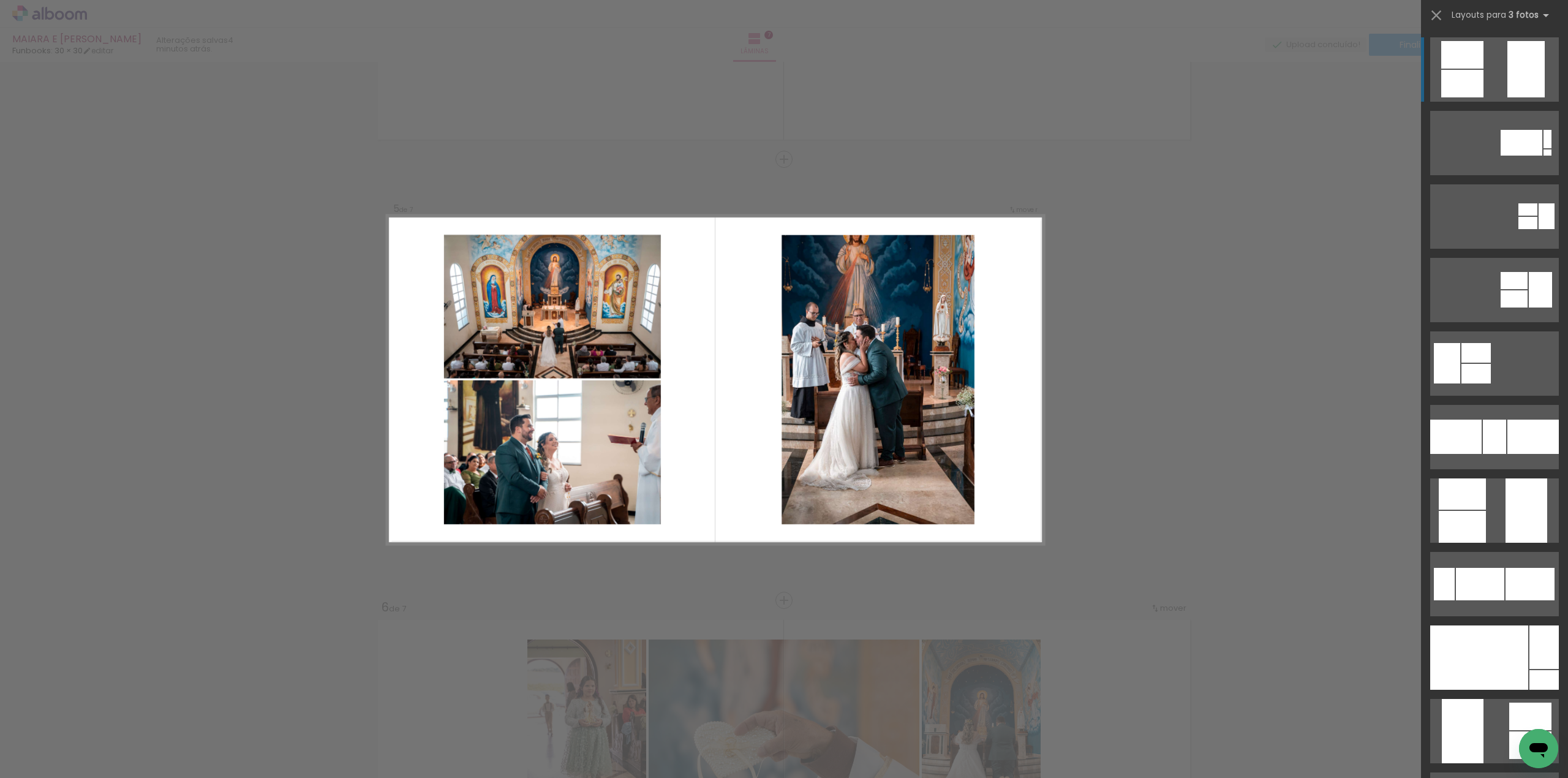
scroll to position [1684, 0]
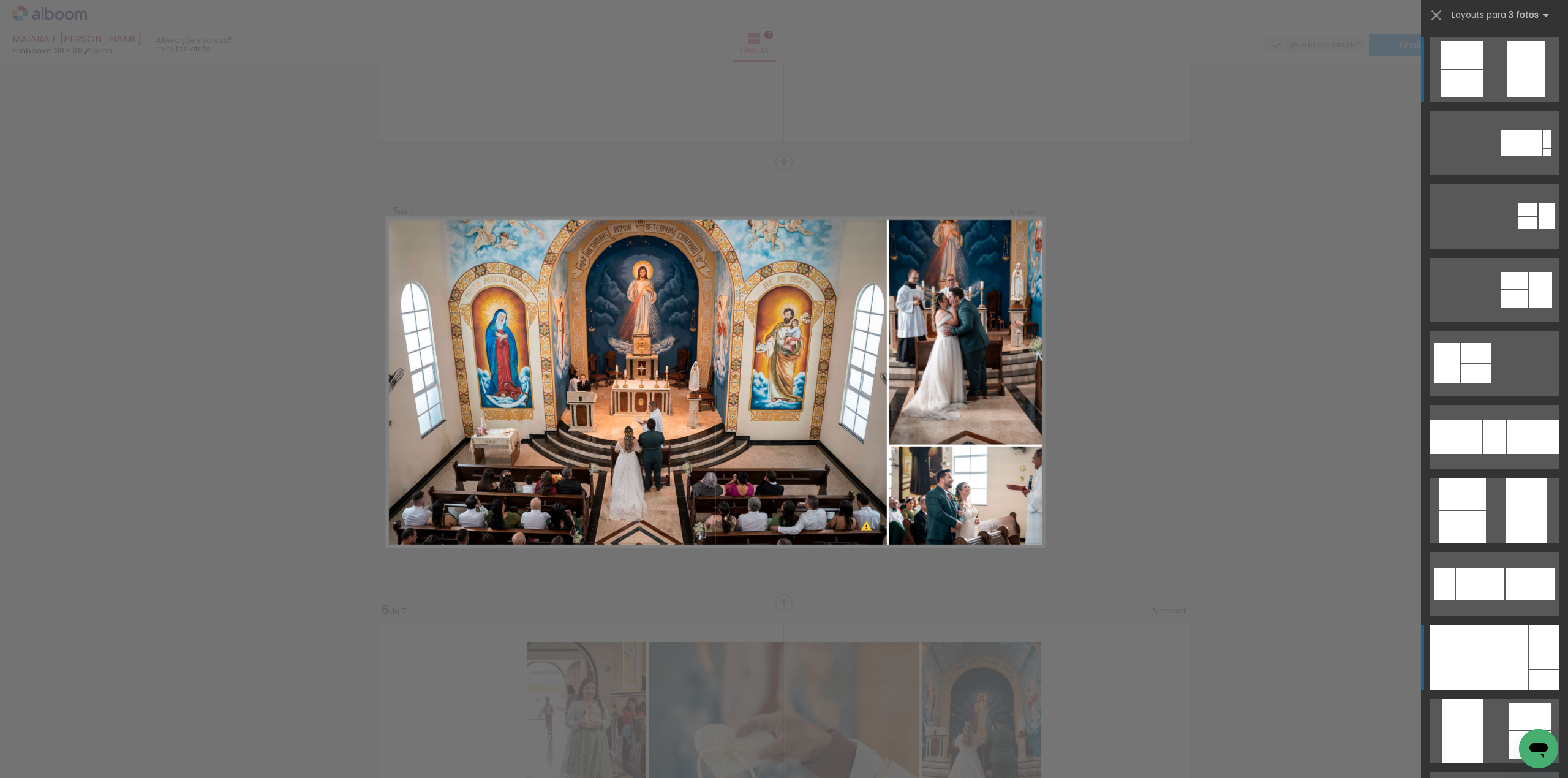
click at [1531, 664] on div at bounding box center [1544, 647] width 29 height 44
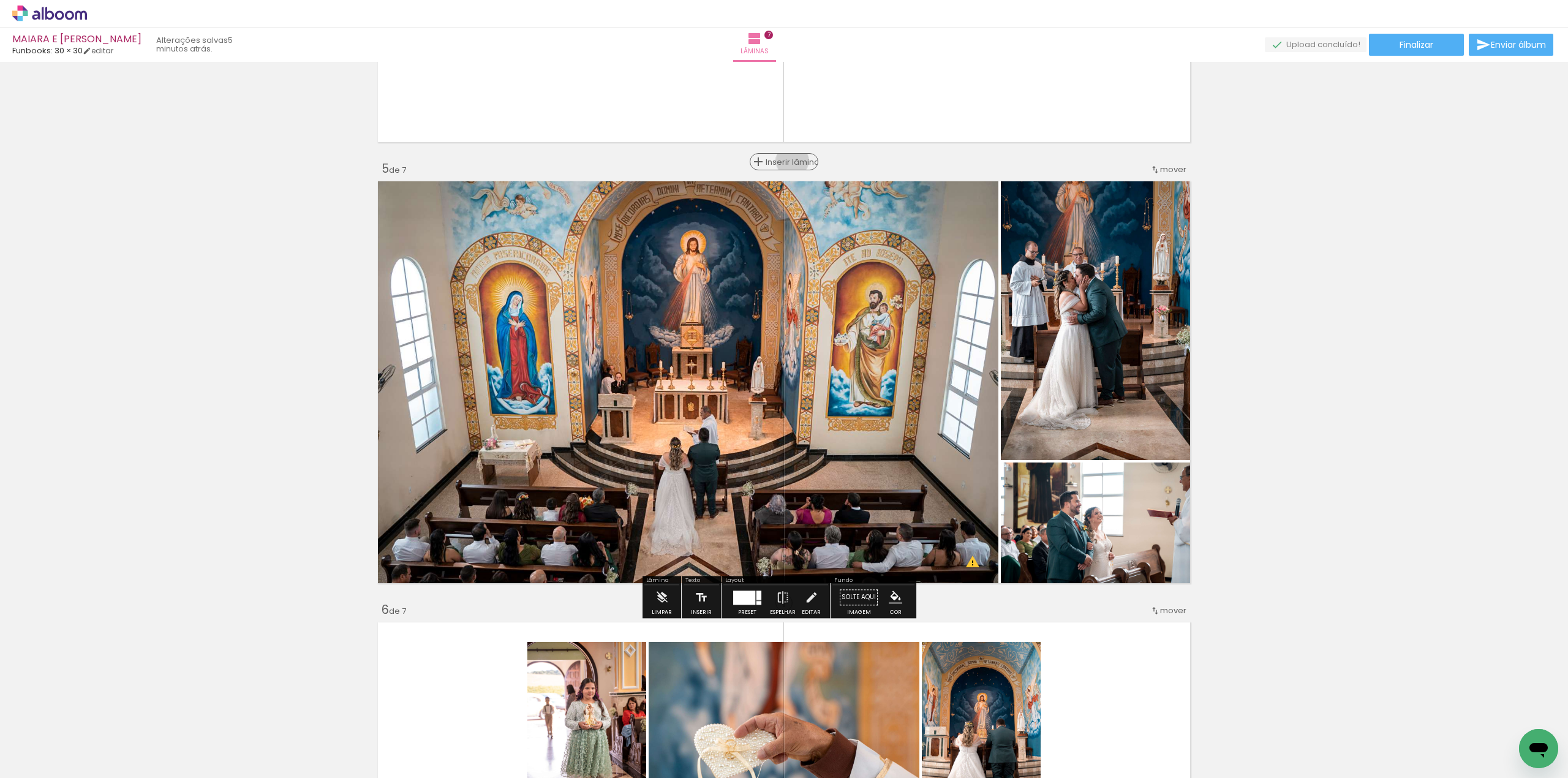
click at [787, 160] on span "Inserir lâmina" at bounding box center [789, 162] width 48 height 8
